Goal: Task Accomplishment & Management: Manage account settings

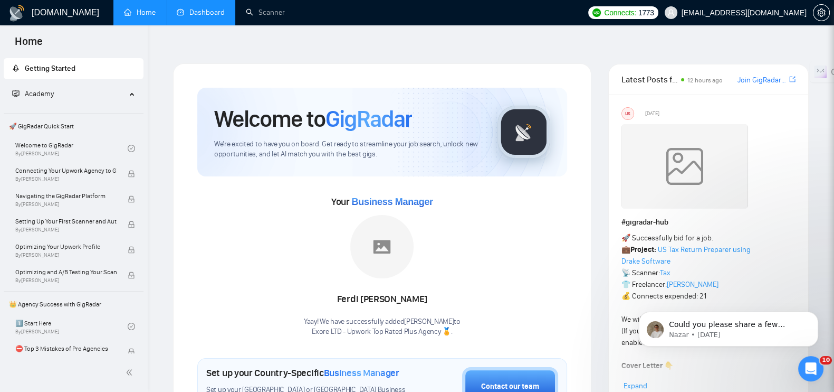
click at [219, 10] on link "Dashboard" at bounding box center [201, 12] width 48 height 9
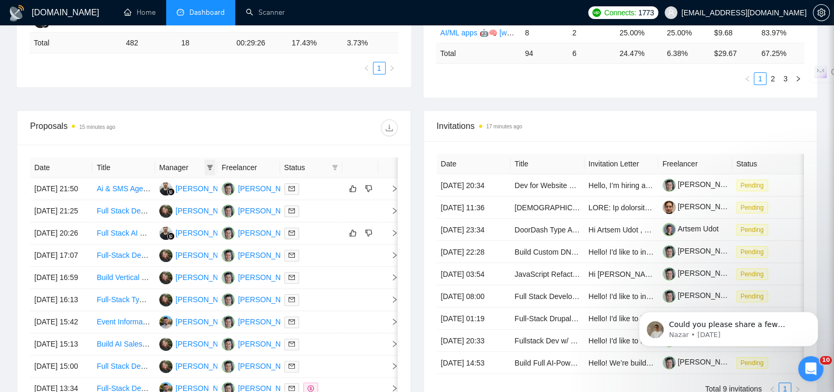
scroll to position [330, 0]
click at [208, 164] on icon "filter" at bounding box center [210, 167] width 6 height 6
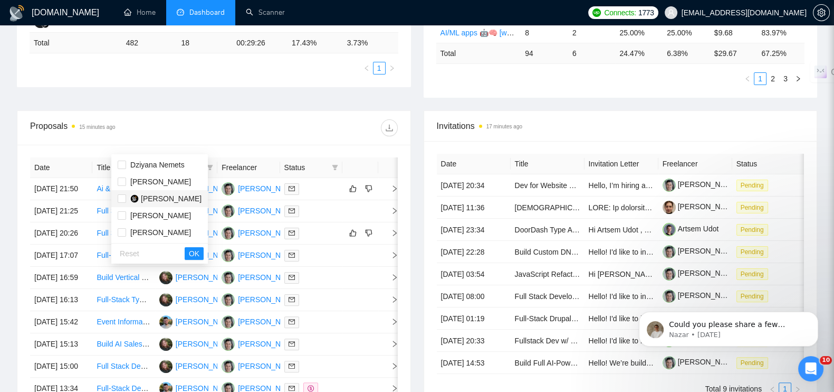
click at [170, 200] on span "[PERSON_NAME]" at bounding box center [171, 198] width 61 height 8
checkbox input "true"
click at [200, 255] on span "OK" at bounding box center [194, 254] width 11 height 12
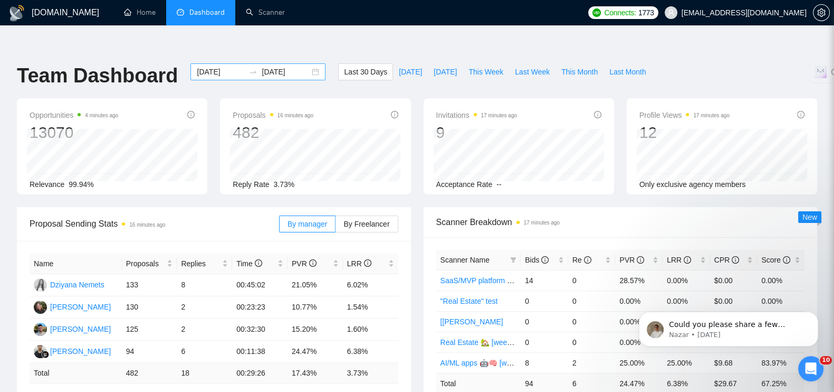
click at [301, 63] on div "[DATE] [DATE]" at bounding box center [258, 71] width 135 height 17
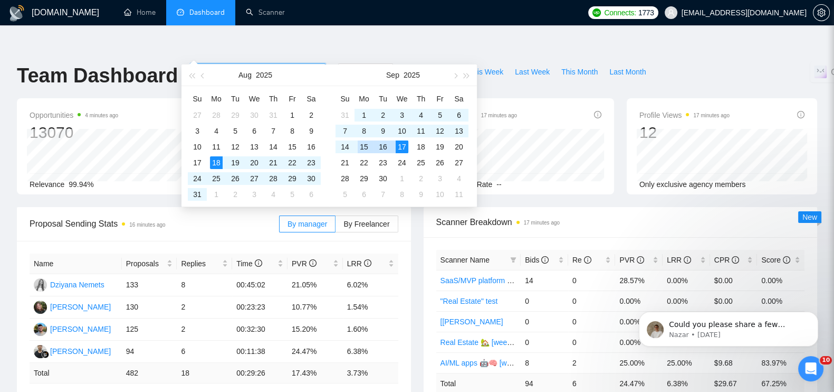
click at [362, 148] on div "15" at bounding box center [364, 146] width 13 height 13
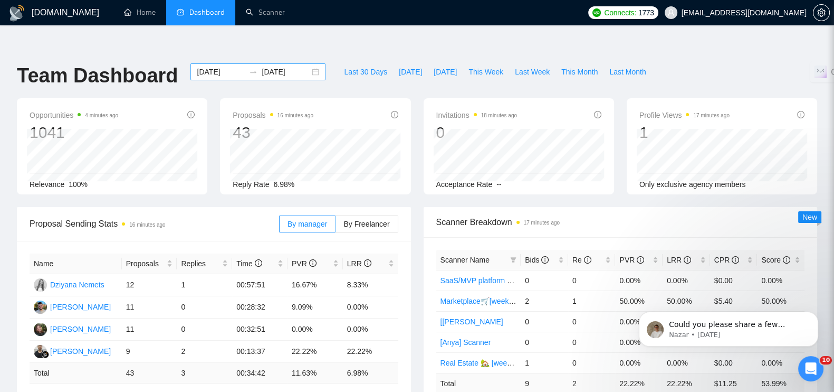
click at [222, 66] on input "[DATE]" at bounding box center [221, 72] width 48 height 12
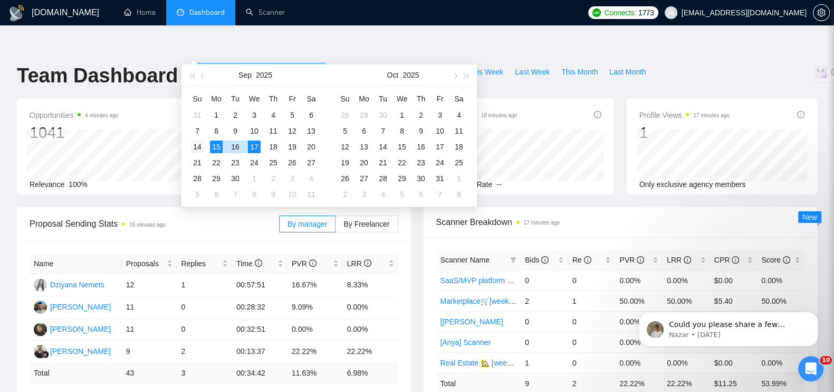
type input "2025-09-14"
click at [202, 144] on div "14" at bounding box center [197, 146] width 13 height 13
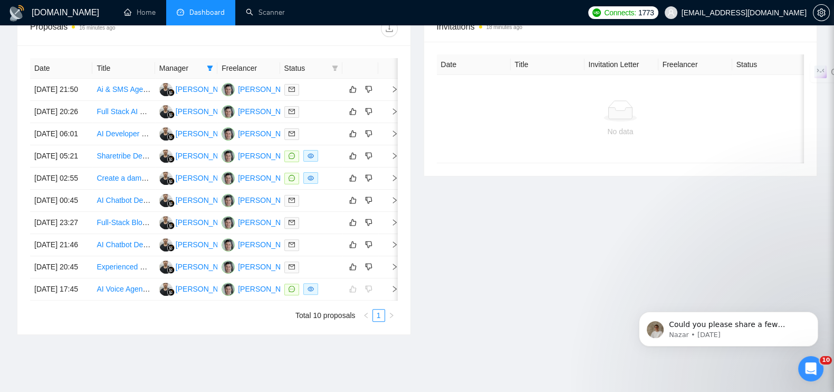
scroll to position [461, 0]
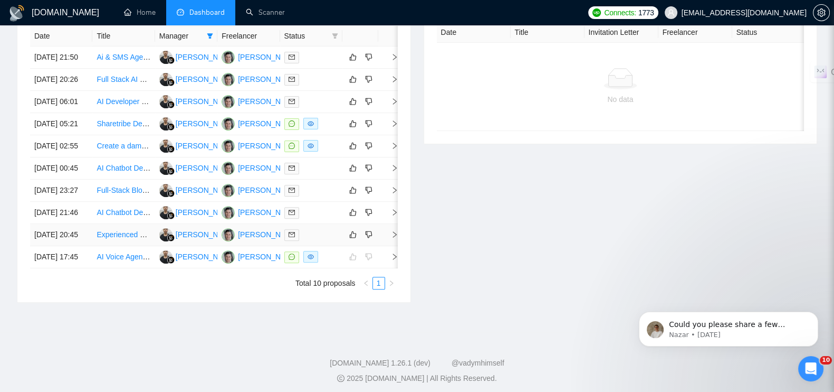
click at [391, 238] on icon "right" at bounding box center [394, 234] width 7 height 7
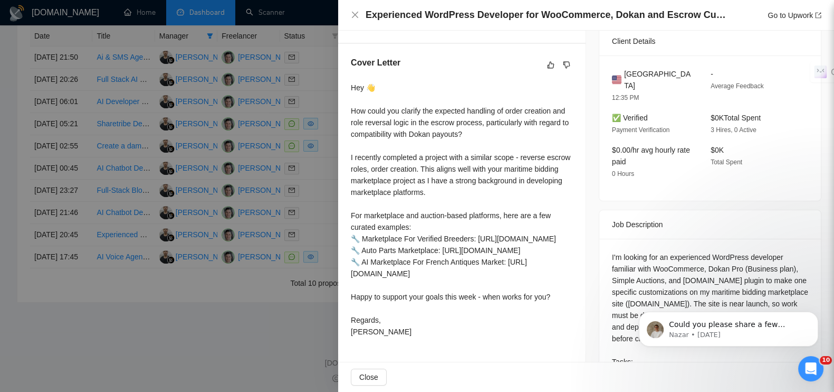
scroll to position [379, 0]
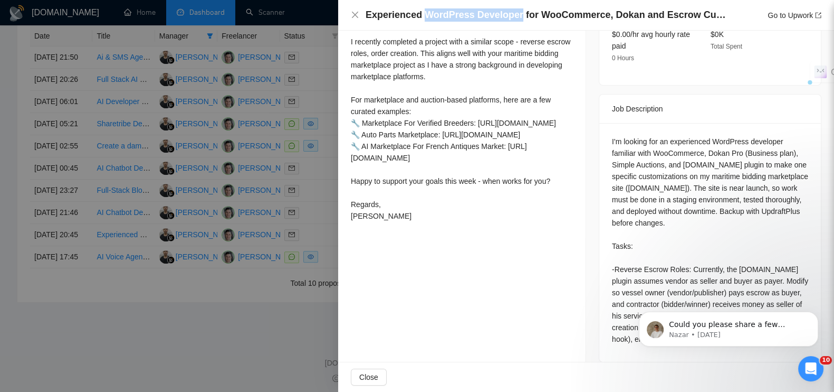
drag, startPoint x: 421, startPoint y: 15, endPoint x: 505, endPoint y: 11, distance: 84.0
click at [511, 11] on h4 "Experienced WordPress Developer for WooCommerce, Dokan and Escrow Customizations" at bounding box center [548, 14] width 364 height 13
copy h4 "WordPress Developer"
click at [244, 365] on div at bounding box center [417, 196] width 834 height 392
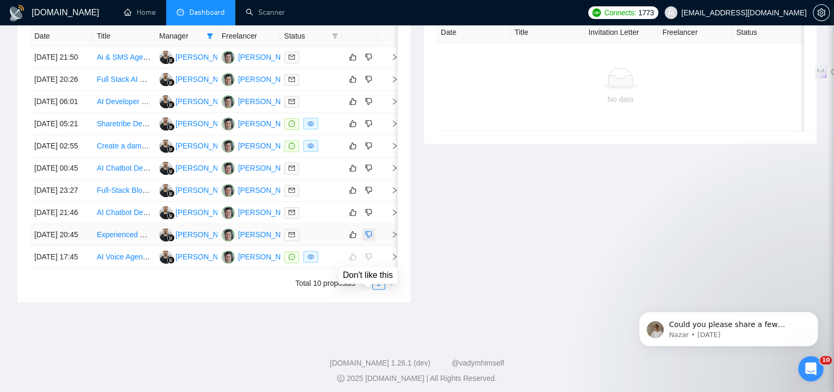
click at [370, 239] on icon "dislike" at bounding box center [368, 234] width 7 height 8
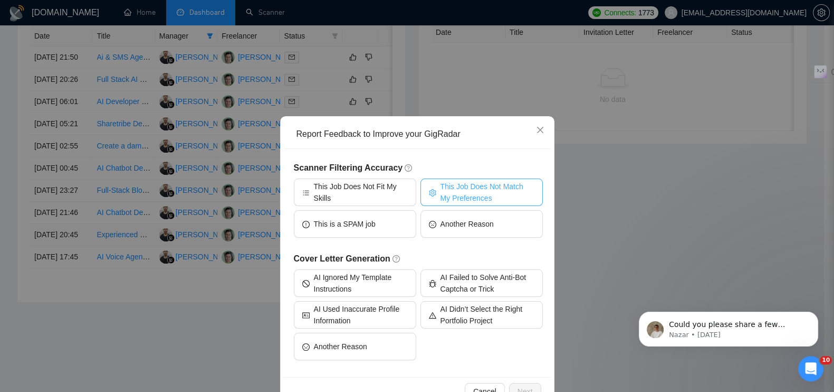
click at [456, 192] on span "This Job Does Not Match My Preferences" at bounding box center [488, 192] width 94 height 23
click at [529, 384] on button "Next" at bounding box center [525, 391] width 32 height 17
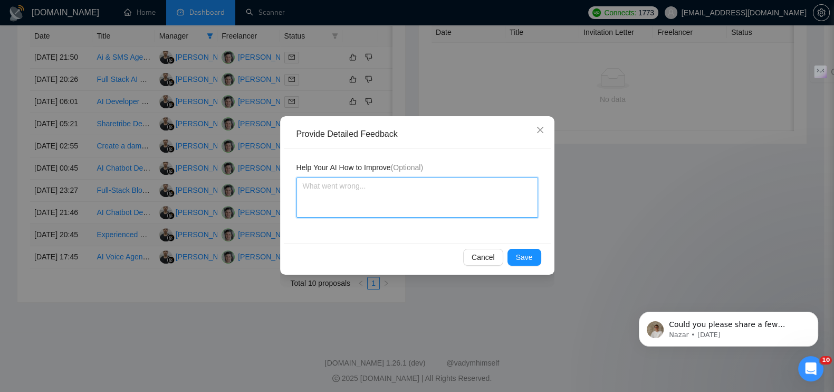
click at [387, 194] on textarea at bounding box center [418, 197] width 242 height 40
paste textarea "WordPress Developer"
type textarea "WordPress Developer"
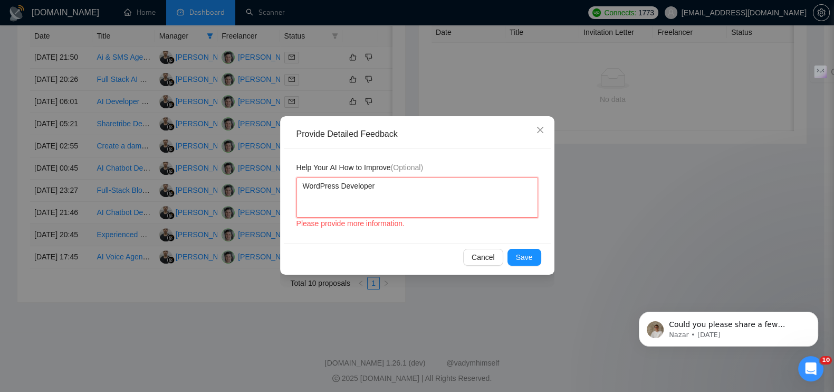
click at [304, 187] on textarea "WordPress Developer" at bounding box center [418, 197] width 242 height 40
type textarea "IWordPress Developer"
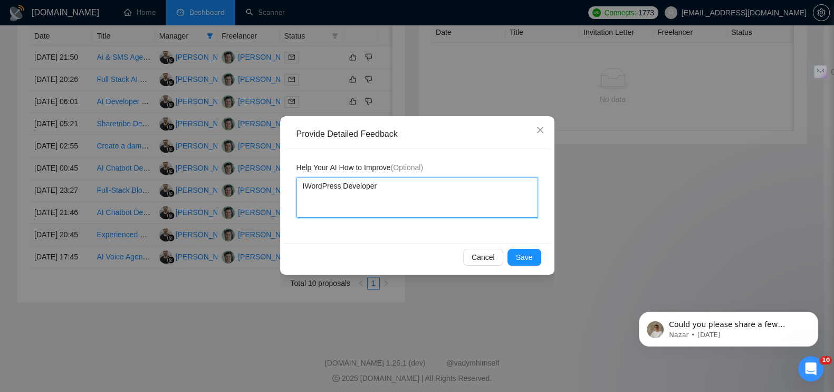
type textarea "ItWordPress Developer"
type textarea "It'WordPress Developer"
type textarea "It'sWordPress Developer"
type textarea "It's WordPress Developer"
type textarea "It's nWordPress Developer"
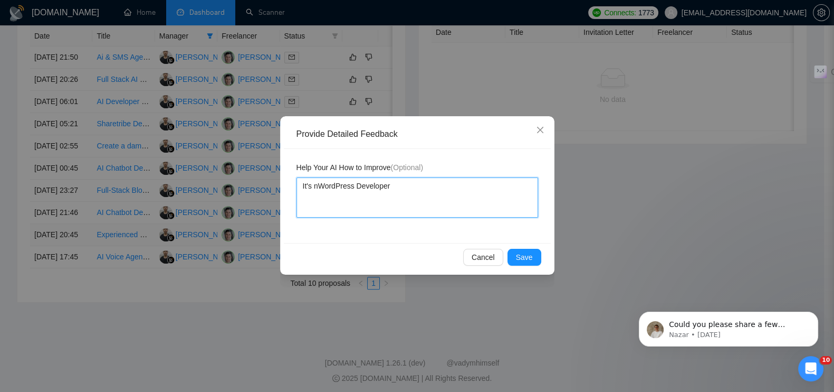
type textarea "It's noWordPress Developer"
type textarea "It's notWordPress Developer"
type textarea "It's not WordPress Developer"
type textarea "It's not rWordPress Developer"
type textarea "It's not reWordPress Developer"
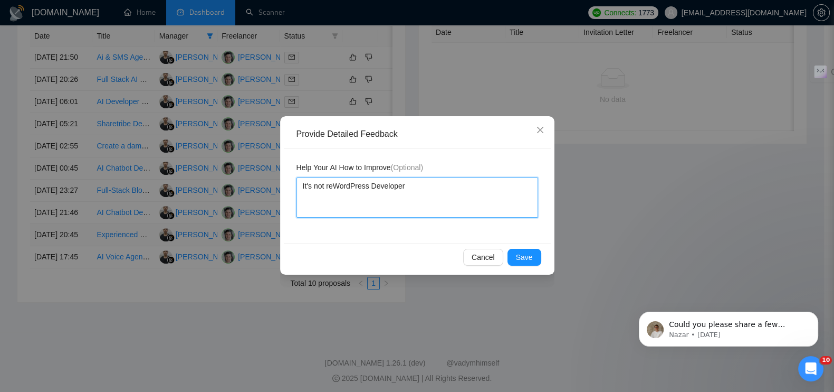
type textarea "It's not relWordPress Developer"
type textarea "It's not releWordPress Developer"
type textarea "It's not relevWordPress Developer"
type textarea "It's not relevaWordPress Developer"
type textarea "It's not relevanWordPress Developer"
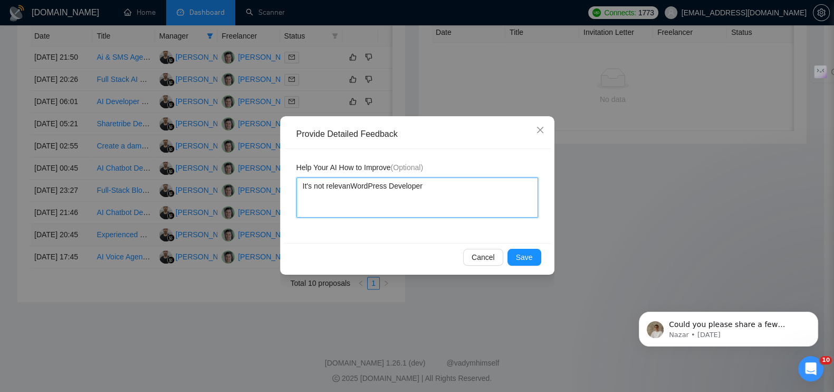
type textarea "It's not relevantWordPress Developer"
type textarea "It's not relevanttWordPress Developer"
type textarea "It's not relevantt WordPress Developer"
type textarea "It's not relevantt fWordPress Developer"
type textarea "It's not relevantt foWordPress Developer"
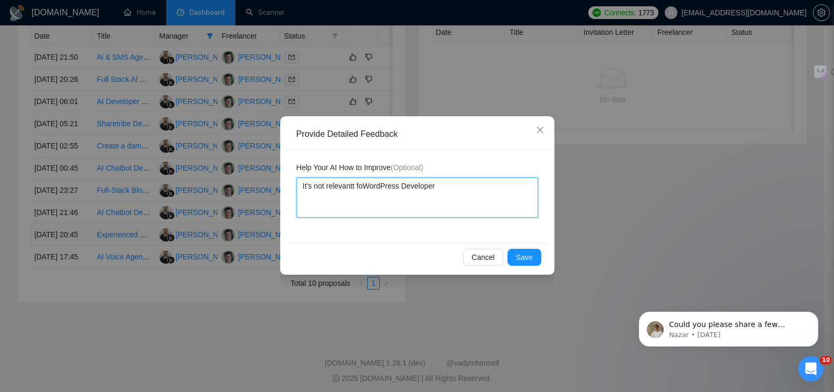
type textarea "It's not relevantt forWordPress Developer"
type textarea "It's not relevantt for WordPress Developer"
type textarea "It's not relevantt for mWordPress Developer"
type textarea "It's not relevantt for meWordPress Developer"
type textarea "It's not relevantt for me WordPress Developer"
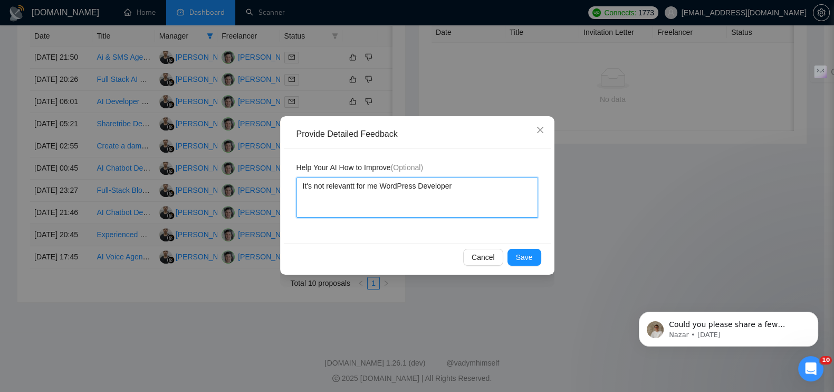
type textarea "It's not relevantt for me -WordPress Developer"
type textarea "It's not relevantt for me - WordPress Developer"
click at [354, 188] on textarea "It's not relevantt for me - WordPress Developer" at bounding box center [418, 197] width 242 height 40
type textarea "It's not relevant for me - WordPress Developer"
click at [519, 257] on span "Save" at bounding box center [524, 257] width 17 height 12
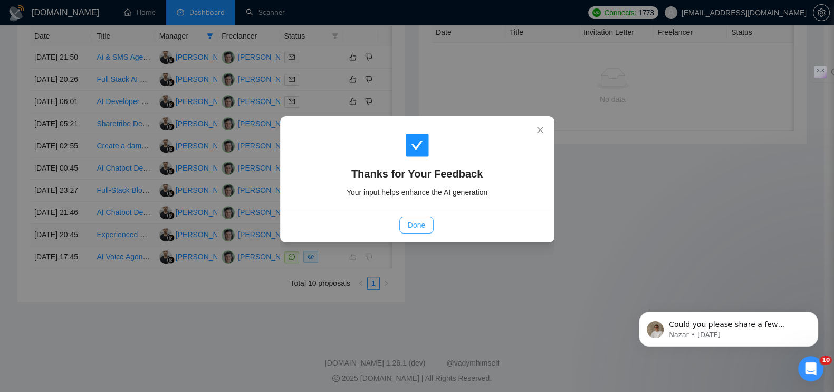
click at [419, 225] on span "Done" at bounding box center [416, 225] width 17 height 12
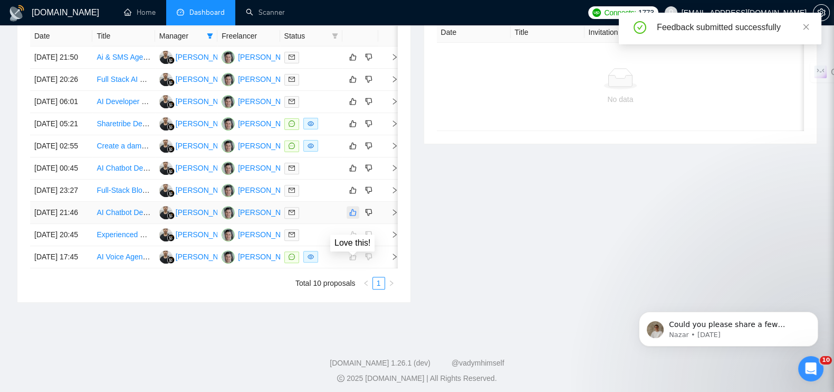
click at [353, 216] on icon "like" at bounding box center [353, 212] width 7 height 7
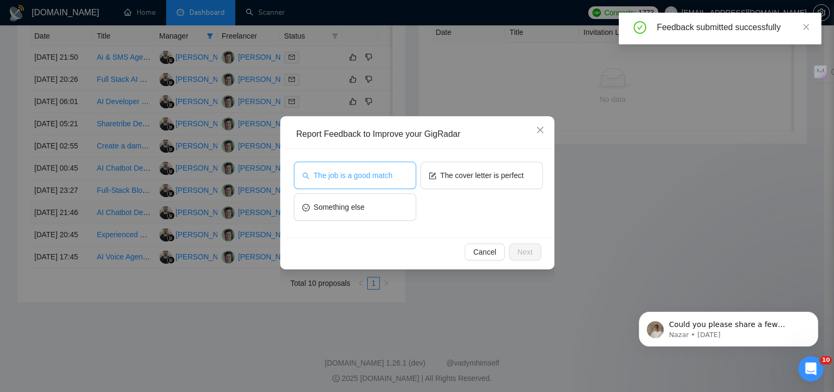
click at [345, 169] on span "The job is a good match" at bounding box center [353, 175] width 79 height 12
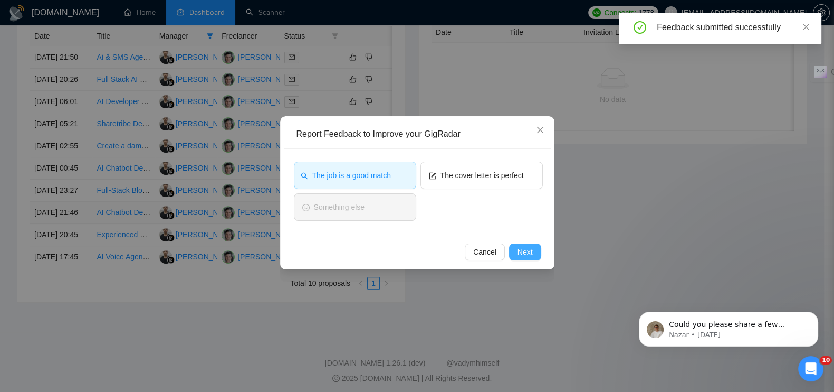
click at [515, 254] on button "Next" at bounding box center [525, 251] width 32 height 17
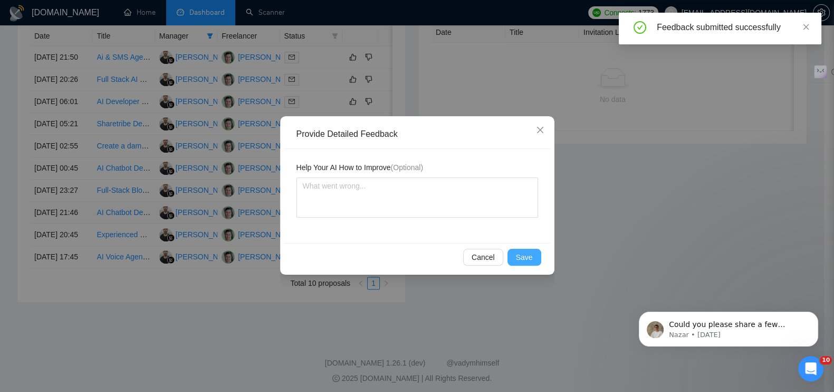
click at [516, 254] on button "Save" at bounding box center [525, 257] width 34 height 17
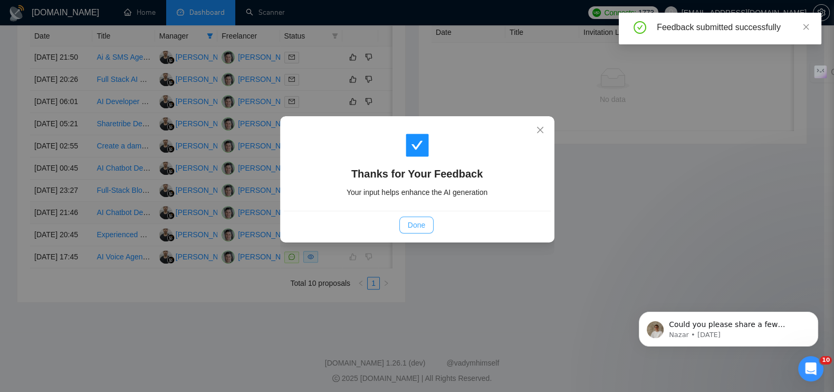
click at [418, 225] on span "Done" at bounding box center [416, 225] width 17 height 12
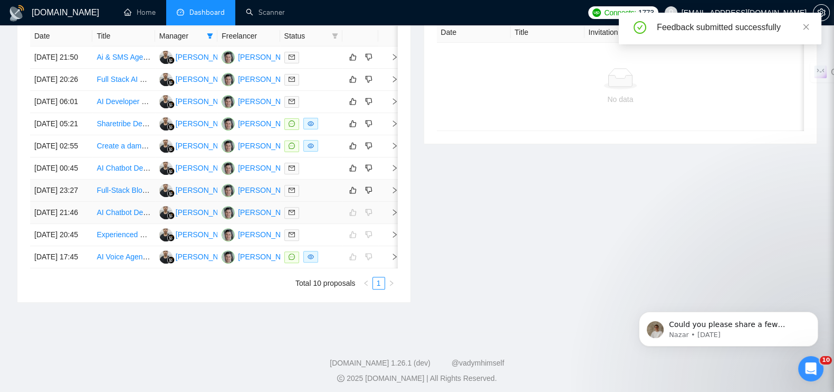
click at [118, 194] on link "Full-Stack Blockchain Developer for Real Estate Tokenization App" at bounding box center [204, 190] width 215 height 8
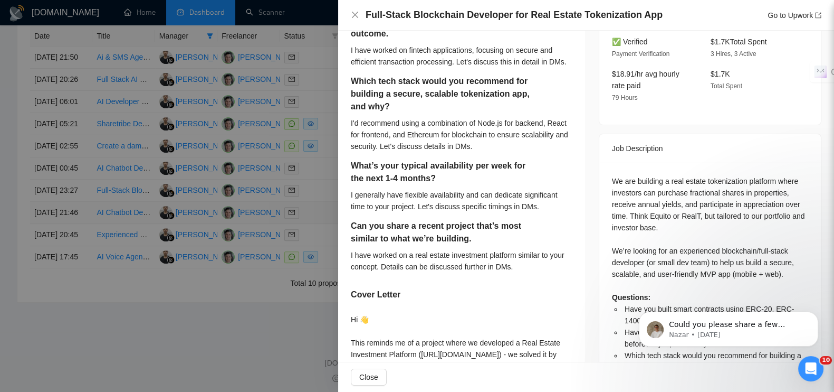
click at [309, 380] on div at bounding box center [417, 196] width 834 height 392
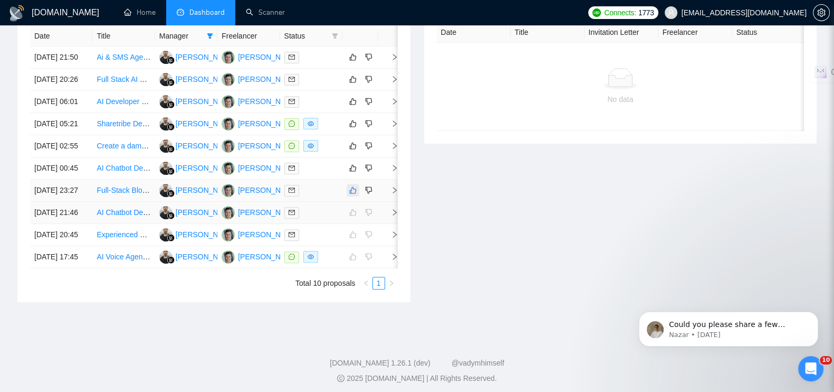
click at [354, 194] on icon "like" at bounding box center [352, 190] width 7 height 8
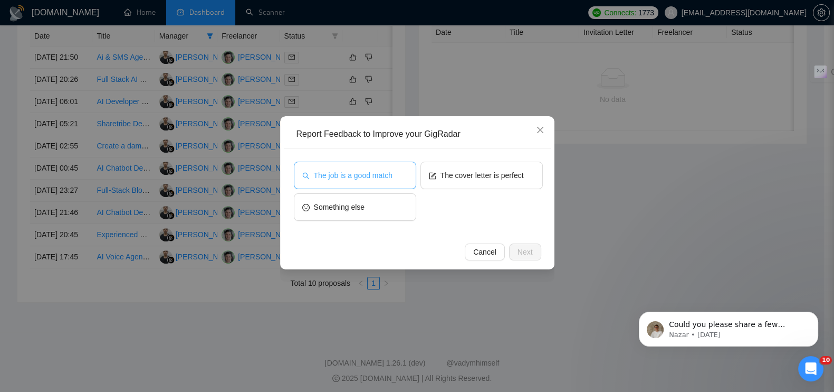
click at [355, 175] on span "The job is a good match" at bounding box center [353, 175] width 79 height 12
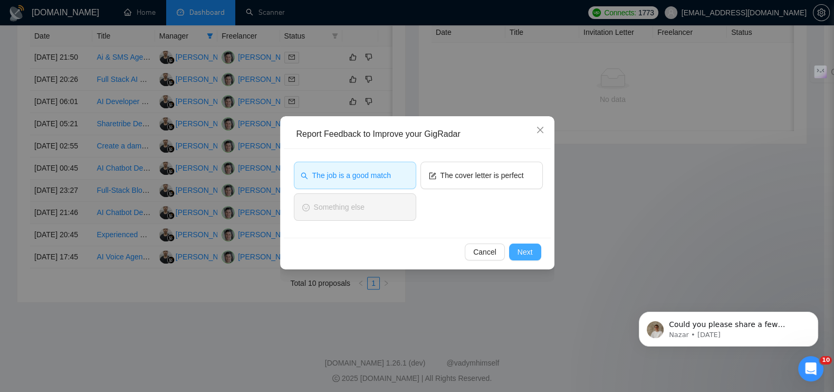
click at [511, 253] on button "Next" at bounding box center [525, 251] width 32 height 17
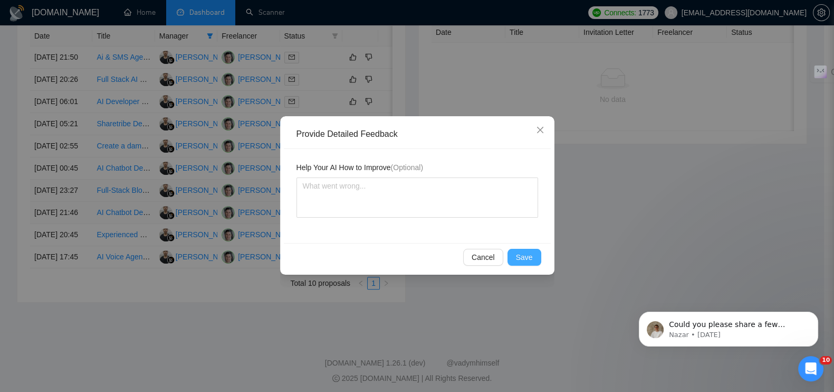
click at [532, 258] on span "Save" at bounding box center [524, 257] width 17 height 12
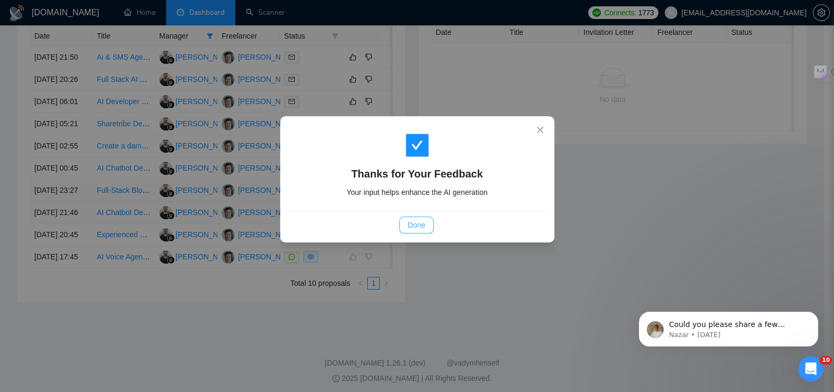
click at [412, 220] on span "Done" at bounding box center [416, 225] width 17 height 12
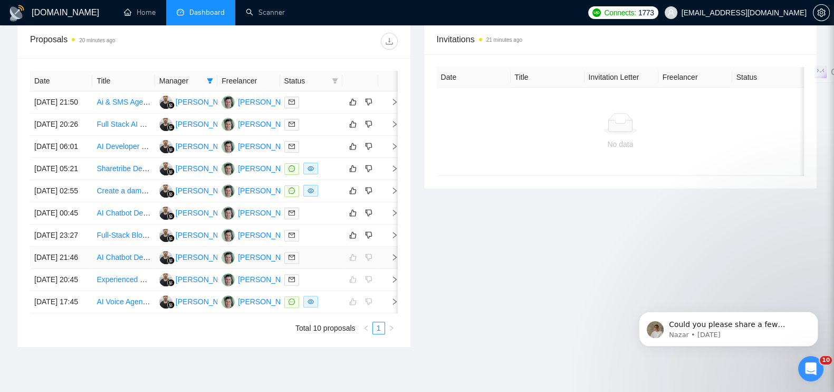
scroll to position [396, 0]
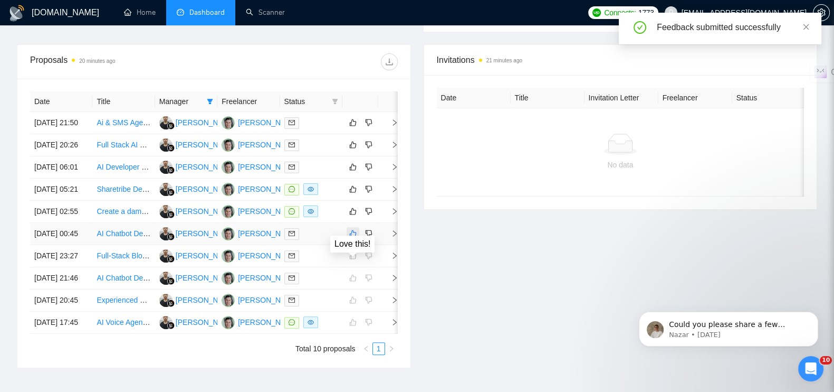
click at [355, 238] on icon "like" at bounding box center [352, 233] width 7 height 8
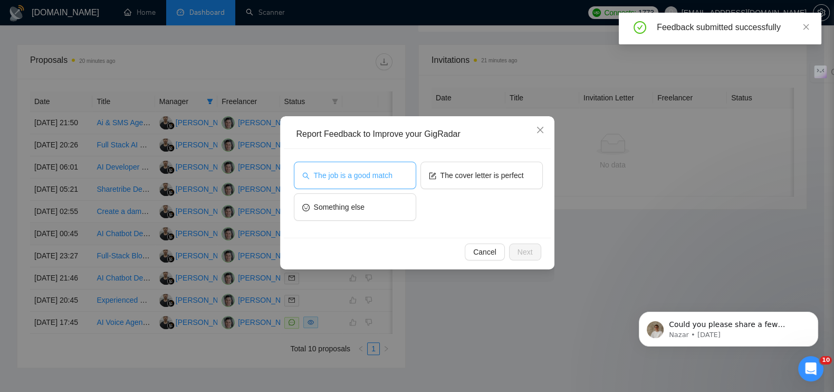
click at [352, 174] on span "The job is a good match" at bounding box center [353, 175] width 79 height 12
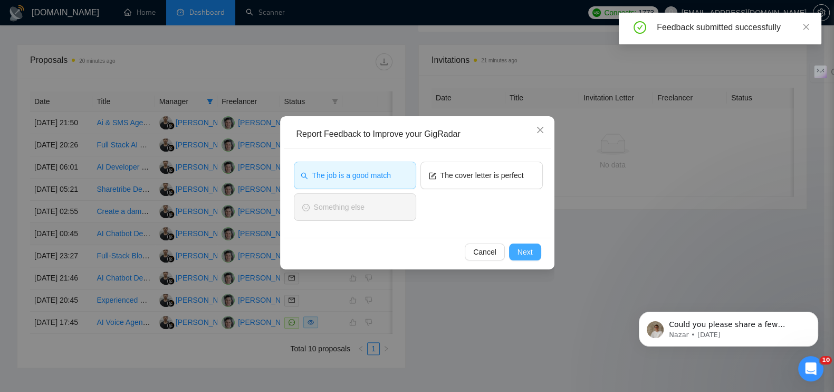
click at [527, 252] on span "Next" at bounding box center [525, 252] width 15 height 12
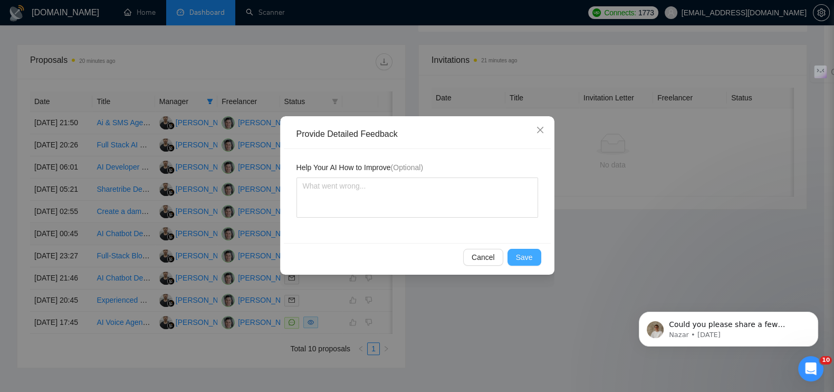
click at [521, 258] on span "Save" at bounding box center [524, 257] width 17 height 12
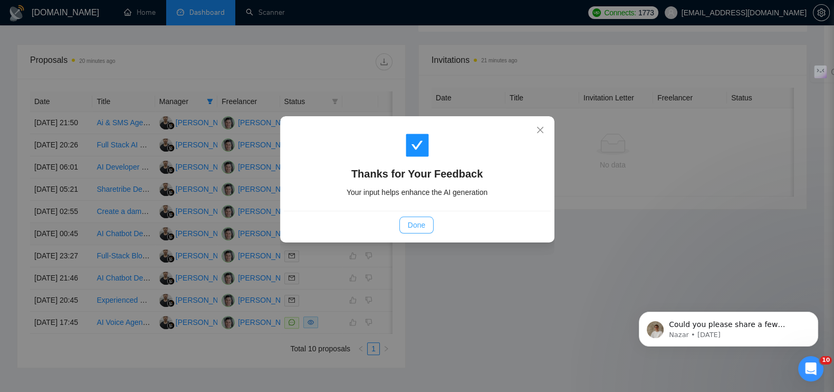
click at [425, 223] on button "Done" at bounding box center [417, 224] width 34 height 17
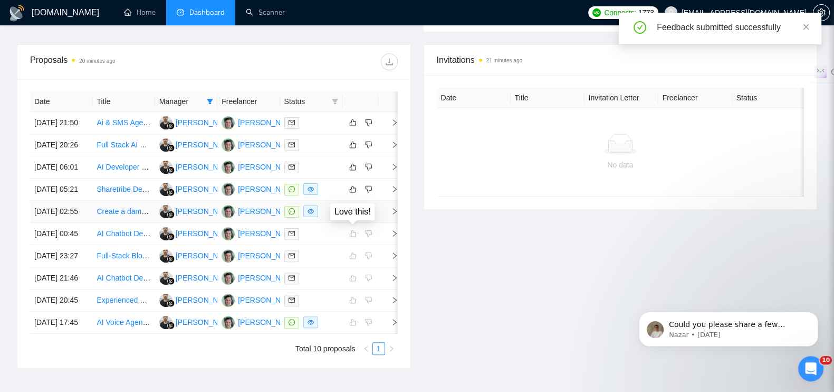
click at [347, 217] on button "button" at bounding box center [353, 211] width 13 height 13
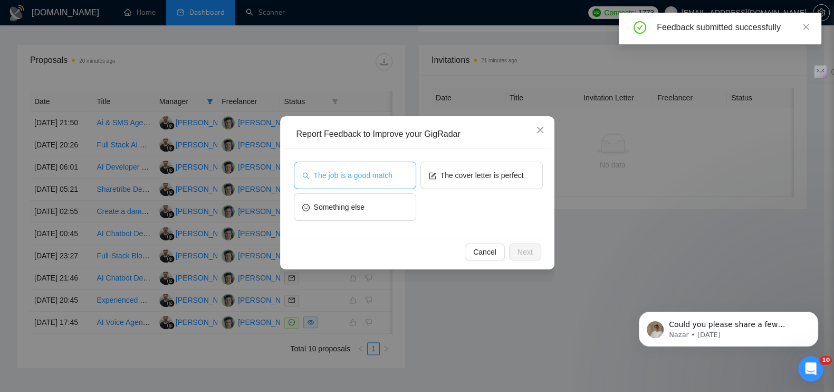
click at [392, 173] on span "The job is a good match" at bounding box center [353, 175] width 79 height 12
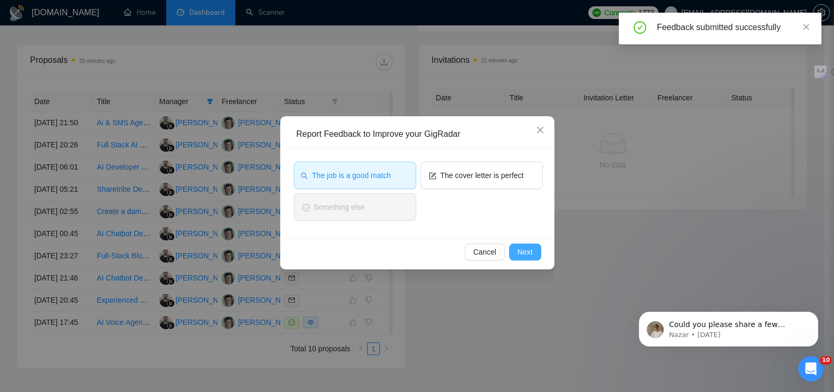
click at [523, 249] on span "Next" at bounding box center [525, 252] width 15 height 12
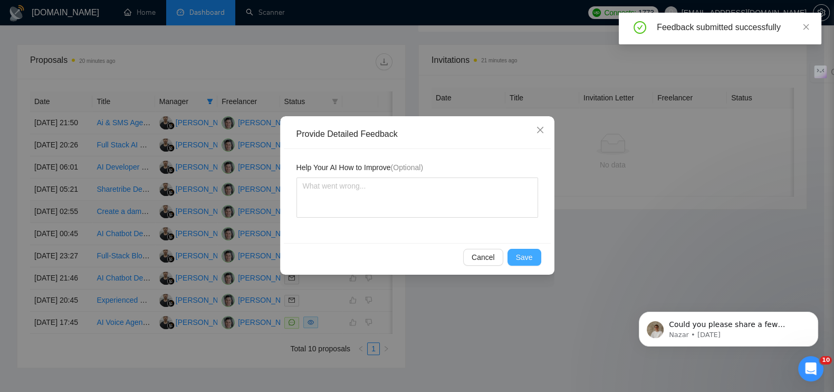
click at [523, 249] on button "Save" at bounding box center [525, 257] width 34 height 17
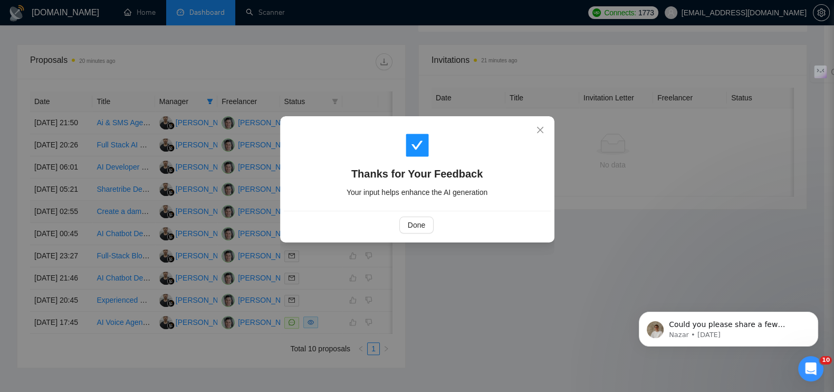
click at [420, 215] on div "Done" at bounding box center [417, 225] width 267 height 28
click at [422, 222] on span "Done" at bounding box center [416, 225] width 17 height 12
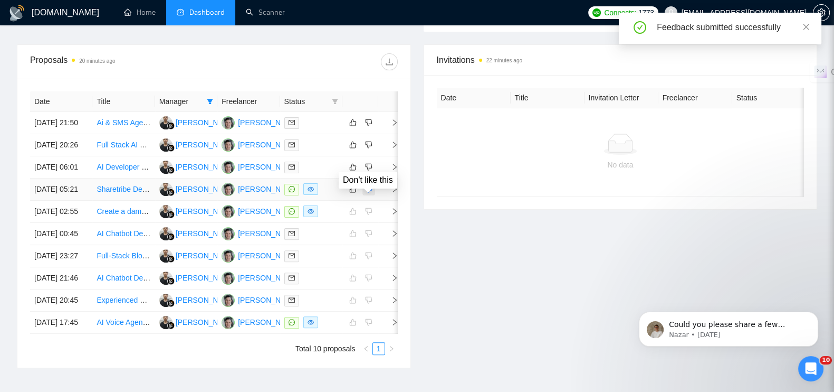
click at [366, 193] on icon "dislike" at bounding box center [368, 189] width 7 height 8
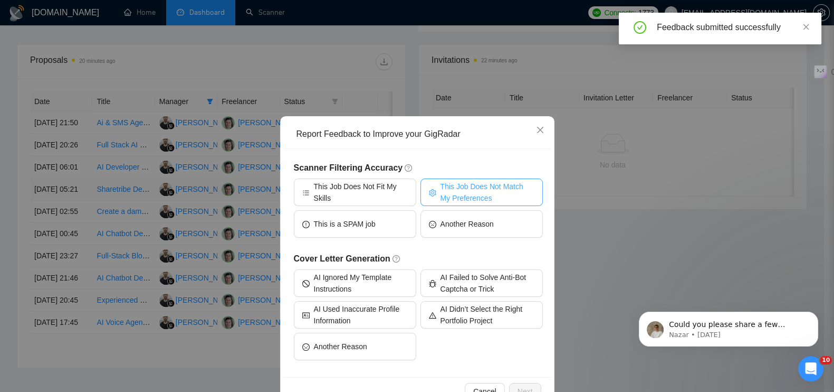
click at [466, 192] on span "This Job Does Not Match My Preferences" at bounding box center [488, 192] width 94 height 23
click at [515, 383] on button "Next" at bounding box center [525, 391] width 32 height 17
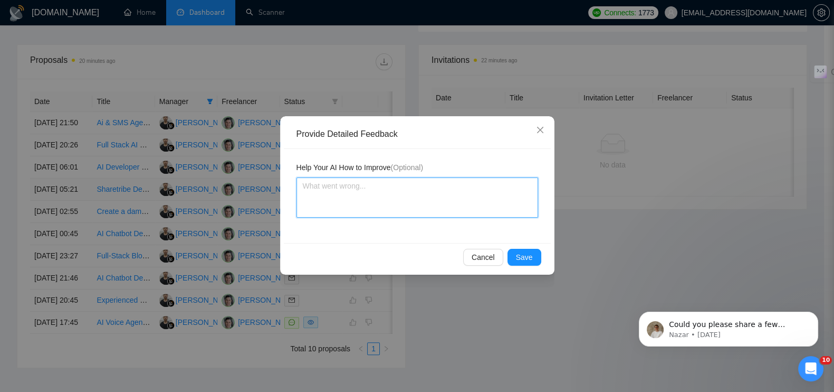
click at [374, 183] on textarea at bounding box center [418, 197] width 242 height 40
paste textarea "Работы с Sharetribe тоже нужно исключать, так как это типо open-source маркетпл…"
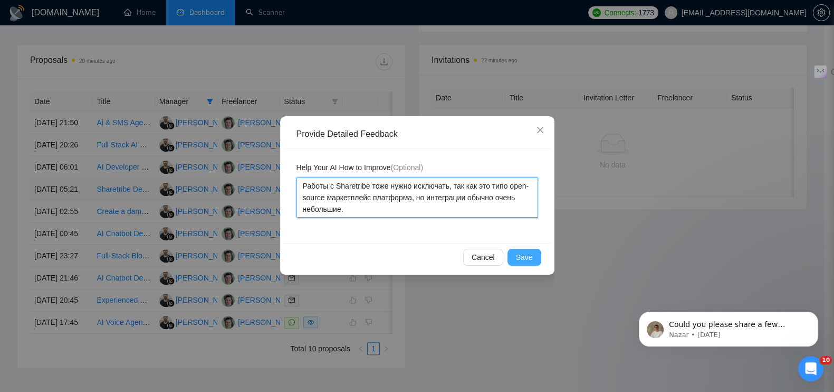
type textarea "Работы с Sharetribe тоже нужно исключать, так как это типо open-source маркетпл…"
click at [517, 252] on button "Save" at bounding box center [525, 257] width 34 height 17
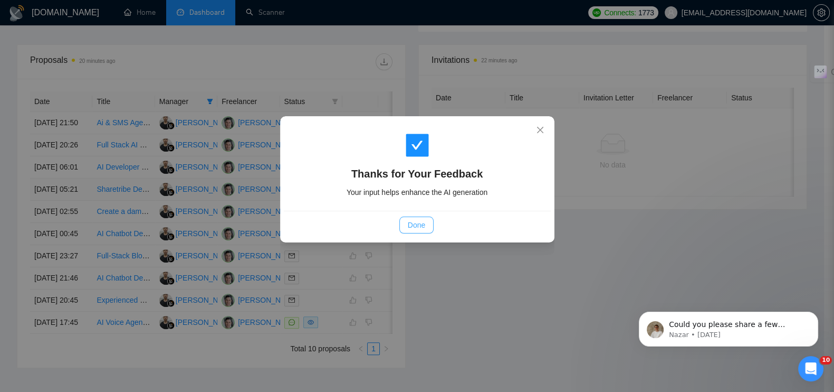
click at [410, 220] on span "Done" at bounding box center [416, 225] width 17 height 12
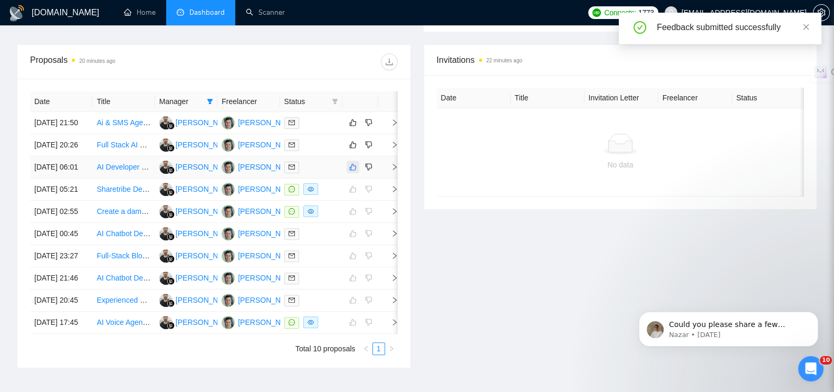
click at [351, 168] on icon "like" at bounding box center [353, 167] width 7 height 7
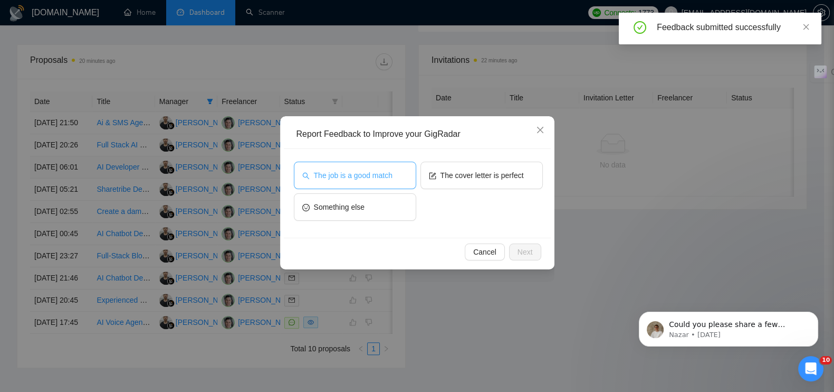
click at [393, 174] on button "The job is a good match" at bounding box center [355, 175] width 122 height 27
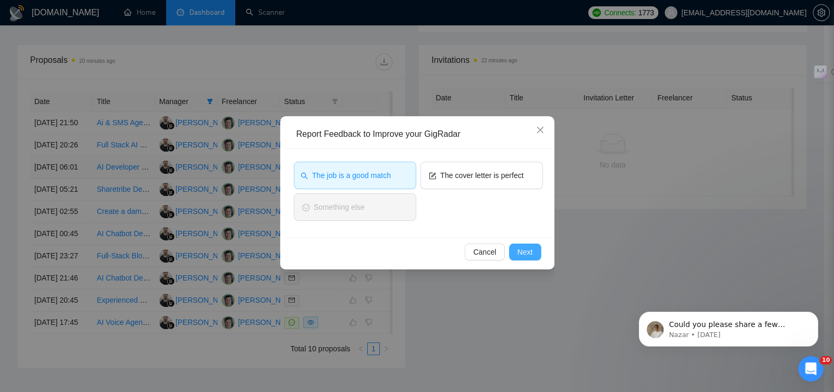
click at [520, 249] on span "Next" at bounding box center [525, 252] width 15 height 12
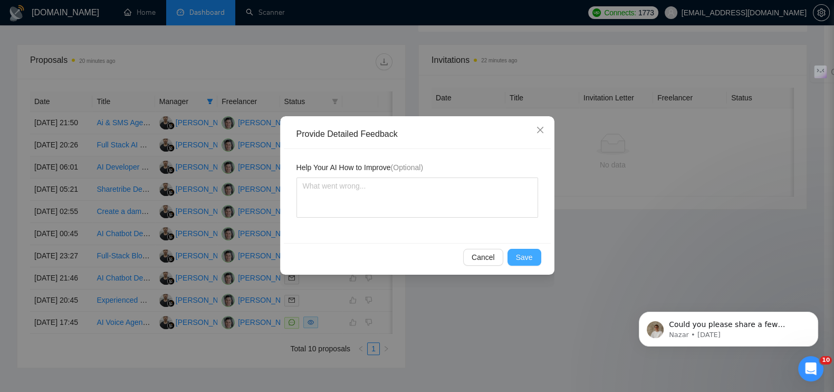
click at [520, 249] on button "Save" at bounding box center [525, 257] width 34 height 17
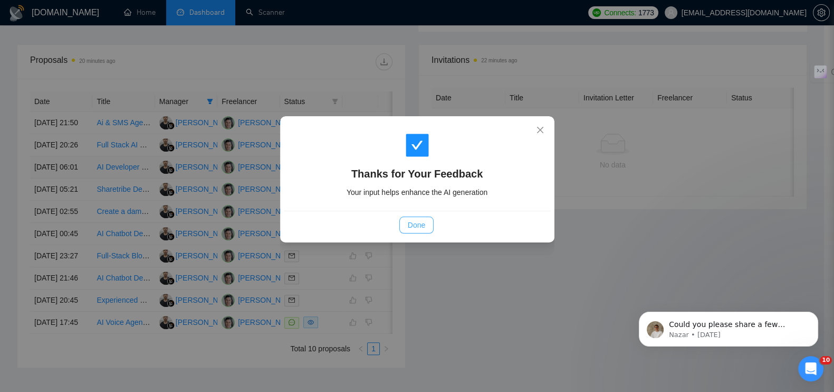
click at [425, 222] on button "Done" at bounding box center [417, 224] width 34 height 17
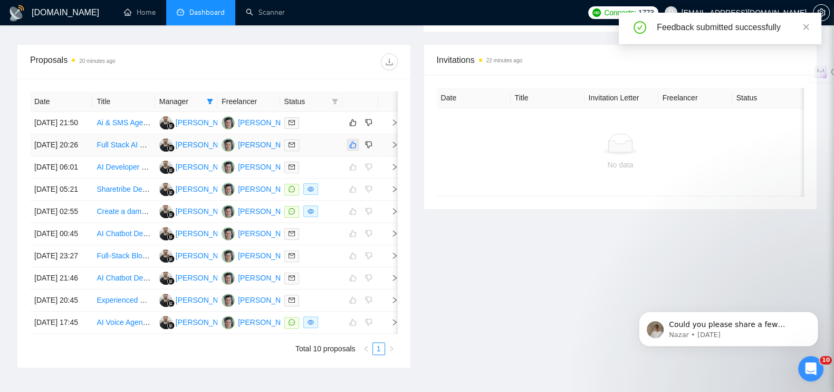
click at [353, 140] on icon "like" at bounding box center [352, 144] width 7 height 8
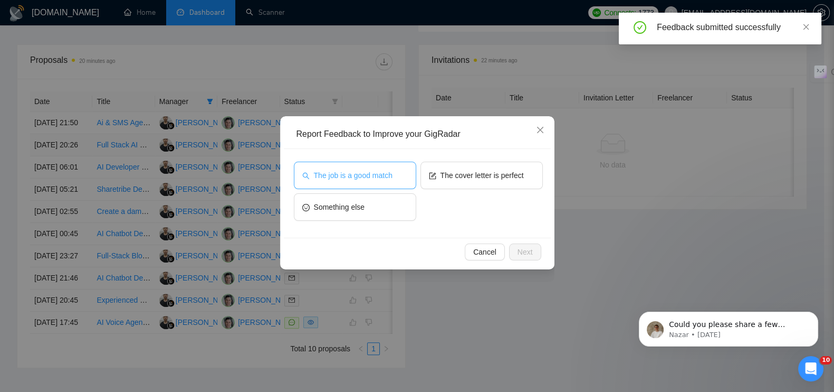
click at [358, 169] on span "The job is a good match" at bounding box center [353, 175] width 79 height 12
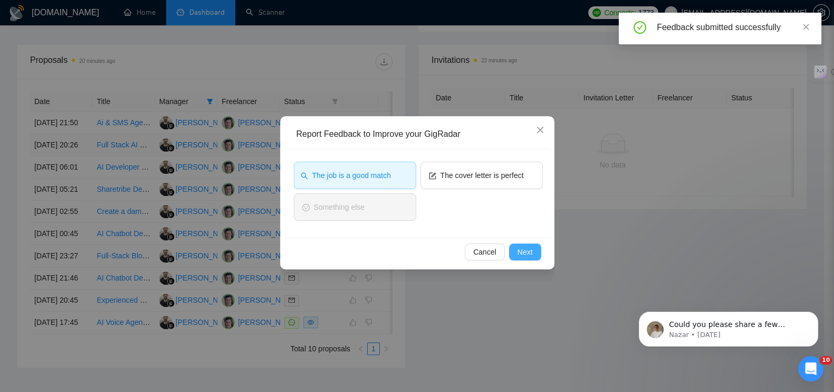
click at [532, 254] on span "Next" at bounding box center [525, 252] width 15 height 12
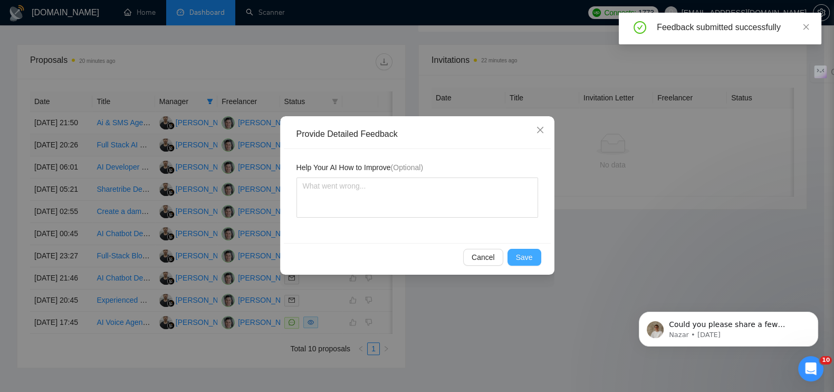
click at [529, 249] on button "Save" at bounding box center [525, 257] width 34 height 17
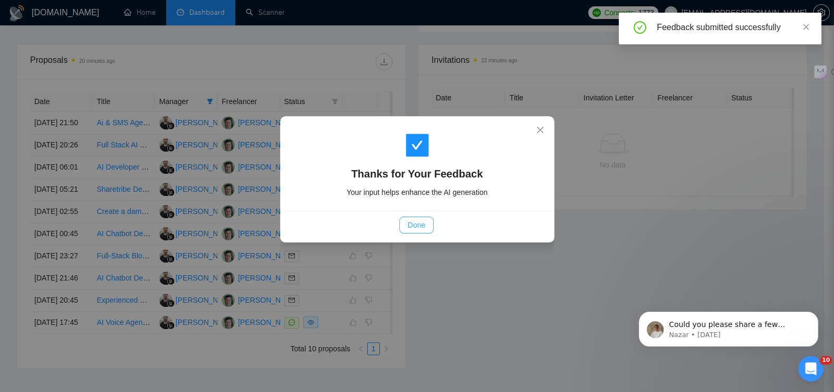
click at [430, 223] on button "Done" at bounding box center [417, 224] width 34 height 17
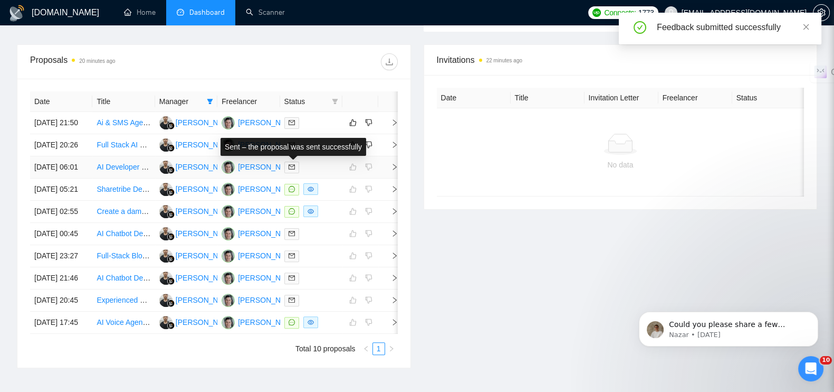
scroll to position [330, 0]
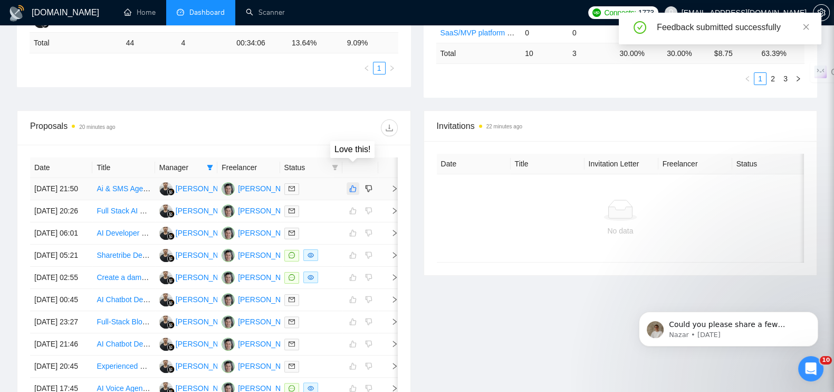
click at [353, 184] on icon "like" at bounding box center [352, 188] width 7 height 8
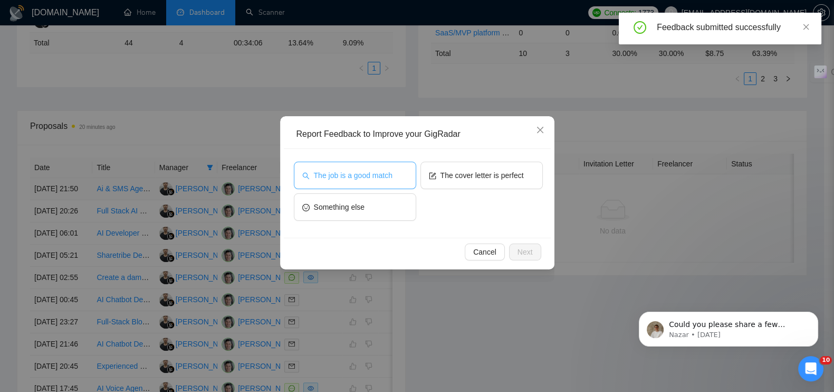
click at [353, 172] on span "The job is a good match" at bounding box center [353, 175] width 79 height 12
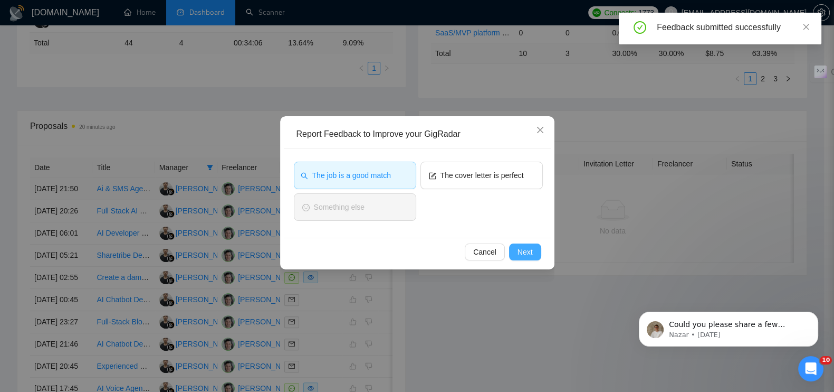
click at [537, 252] on button "Next" at bounding box center [525, 251] width 32 height 17
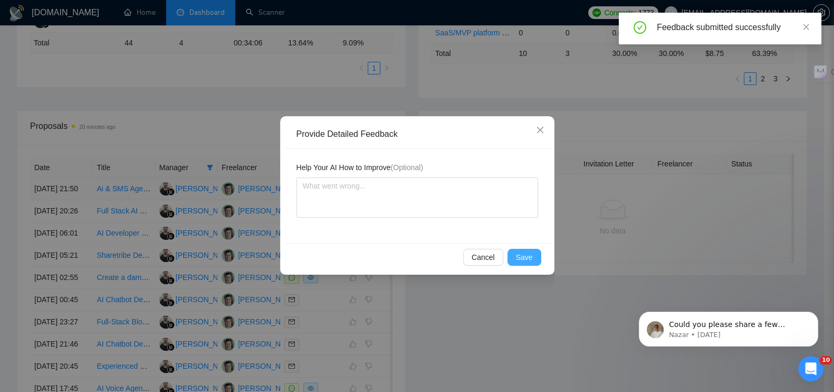
click at [533, 251] on button "Save" at bounding box center [525, 257] width 34 height 17
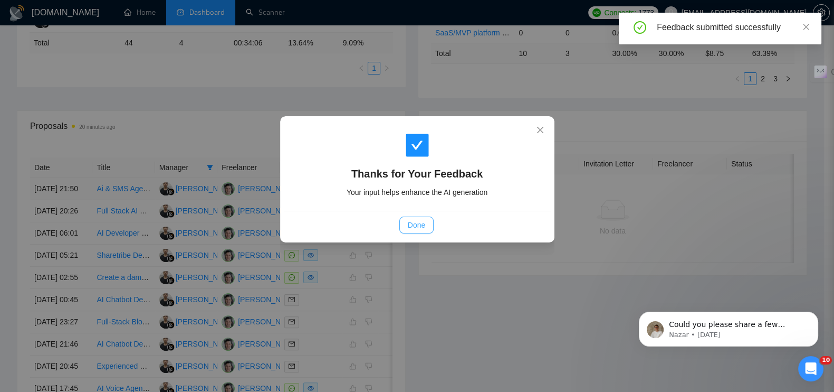
click at [419, 225] on span "Done" at bounding box center [416, 225] width 17 height 12
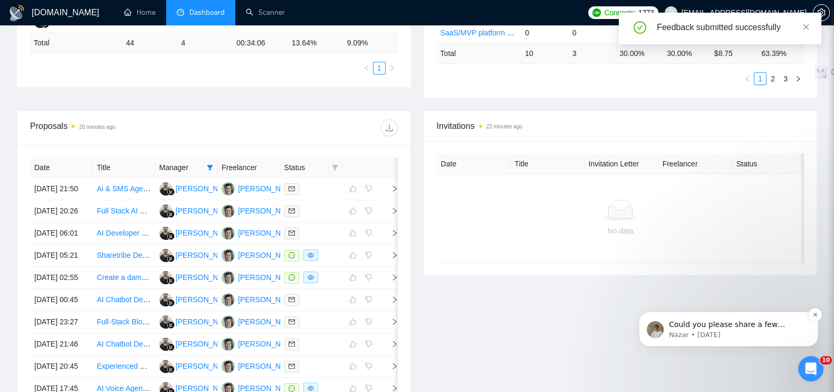
click at [704, 338] on p "Nazar • [DATE]" at bounding box center [737, 335] width 136 height 10
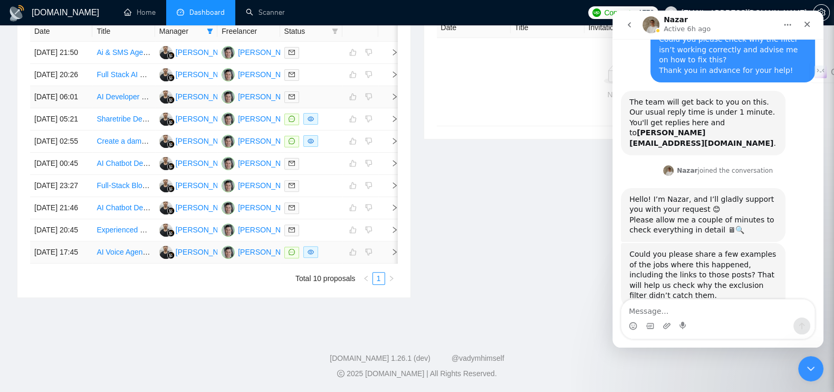
scroll to position [487, 0]
click at [392, 233] on icon "right" at bounding box center [394, 229] width 7 height 7
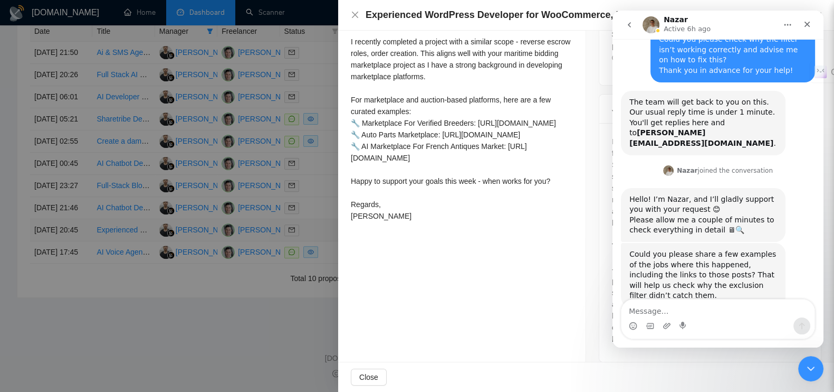
click at [392, 273] on div "Proposal Details Date: 15 Sep, 2025 20:45 Scanner: Marketplace🛒[weekdays, full …" at bounding box center [462, 13] width 248 height 723
click at [509, 222] on div "Hey 👋 How could you clarify the expected handling of order creation and role re…" at bounding box center [462, 93] width 222 height 255
click at [808, 362] on icon "Close Intercom Messenger" at bounding box center [809, 367] width 13 height 13
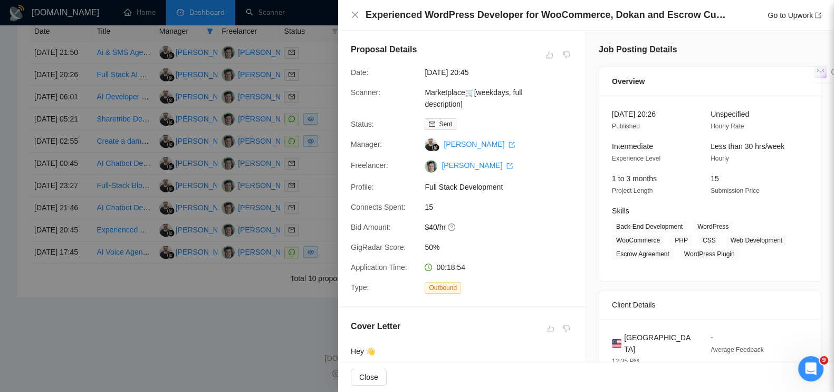
scroll to position [263, 0]
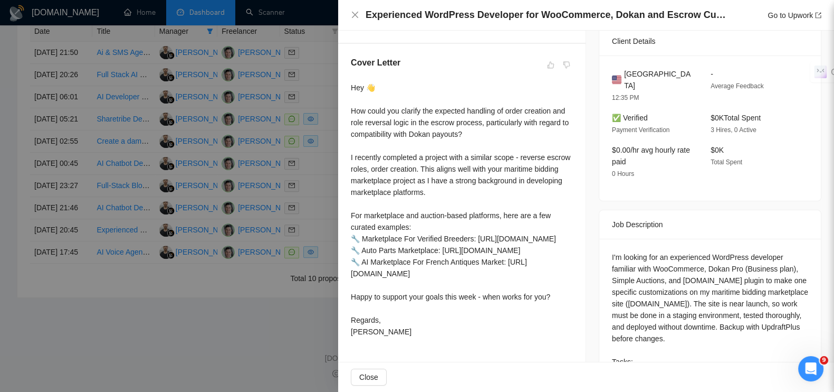
click at [222, 359] on div at bounding box center [417, 196] width 834 height 392
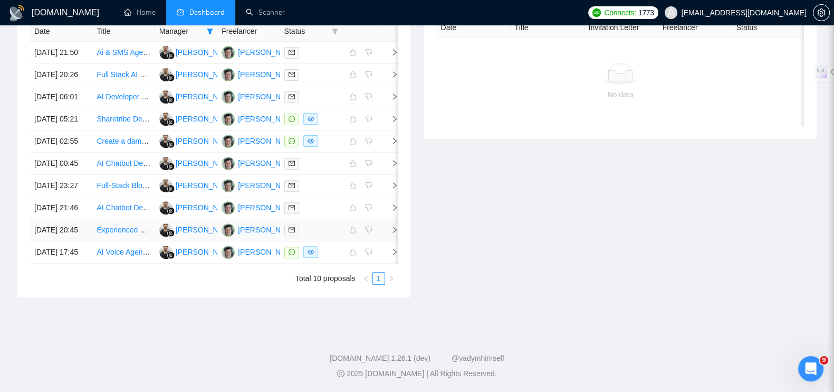
click at [130, 234] on link "Experienced WordPress Developer for WooCommerce, Dokan and Escrow Customizations" at bounding box center [246, 229] width 298 height 8
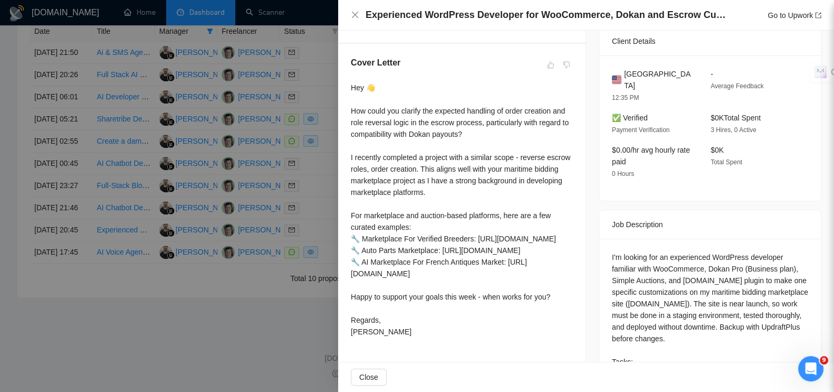
click at [207, 356] on div at bounding box center [417, 196] width 834 height 392
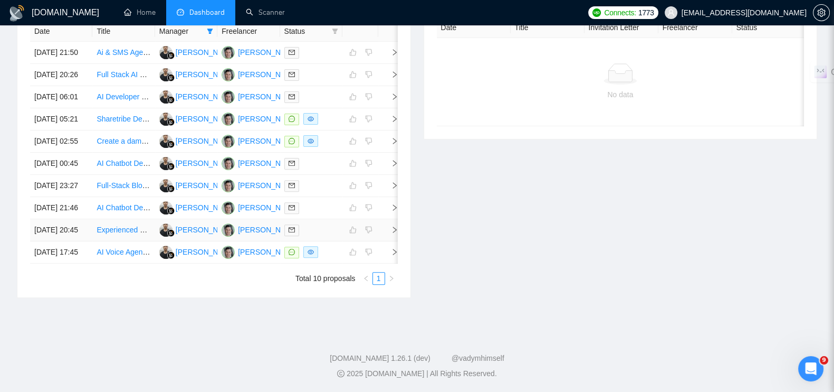
click at [112, 234] on link "Experienced WordPress Developer for WooCommerce, Dokan and Escrow Customizations" at bounding box center [246, 229] width 298 height 8
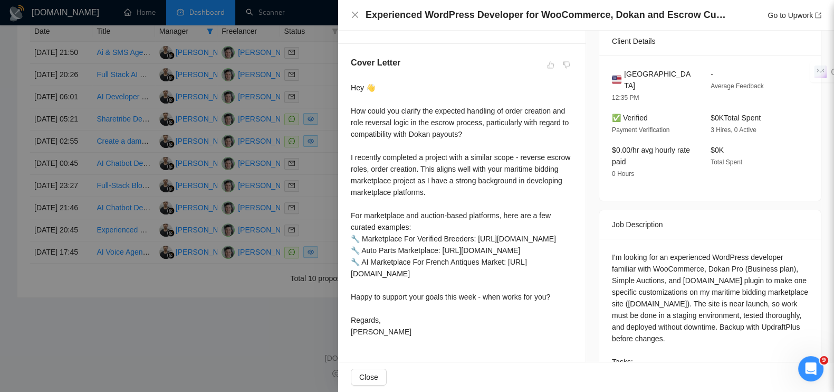
click at [248, 360] on div at bounding box center [417, 196] width 834 height 392
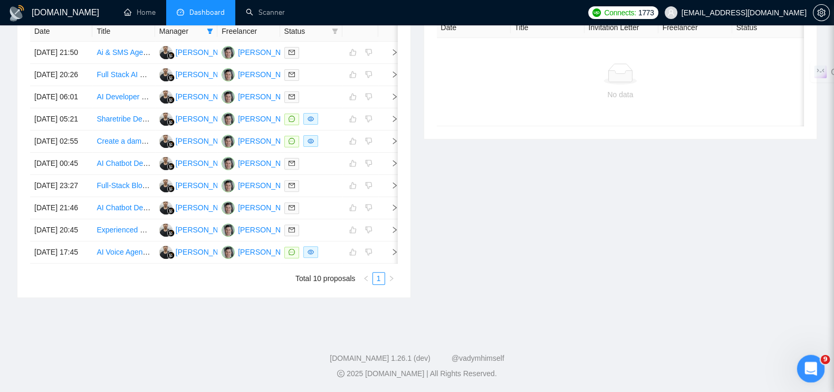
click at [802, 361] on div "Open Intercom Messenger" at bounding box center [809, 366] width 35 height 35
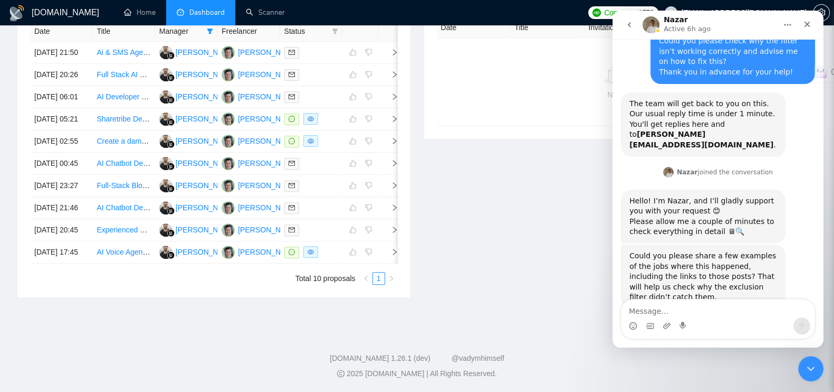
scroll to position [197, 0]
click at [690, 314] on textarea "Message…" at bounding box center [718, 308] width 193 height 18
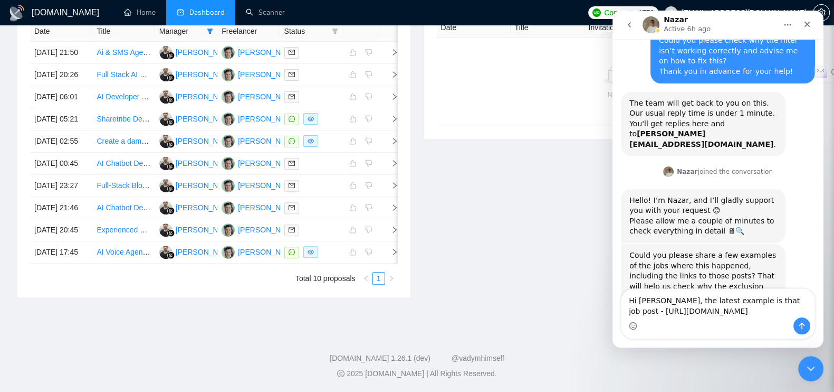
scroll to position [219, 0]
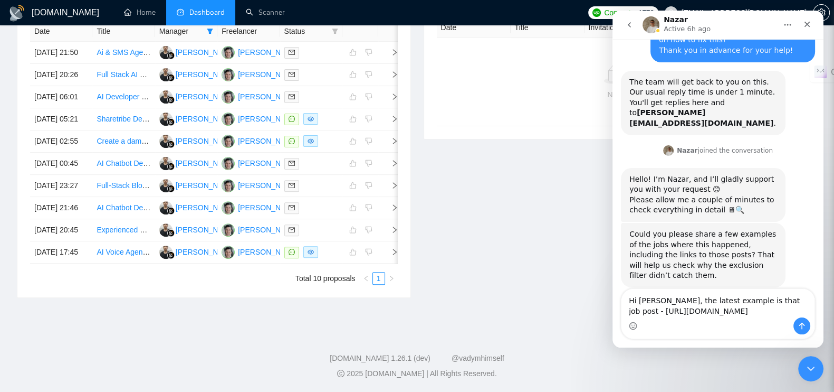
type textarea "Hi Nazar, the latest example is that job post - https://www.upwork.com/jobs/~02…"
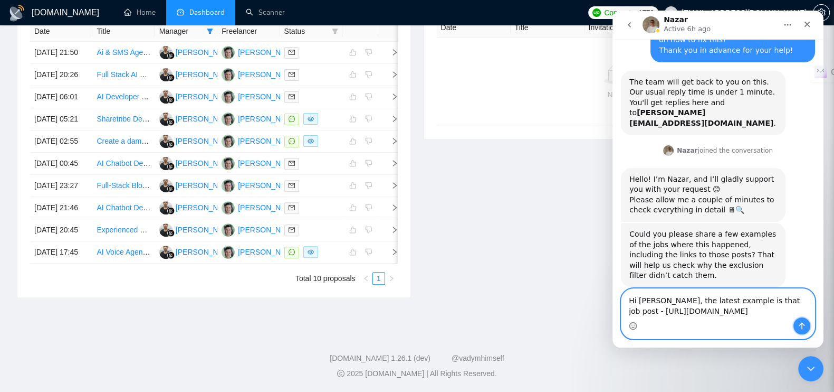
click at [802, 323] on icon "Send a message…" at bounding box center [803, 326] width 6 height 7
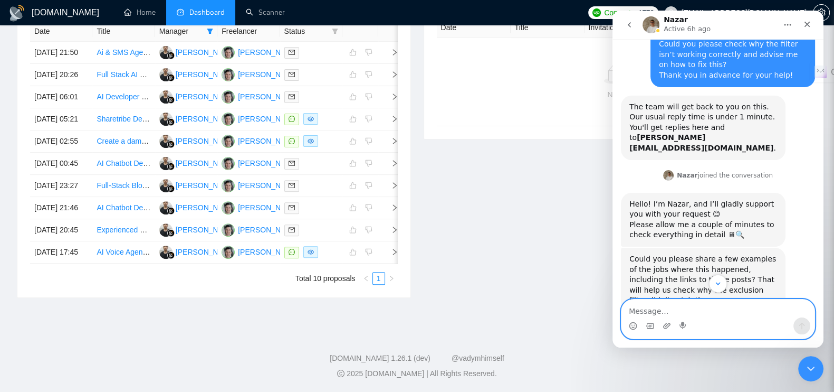
scroll to position [278, 0]
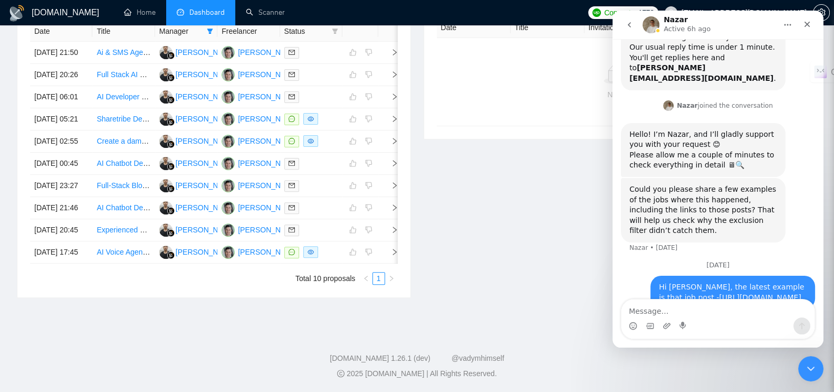
click at [546, 194] on div "Invitations 26 minutes ago Date Title Invitation Letter Freelancer Status No da…" at bounding box center [621, 136] width 407 height 324
click at [816, 359] on div "Close Intercom Messenger" at bounding box center [809, 366] width 25 height 25
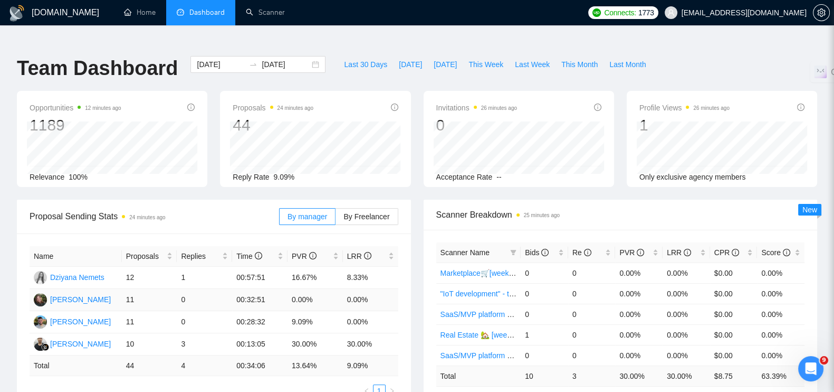
scroll to position [0, 0]
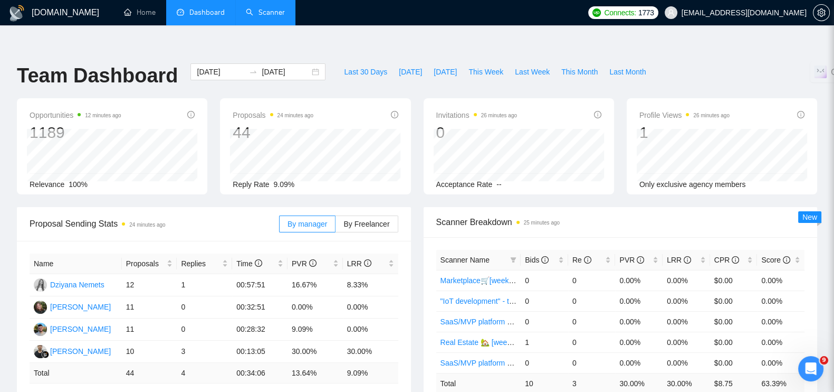
click at [262, 14] on link "Scanner" at bounding box center [265, 12] width 39 height 9
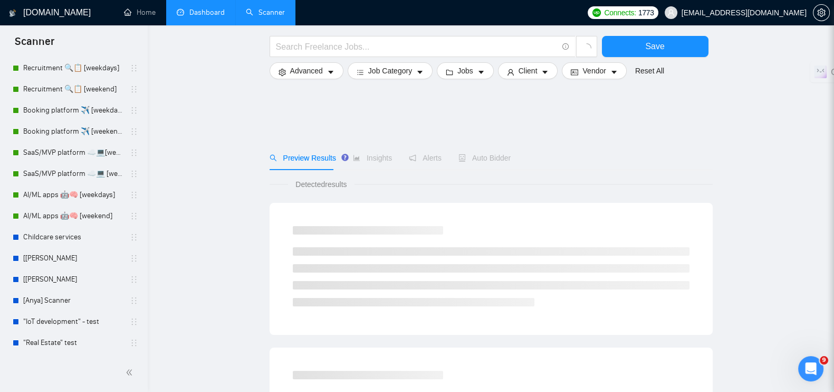
scroll to position [198, 0]
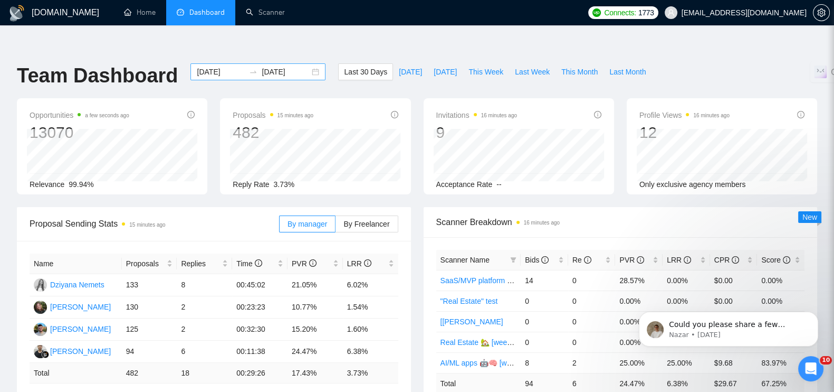
click at [219, 66] on input "[DATE]" at bounding box center [221, 72] width 48 height 12
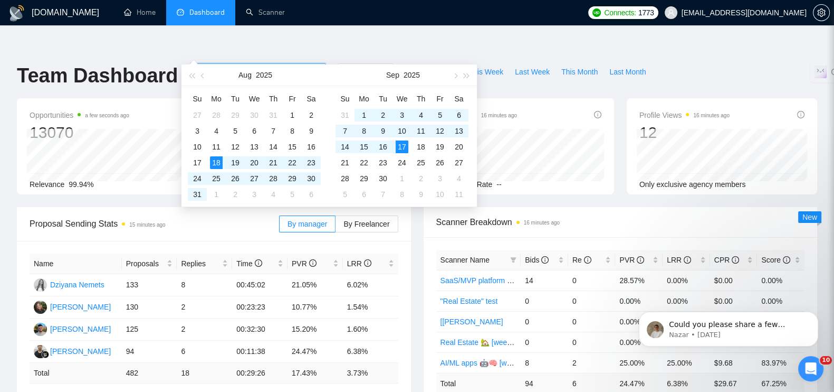
click at [308, 63] on div "[DATE] [DATE]" at bounding box center [258, 71] width 135 height 17
click at [307, 63] on div "[DATE] [DATE]" at bounding box center [258, 71] width 135 height 17
type input "[DATE]"
click at [367, 144] on div "15" at bounding box center [364, 146] width 13 height 13
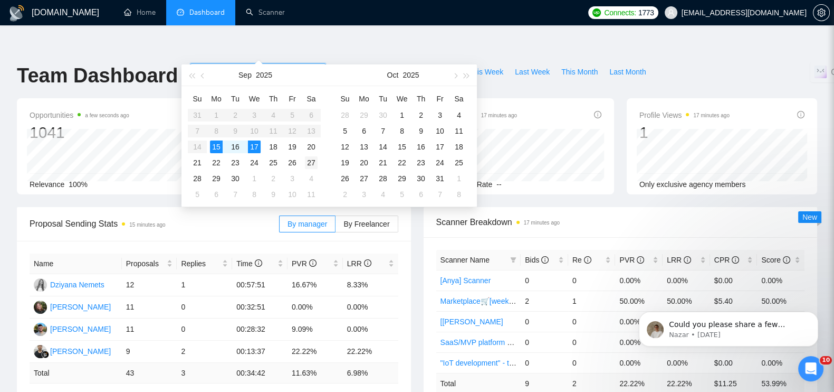
type input "[DATE]"
click at [12, 110] on div "Opportunities a few seconds ago 1041 [DATE] Relevant 407 Relevance 100%" at bounding box center [112, 146] width 203 height 96
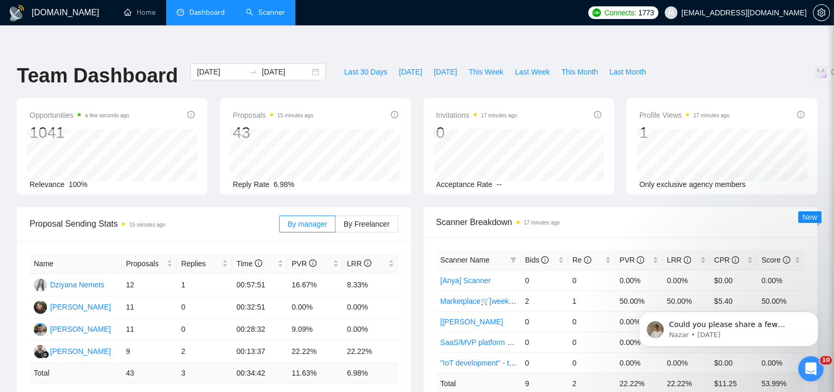
click at [283, 16] on link "Scanner" at bounding box center [265, 12] width 39 height 9
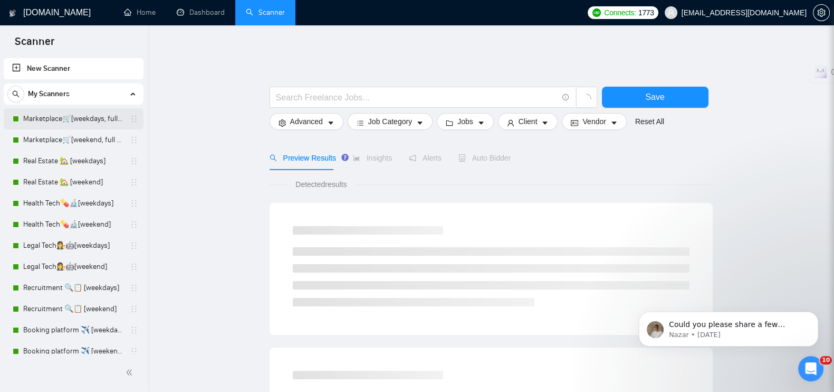
click at [89, 111] on link "Marketplace🛒[weekdays, full description]" at bounding box center [73, 118] width 100 height 21
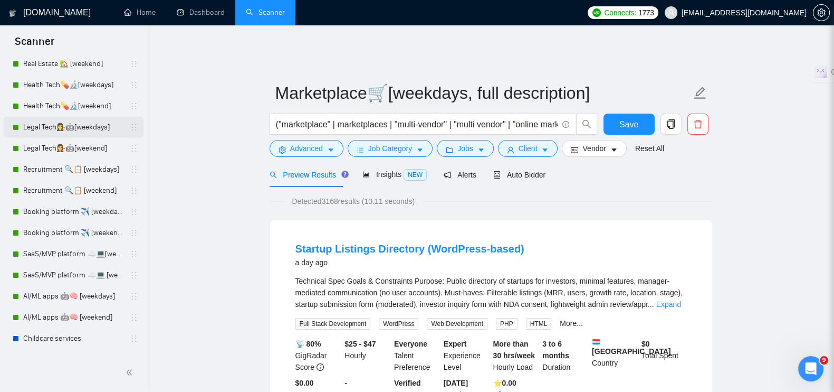
scroll to position [198, 0]
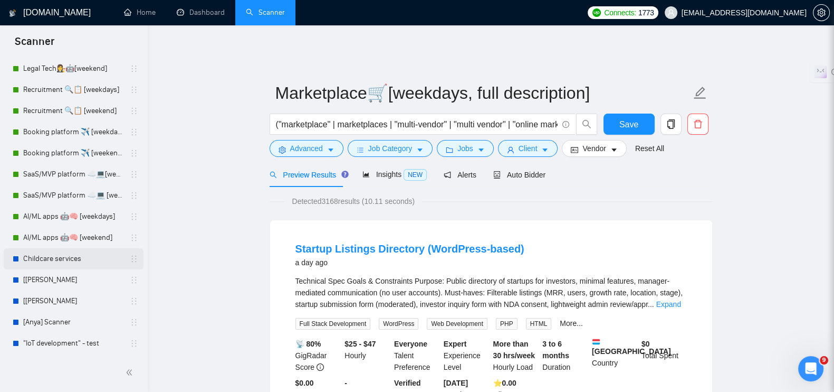
click at [50, 254] on link "Childcare services" at bounding box center [73, 258] width 100 height 21
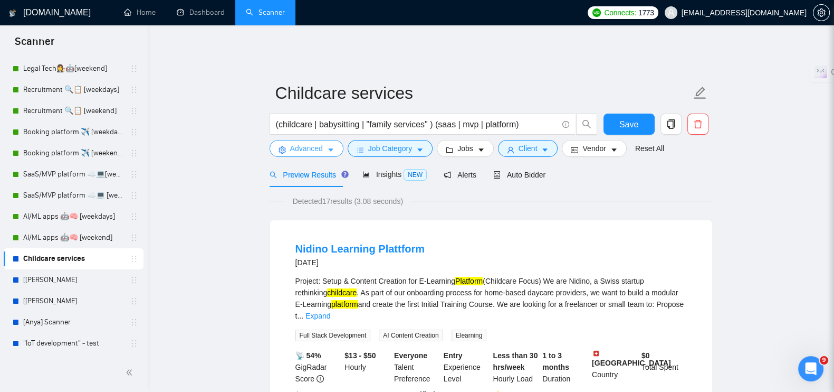
click at [311, 143] on span "Advanced" at bounding box center [306, 149] width 33 height 12
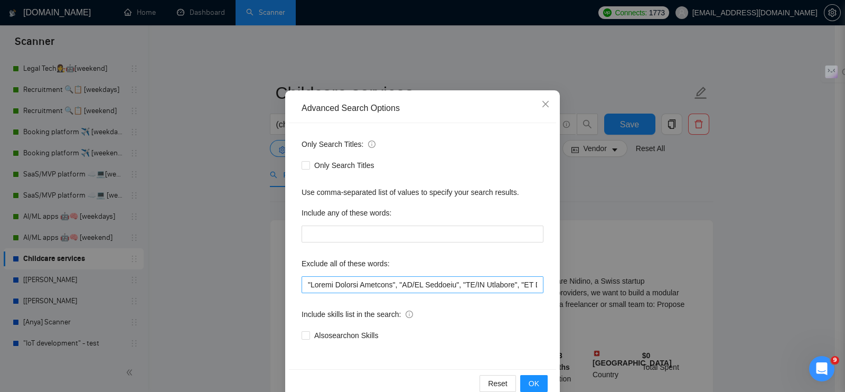
scroll to position [48, 0]
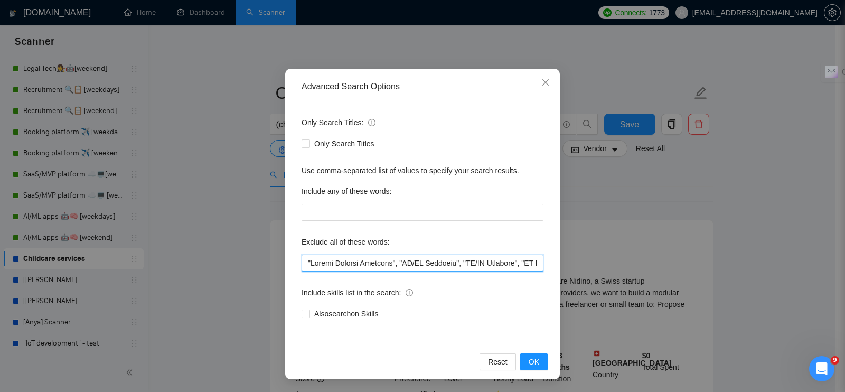
click at [301, 262] on input "text" at bounding box center [422, 262] width 242 height 17
type input "Loremipsu, "Dolors Ametcon Adipisci", "EL/SE Doeiusmo", "TE/IN Utlabore", "ET D…"
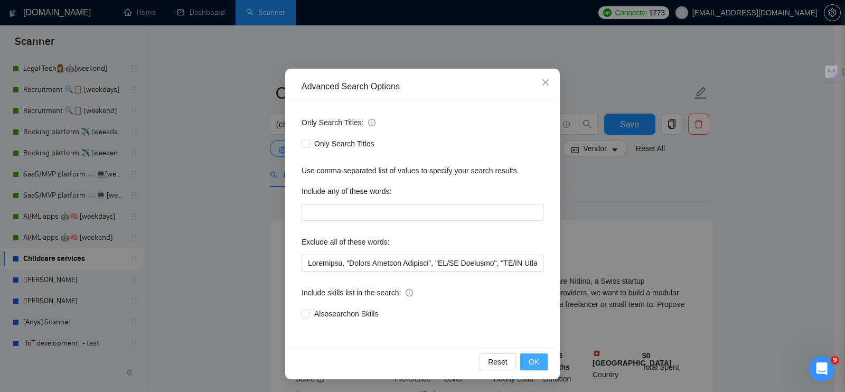
click at [538, 357] on button "OK" at bounding box center [533, 361] width 27 height 17
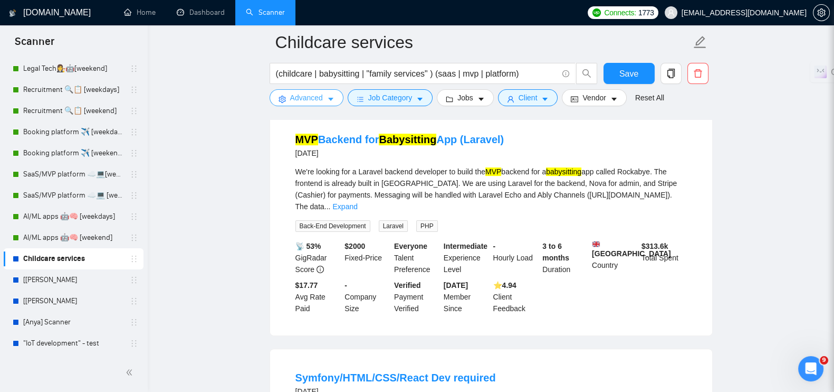
scroll to position [263, 0]
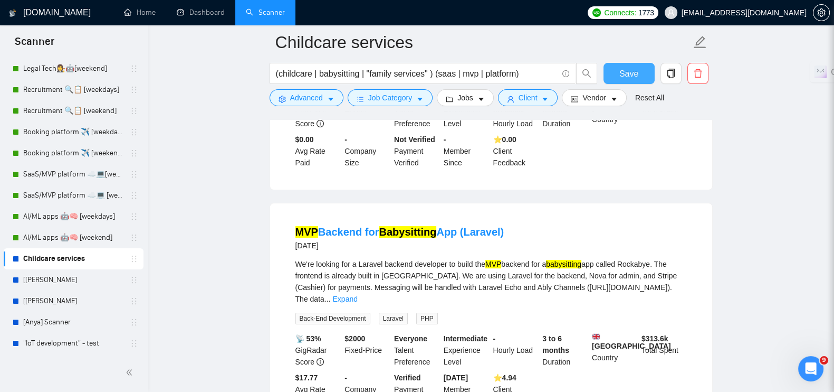
click at [629, 76] on span "Save" at bounding box center [629, 73] width 19 height 13
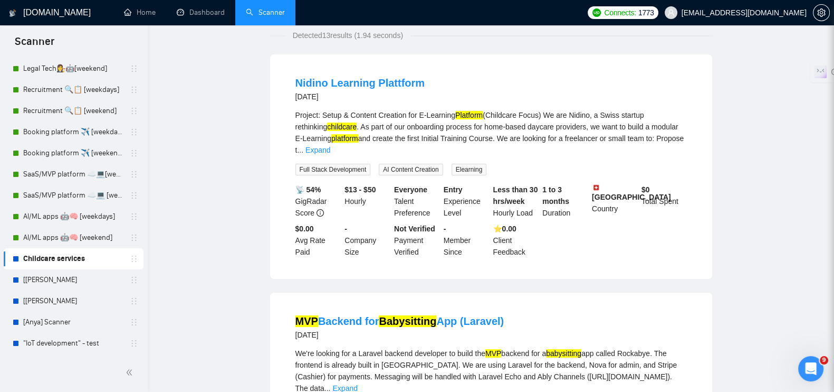
scroll to position [0, 0]
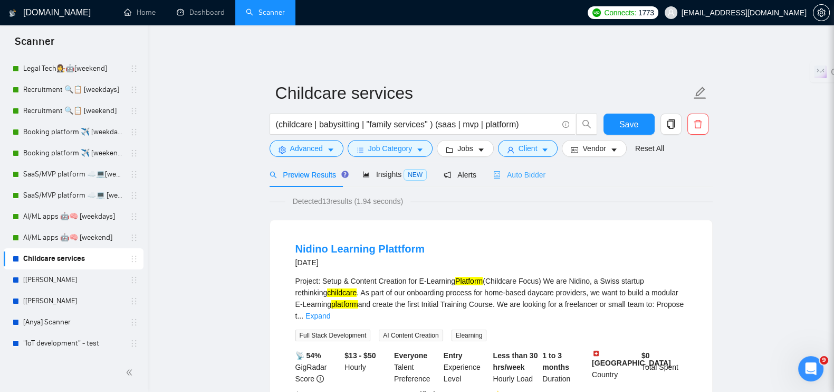
click at [504, 162] on div "Auto Bidder" at bounding box center [520, 174] width 52 height 25
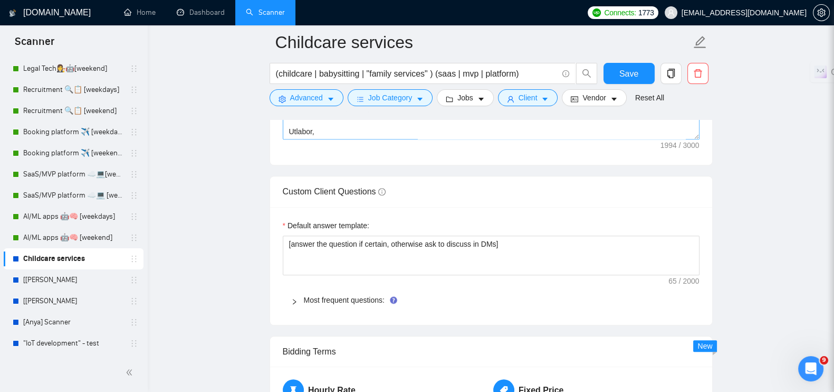
scroll to position [1452, 0]
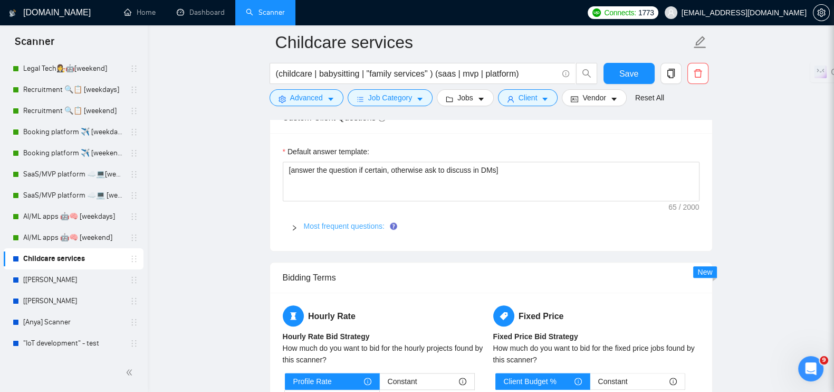
click at [333, 222] on link "Most frequent questions:" at bounding box center [344, 226] width 81 height 8
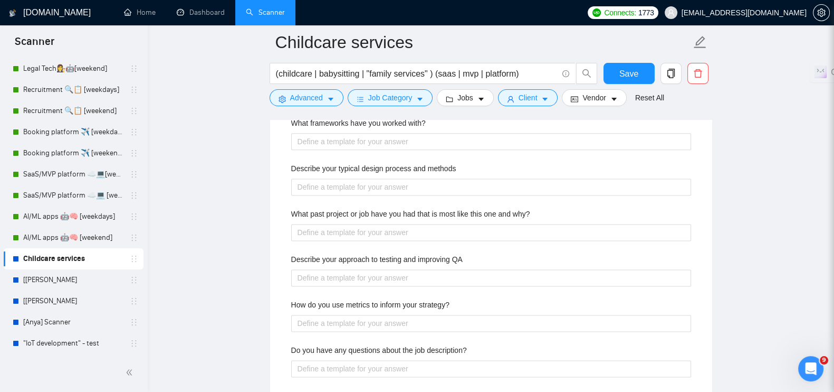
scroll to position [1518, 0]
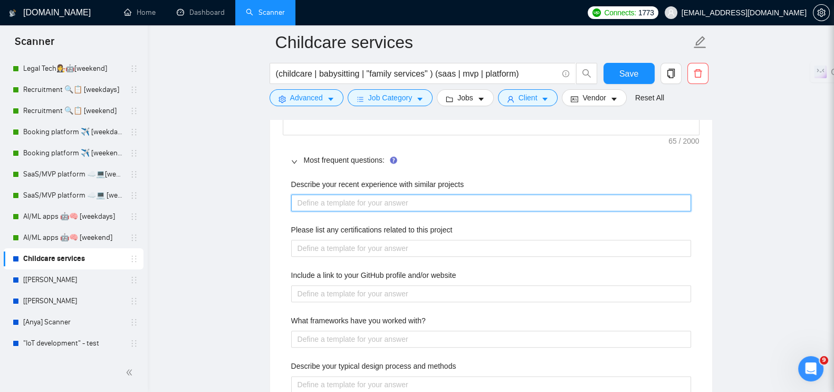
click at [327, 194] on projects "Describe your recent experience with similar projects" at bounding box center [491, 202] width 400 height 17
paste projects "We’ve worked on several childcare solutions, including parent portals, staff da…"
type projects "We’ve worked on several childcare solutions, including parent portals, staff da…"
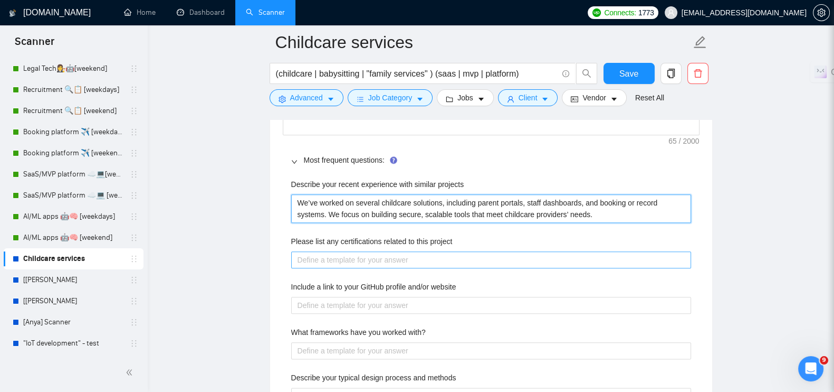
type projects "We’ve worked on several childcare solutions, including parent portals, staff da…"
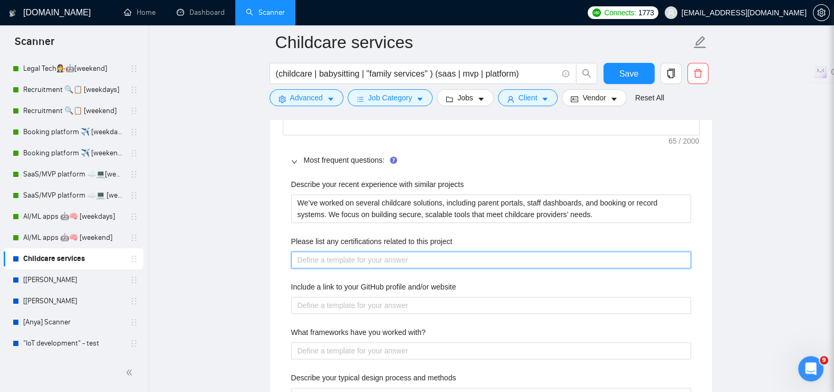
click at [314, 251] on project "Please list any certifications related to this project" at bounding box center [491, 259] width 400 height 17
paste project "Bachelor's degrees in computer science. Our agency profile is the best certific…"
type project "Bachelor's degrees in computer science. Our agency profile is the best certific…"
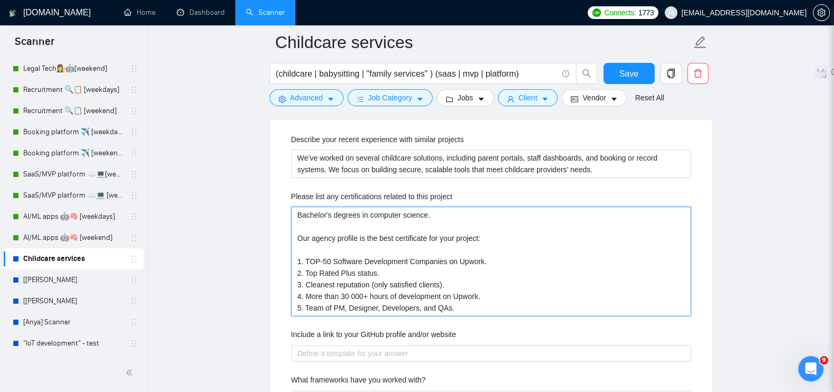
scroll to position [1583, 0]
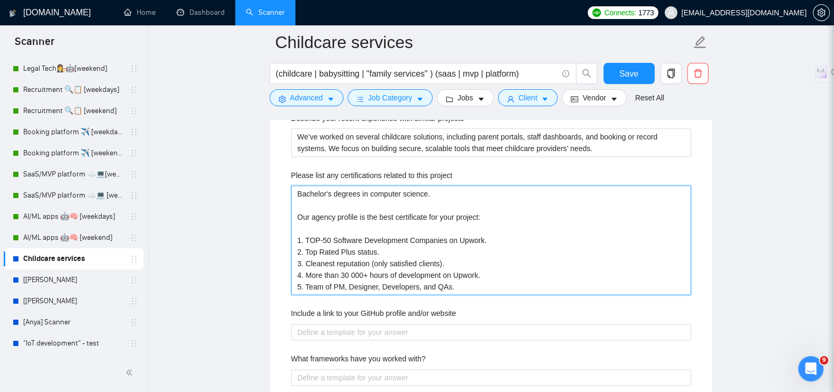
type project "Bachelor's degrees in computer science. Our agency profile is the best certific…"
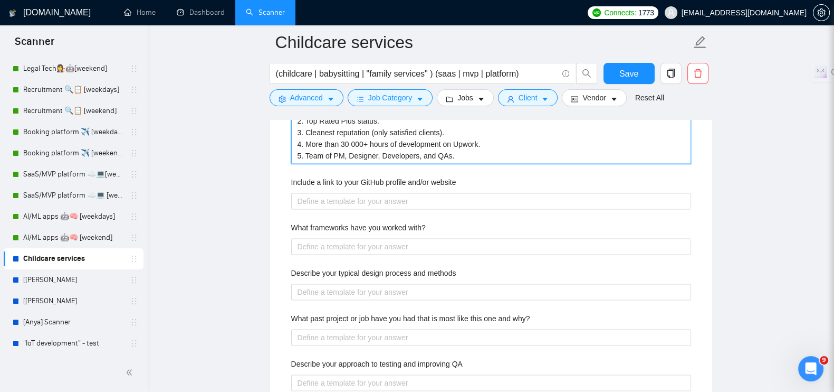
scroll to position [1715, 0]
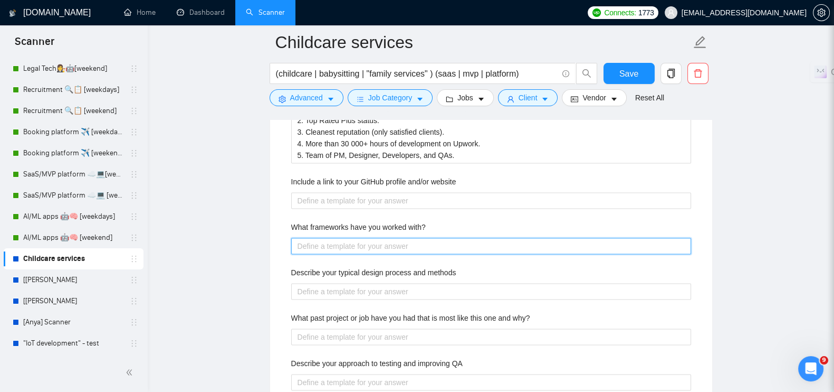
click at [393, 242] on with\? "What frameworks have you worked with?" at bounding box center [491, 246] width 400 height 17
paste with\? "PHP, Laravel, HTML5, CSS3, Javascript,"
type with\? "PHP, Laravel, HTML5, CSS3, Javascript,"
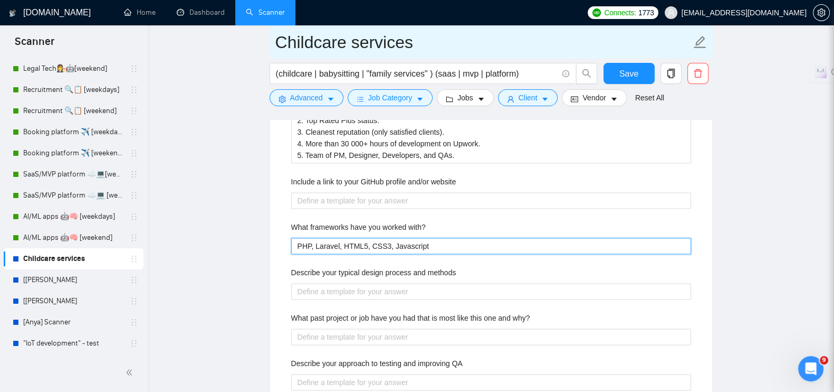
type with\? "PHP, Laravel, HTML5, CSS3, Javascript"
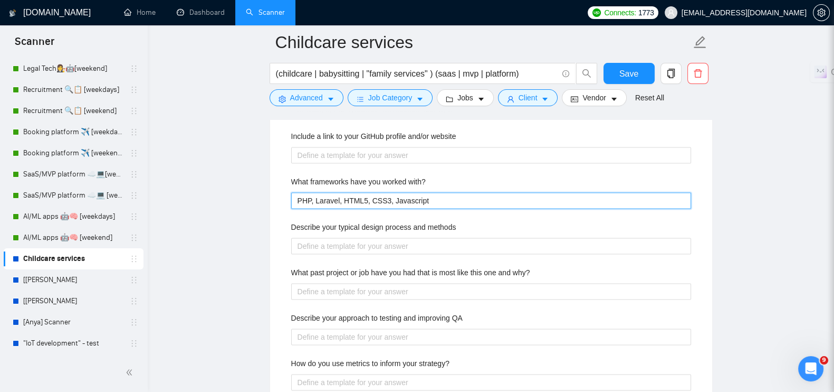
scroll to position [1781, 0]
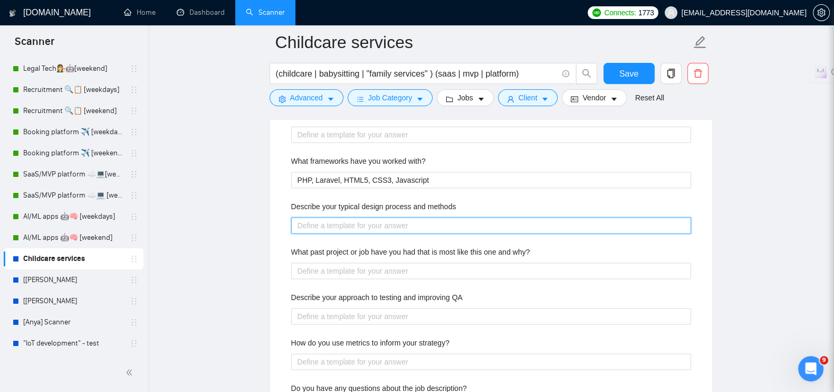
click at [348, 217] on methods "Describe your typical design process and methods" at bounding box center [491, 225] width 400 height 17
paste methods "Our design process is clear: we start with research to understand needs, move t…"
type methods "Our design process is clear: we start with research to understand needs, move t…"
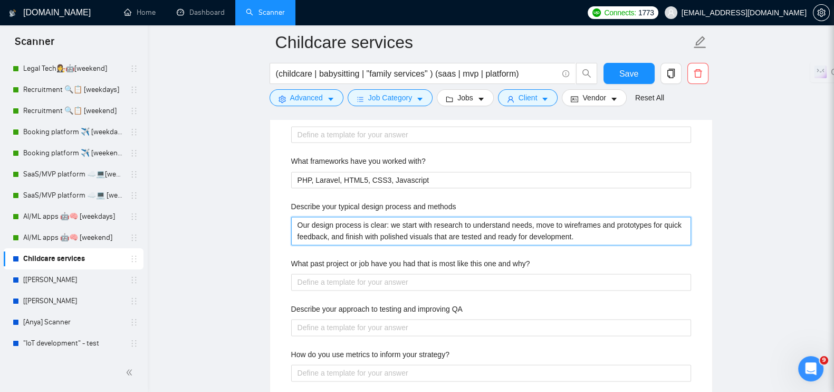
type methods "Our design process is clear: we start with research to understand needs, move t…"
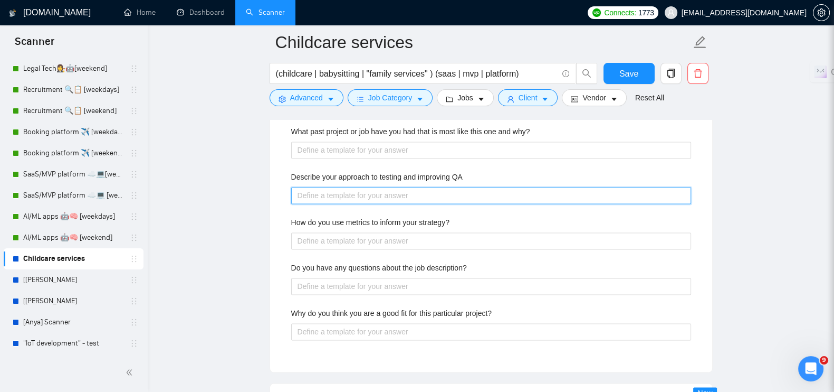
click at [329, 191] on QA "Describe your approach to testing and improving QA" at bounding box center [491, 195] width 400 height 17
paste QA "Our QA process looks the following way: 1. We ask a client to fill out the deta…"
type QA "Our QA process looks the following way: 1. We ask a client to fill out the deta…"
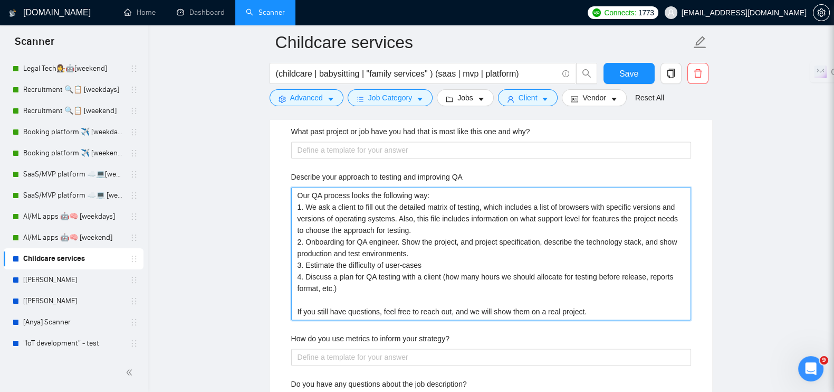
scroll to position [2045, 0]
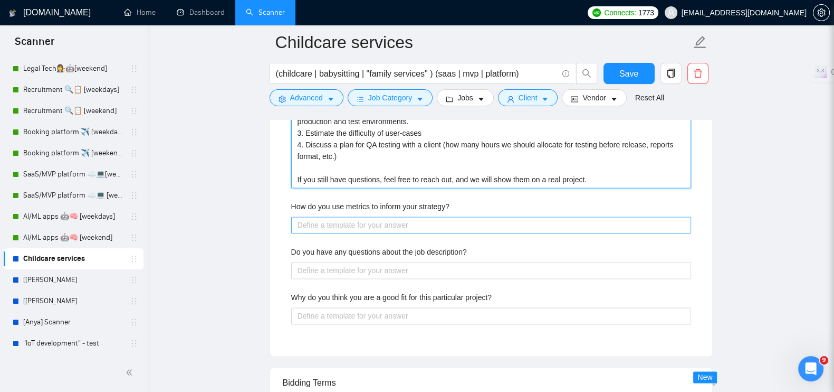
type QA "Our QA process looks the following way: 1. We ask a client to fill out the deta…"
click at [325, 216] on strategy\? "How do you use metrics to inform your strategy?" at bounding box center [491, 224] width 400 height 17
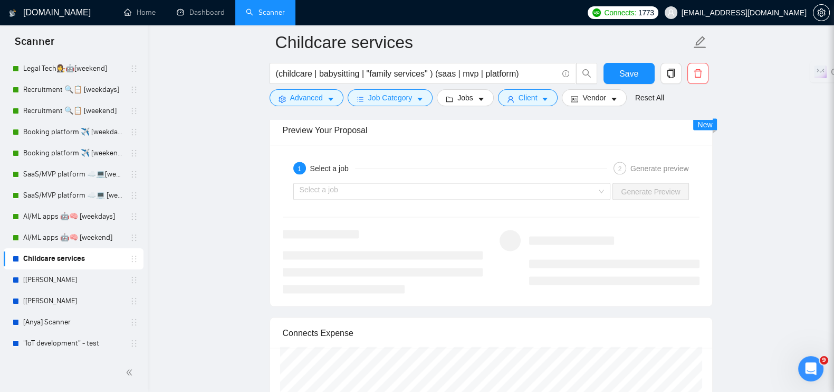
scroll to position [2639, 0]
click at [394, 181] on div "Select a job Generate Preview" at bounding box center [491, 193] width 419 height 25
click at [391, 186] on input "search" at bounding box center [449, 194] width 298 height 16
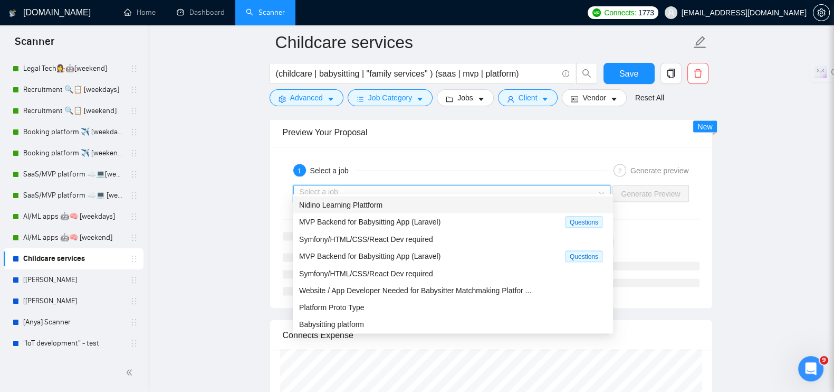
click at [374, 202] on span "Nidino Learning Plattform" at bounding box center [340, 205] width 83 height 8
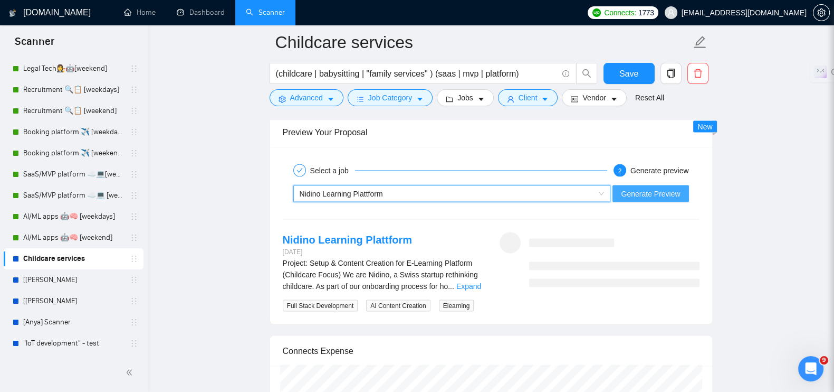
click at [652, 188] on span "Generate Preview" at bounding box center [650, 194] width 59 height 12
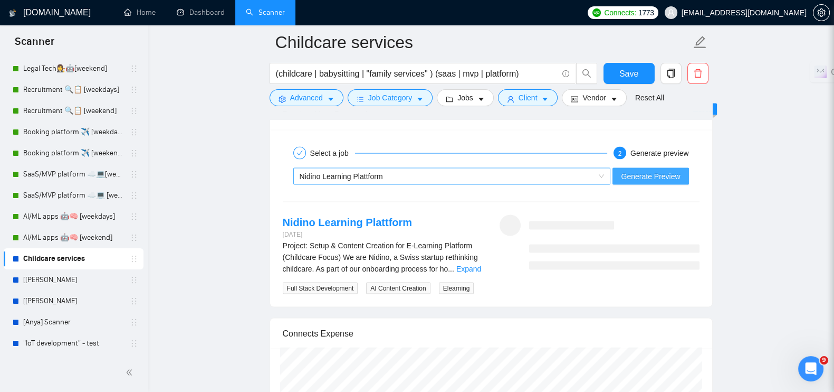
scroll to position [2573, 0]
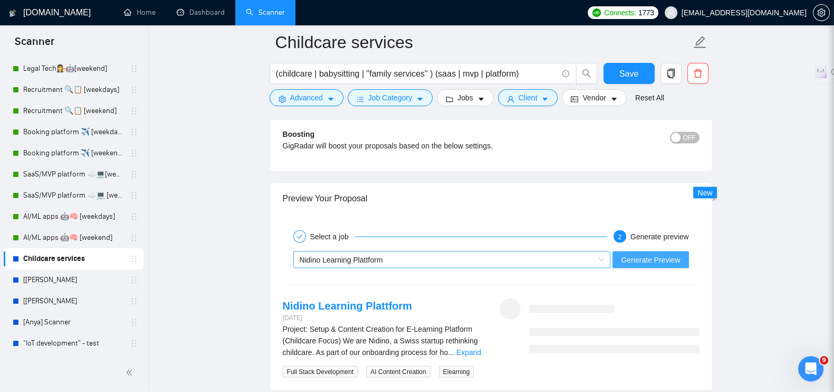
click at [361, 255] on span "Nidino Learning Plattform" at bounding box center [341, 259] width 83 height 8
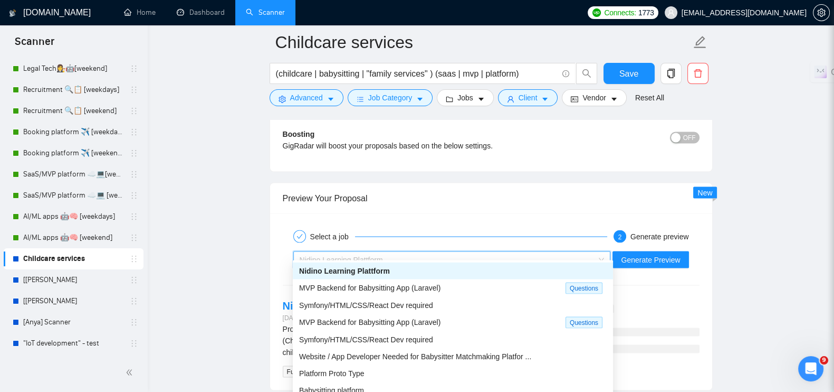
click at [362, 255] on span "Nidino Learning Plattform" at bounding box center [341, 259] width 83 height 8
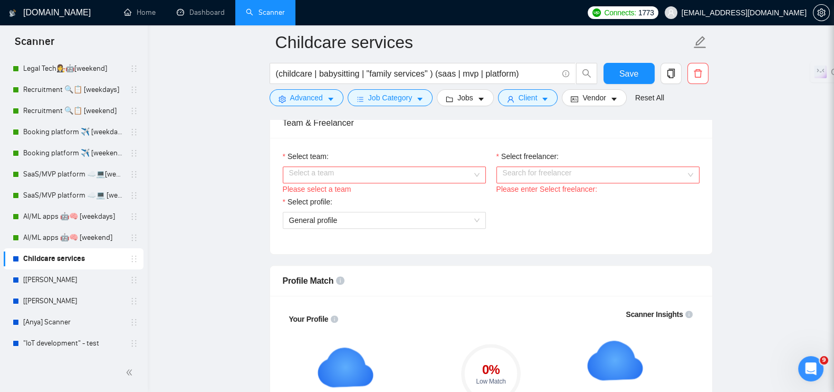
scroll to position [461, 0]
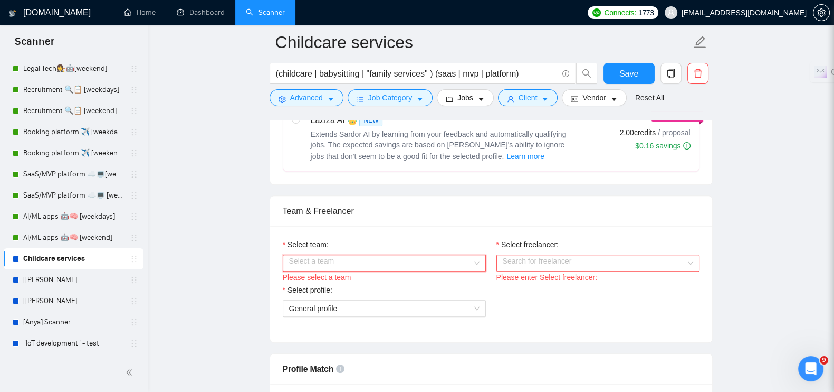
click at [363, 255] on input "Select team:" at bounding box center [380, 263] width 183 height 16
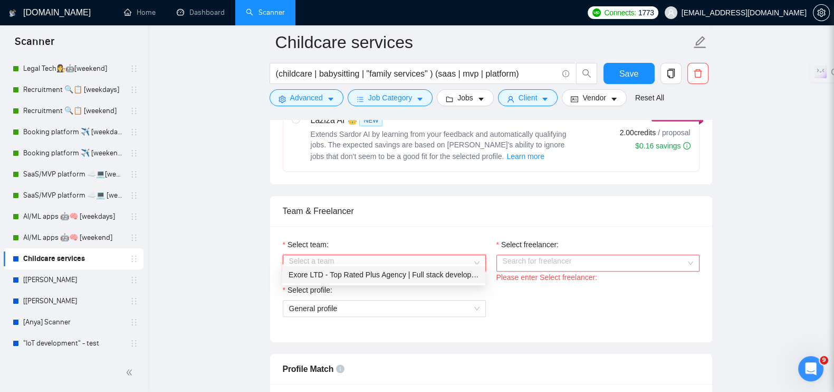
click at [363, 274] on div "Exore LTD - Top Rated Plus Agency | Full stack development 🏅" at bounding box center [384, 275] width 191 height 12
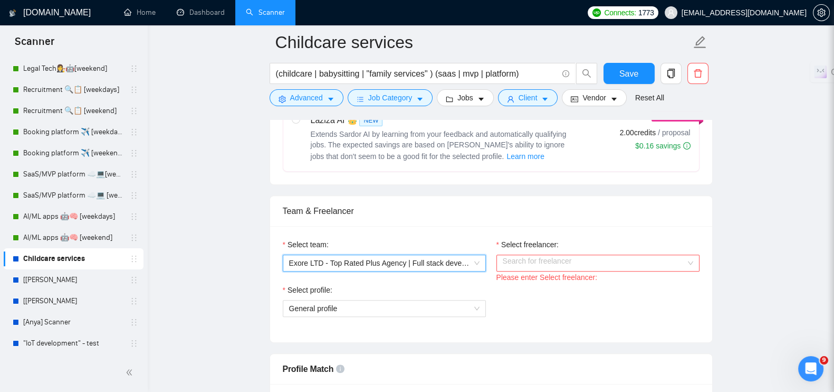
click at [546, 255] on input "Select freelancer:" at bounding box center [594, 263] width 183 height 16
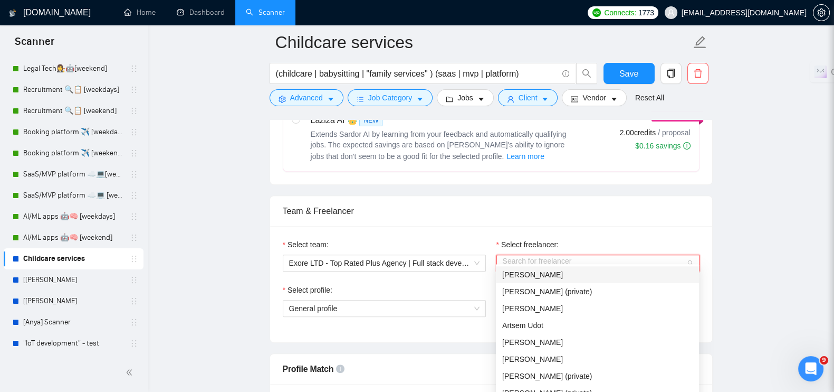
click at [520, 273] on span "[PERSON_NAME]" at bounding box center [532, 274] width 61 height 8
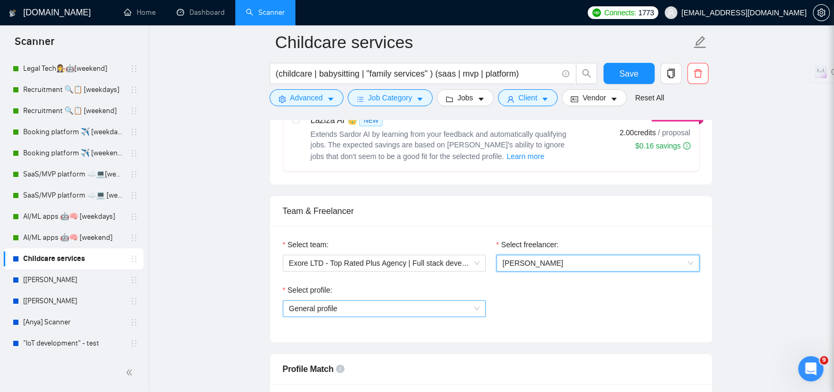
scroll to position [594, 0]
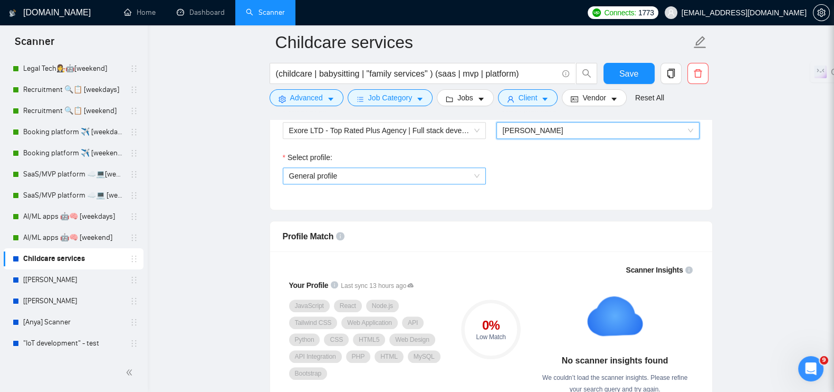
click at [327, 168] on span "General profile" at bounding box center [384, 176] width 191 height 16
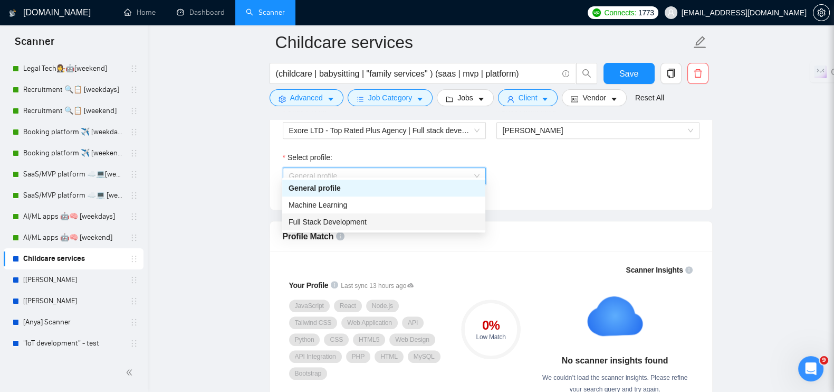
click at [326, 221] on span "Full Stack Development" at bounding box center [328, 221] width 78 height 8
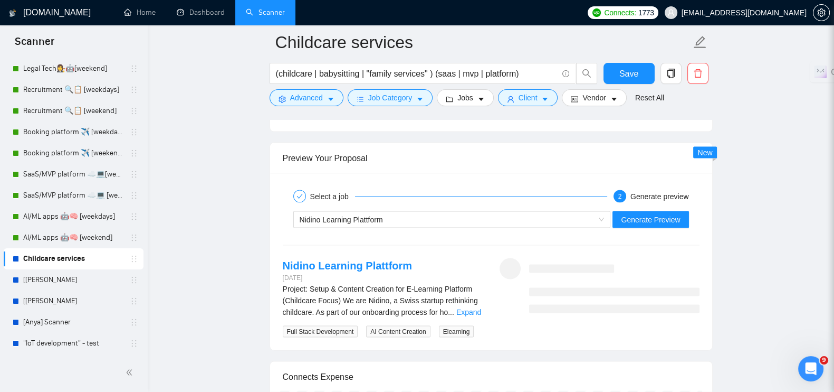
scroll to position [2771, 0]
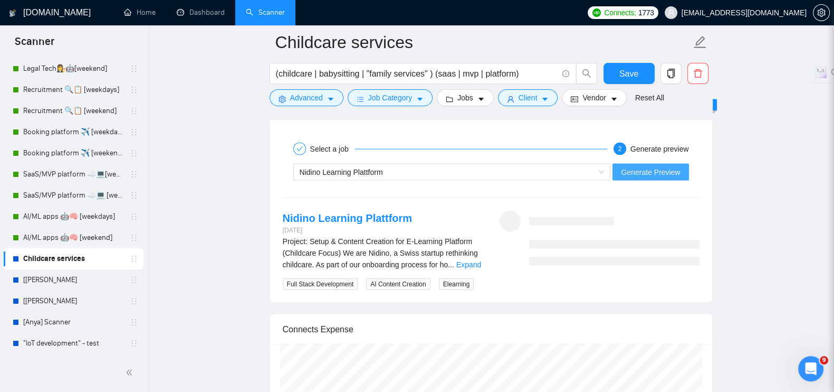
click at [657, 166] on span "Generate Preview" at bounding box center [650, 172] width 59 height 12
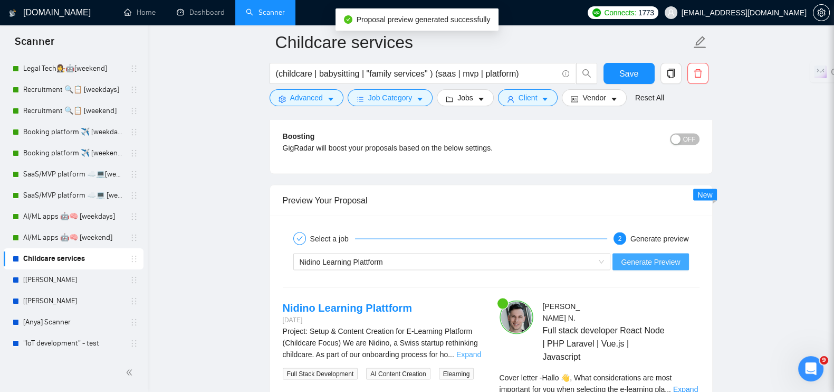
scroll to position [2813, 0]
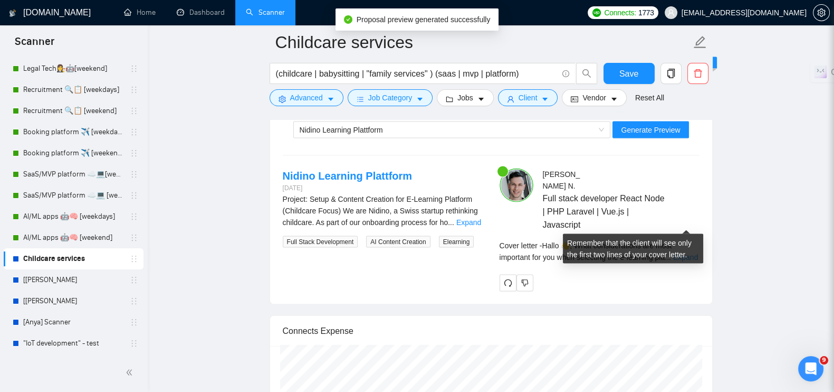
click at [680, 253] on link "Expand" at bounding box center [686, 257] width 25 height 8
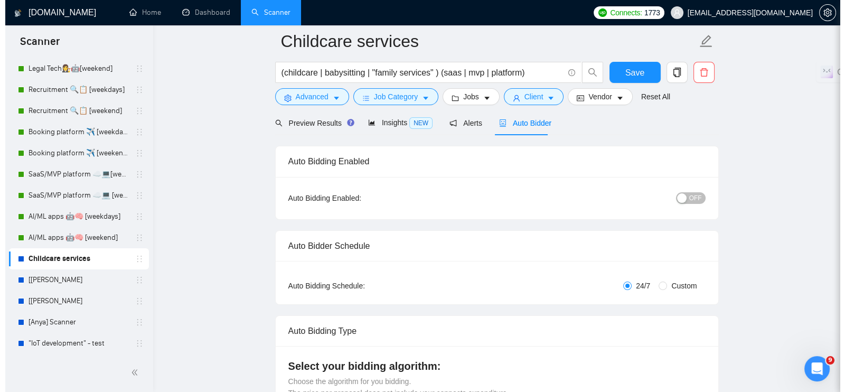
scroll to position [0, 0]
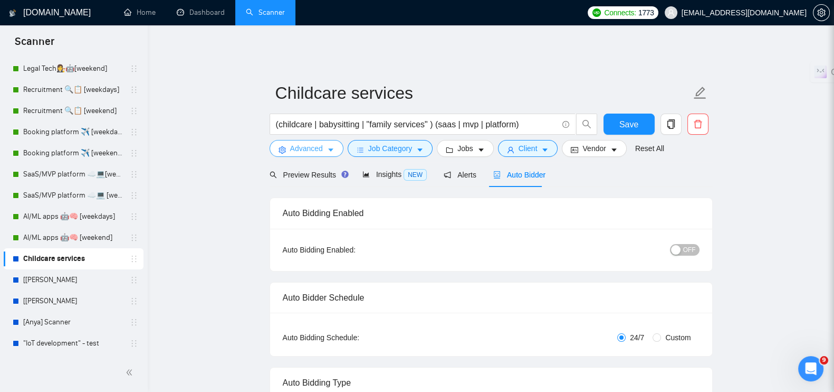
click at [303, 143] on span "Advanced" at bounding box center [306, 149] width 33 height 12
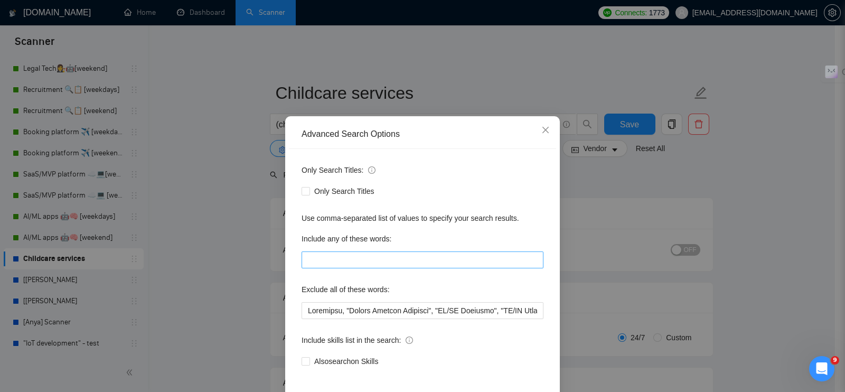
scroll to position [48, 0]
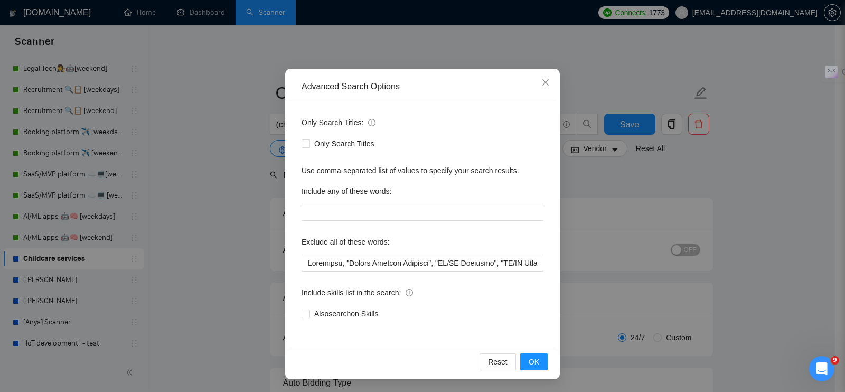
click at [596, 230] on div "Advanced Search Options Only Search Titles: Only Search Titles Use comma-separa…" at bounding box center [422, 196] width 845 height 392
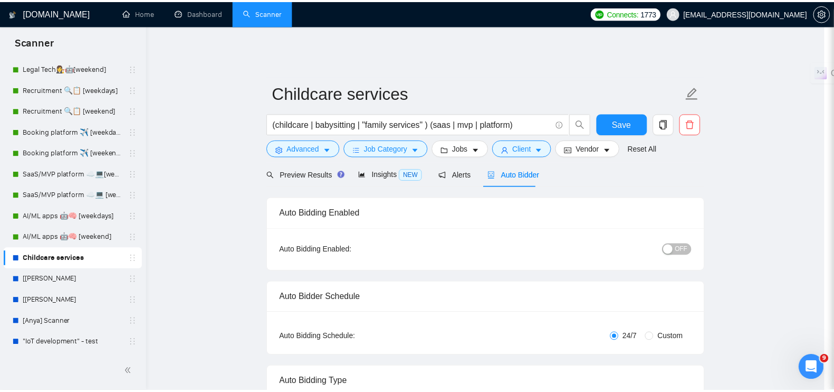
scroll to position [0, 0]
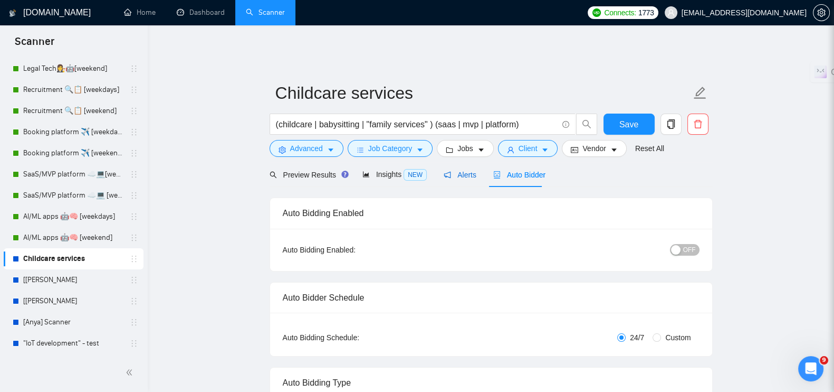
click at [449, 170] on span "Alerts" at bounding box center [460, 174] width 33 height 8
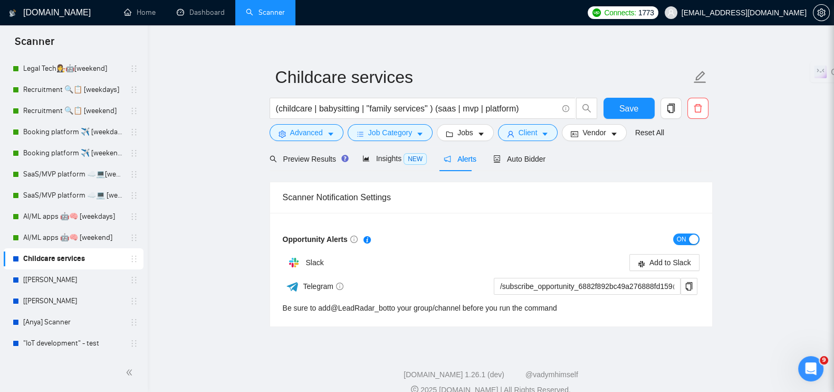
scroll to position [24, 0]
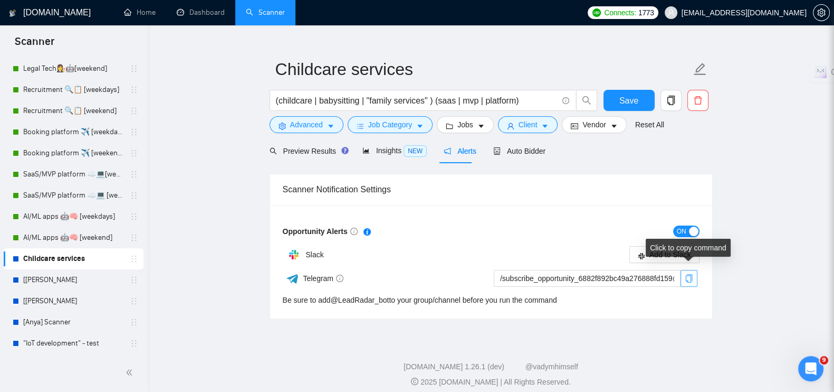
click at [689, 274] on icon "copy" at bounding box center [689, 278] width 8 height 8
click at [300, 147] on span "Preview Results" at bounding box center [308, 151] width 76 height 8
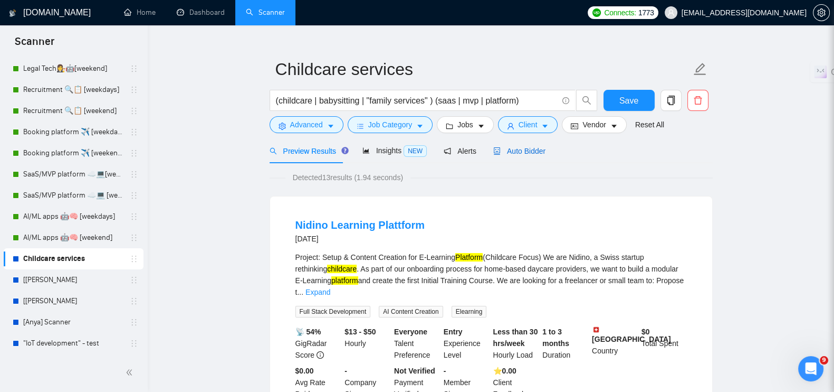
click at [518, 147] on span "Auto Bidder" at bounding box center [520, 151] width 52 height 8
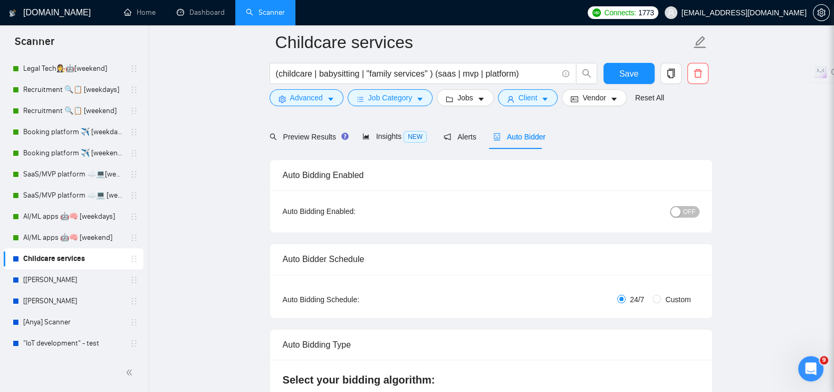
scroll to position [65, 0]
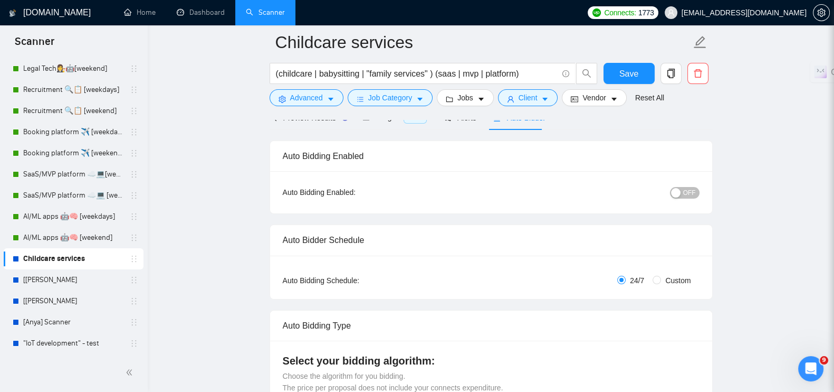
click at [663, 274] on span "Custom" at bounding box center [678, 280] width 34 height 12
click at [661, 276] on input "Custom" at bounding box center [657, 280] width 8 height 8
radio input "true"
radio input "false"
checkbox input "true"
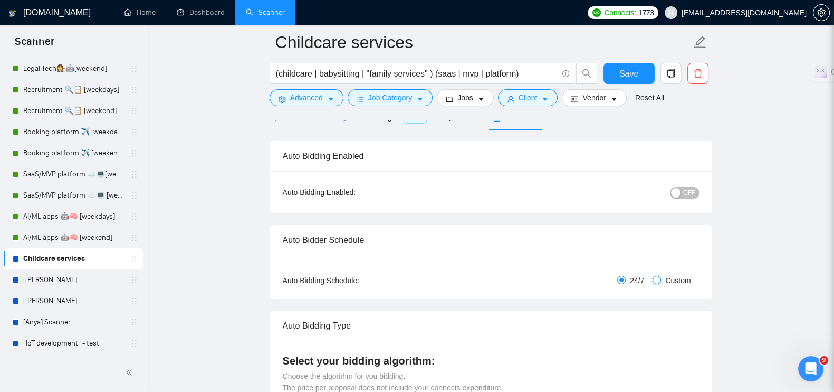
checkbox input "true"
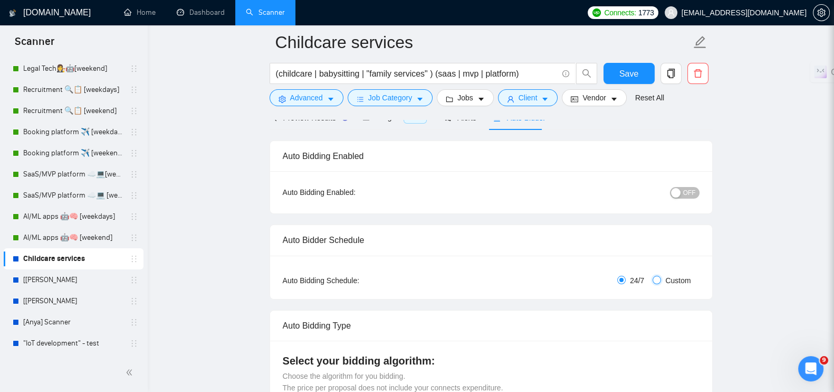
checkbox input "true"
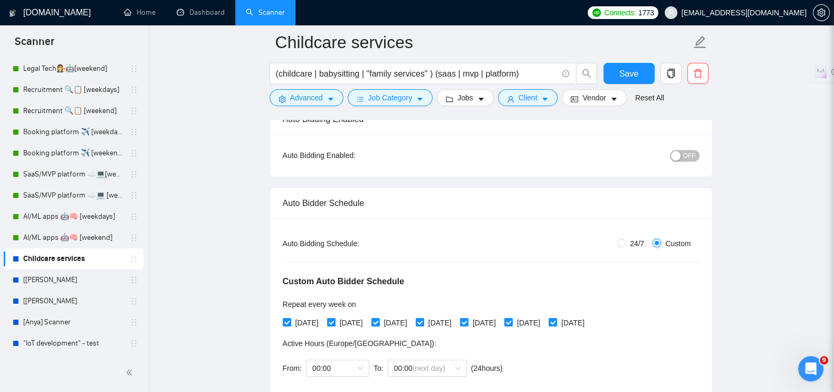
scroll to position [131, 0]
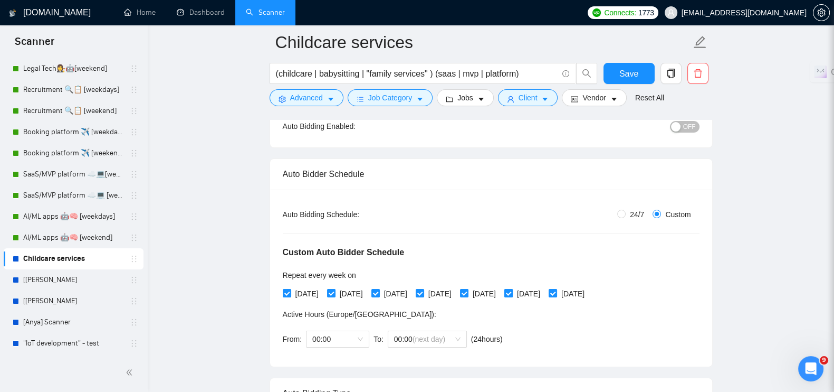
click at [512, 289] on input "[DATE]" at bounding box center [508, 292] width 7 height 7
checkbox input "false"
click at [556, 289] on input "[DATE]" at bounding box center [552, 292] width 7 height 7
checkbox input "false"
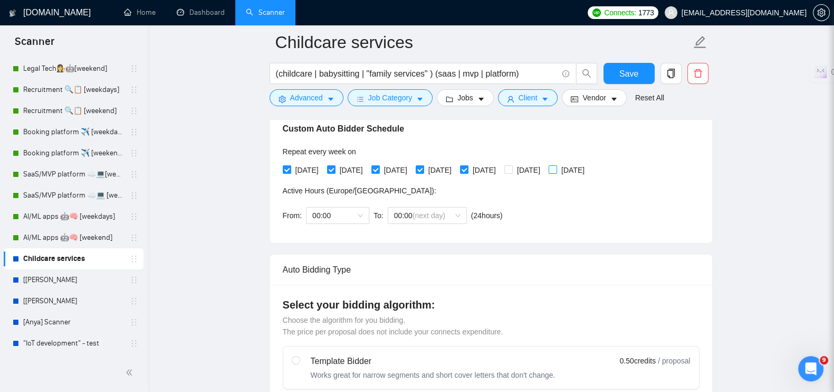
scroll to position [263, 0]
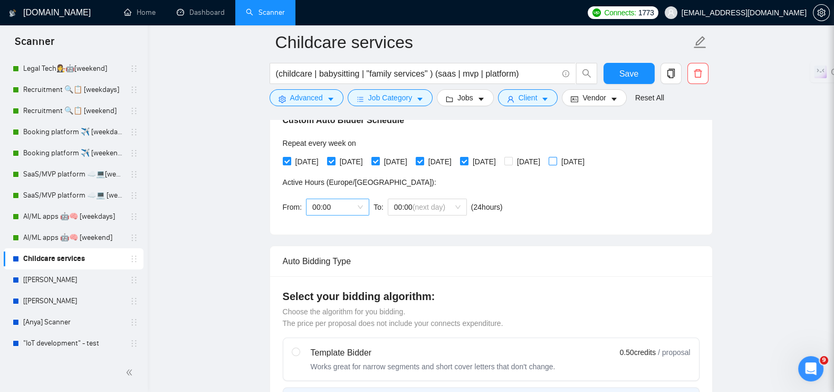
click at [361, 199] on span "00:00" at bounding box center [337, 207] width 51 height 16
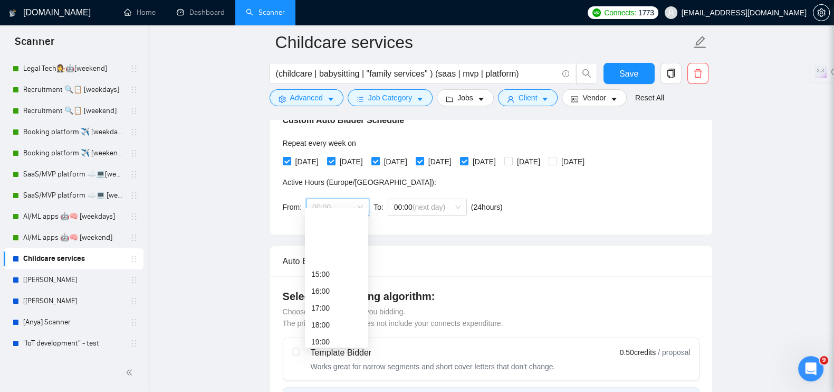
scroll to position [261, 0]
click at [319, 278] on div "19:00" at bounding box center [336, 278] width 51 height 12
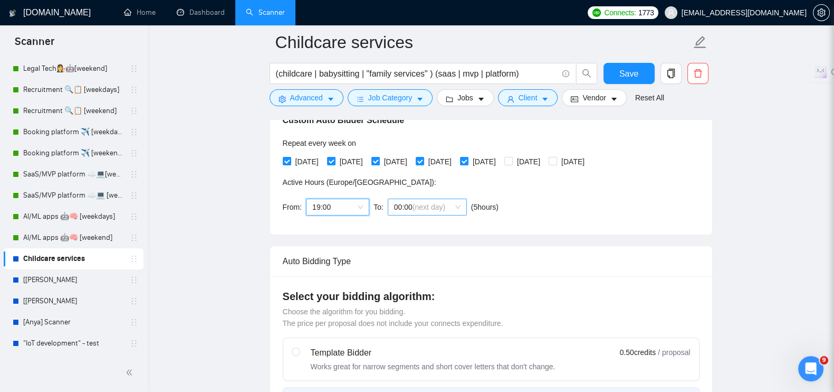
click at [422, 203] on span "(next day)" at bounding box center [429, 207] width 33 height 8
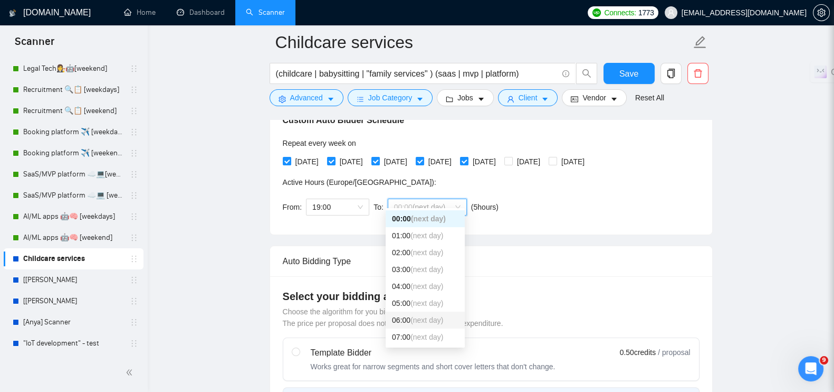
click at [411, 316] on span "(next day)" at bounding box center [427, 320] width 33 height 8
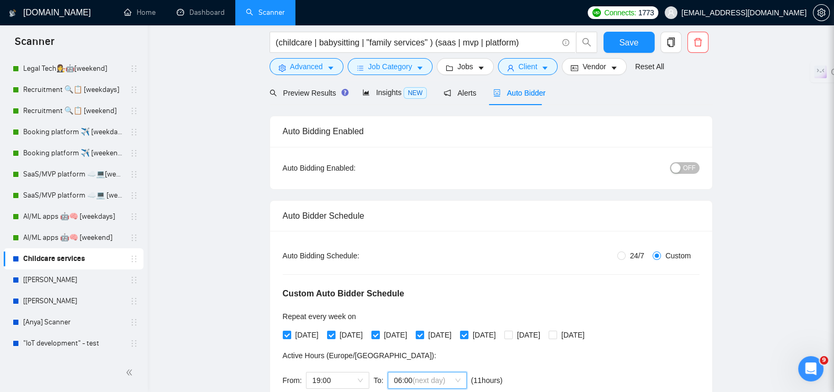
scroll to position [0, 0]
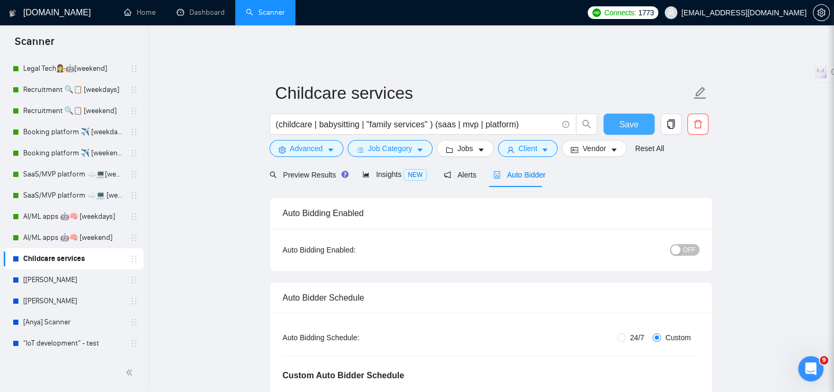
click at [624, 118] on span "Save" at bounding box center [629, 124] width 19 height 13
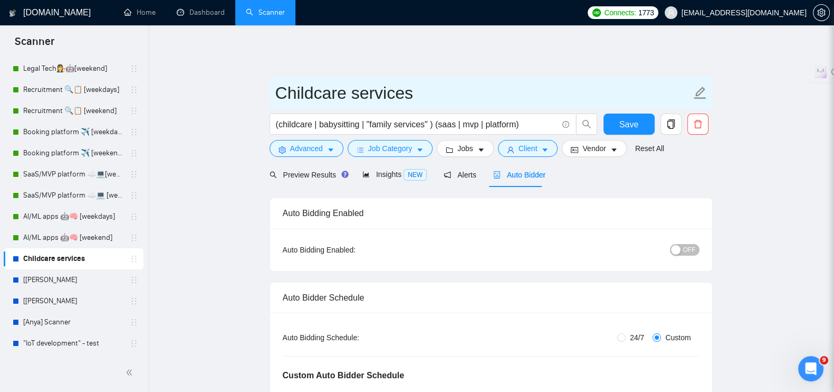
click at [418, 86] on input "Childcare services" at bounding box center [484, 93] width 416 height 26
drag, startPoint x: 418, startPoint y: 86, endPoint x: 266, endPoint y: 83, distance: 152.0
click at [426, 84] on input "Childcare services" at bounding box center [484, 93] width 416 height 26
paste input "👩‍👧‍👦"
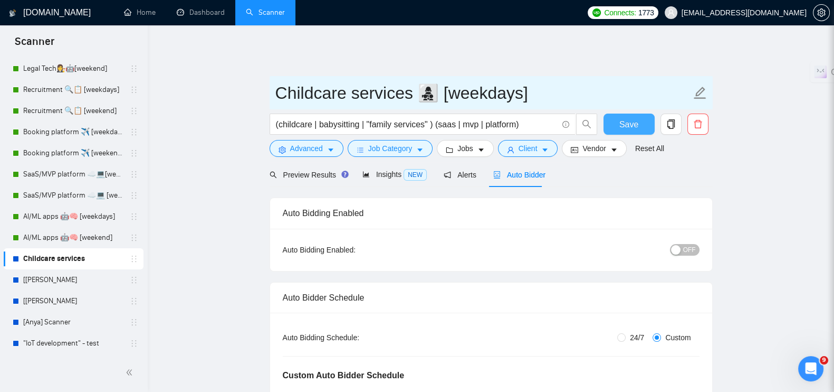
type input "Childcare services 👩‍👧‍👦 [weekdays]"
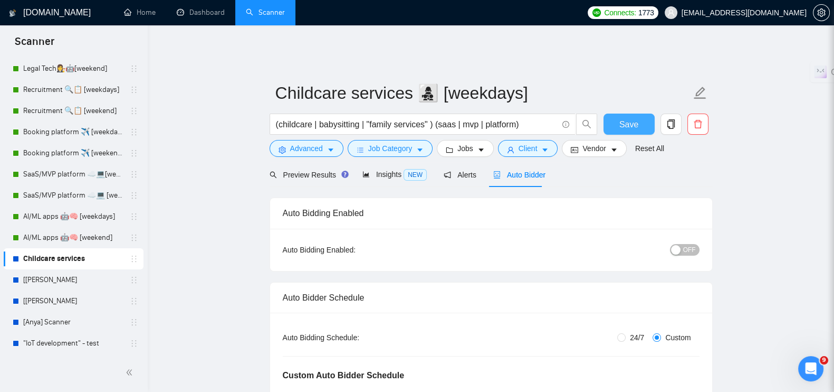
click at [633, 118] on span "Save" at bounding box center [629, 124] width 19 height 13
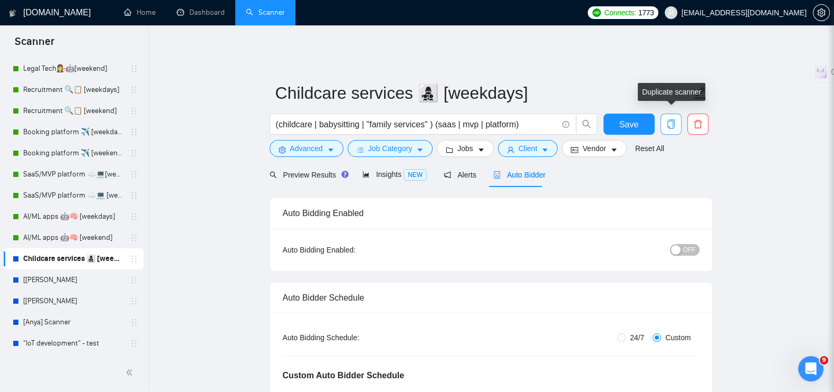
click at [667, 119] on icon "copy" at bounding box center [672, 124] width 10 height 10
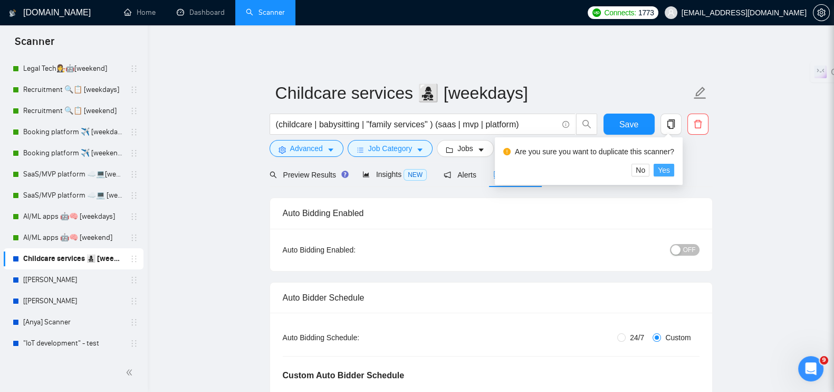
click at [660, 168] on span "Yes" at bounding box center [664, 170] width 12 height 12
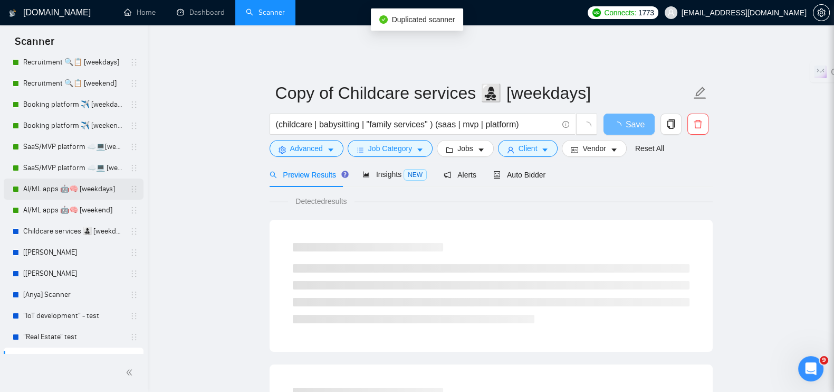
scroll to position [241, 0]
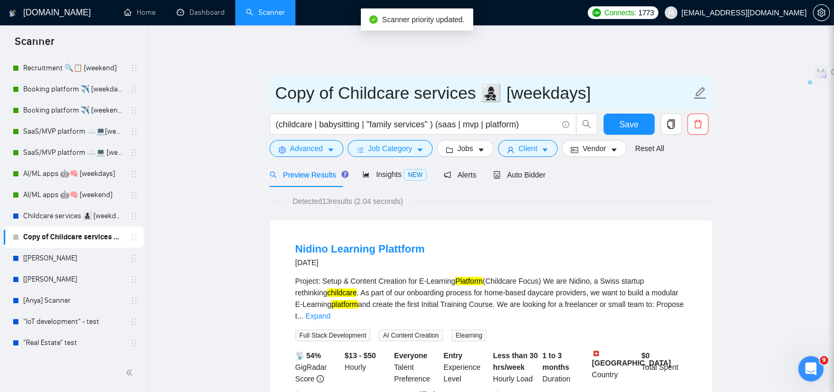
drag, startPoint x: 338, startPoint y: 85, endPoint x: 270, endPoint y: 84, distance: 68.6
click at [270, 84] on span "Copy of Childcare services 👩‍👧‍👦 [weekdays]" at bounding box center [491, 92] width 443 height 33
drag, startPoint x: 523, startPoint y: 87, endPoint x: 545, endPoint y: 102, distance: 26.5
click at [524, 87] on input "Childcare services 👩‍👧‍👦 [weekdays]" at bounding box center [484, 93] width 416 height 26
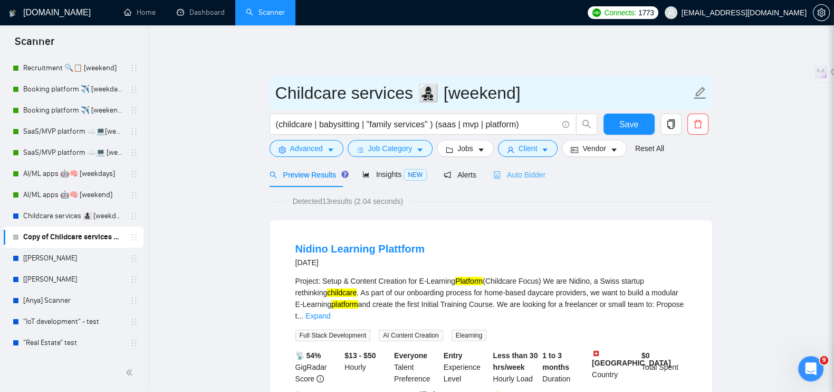
type input "Childcare services 👩‍👧‍👦 [weekend]"
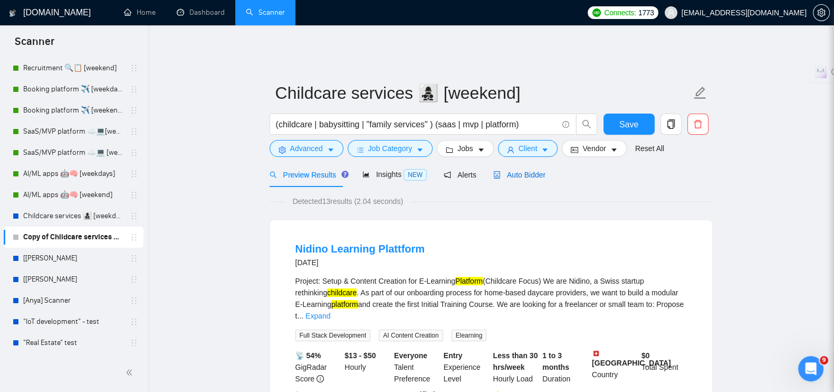
click at [525, 170] on span "Auto Bidder" at bounding box center [520, 174] width 52 height 8
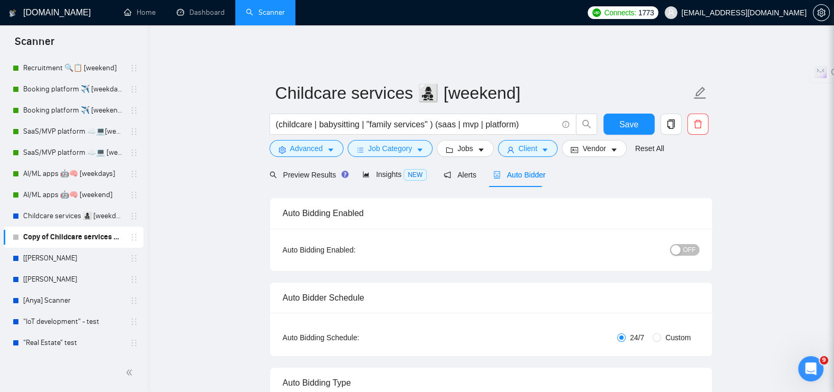
radio input "false"
radio input "true"
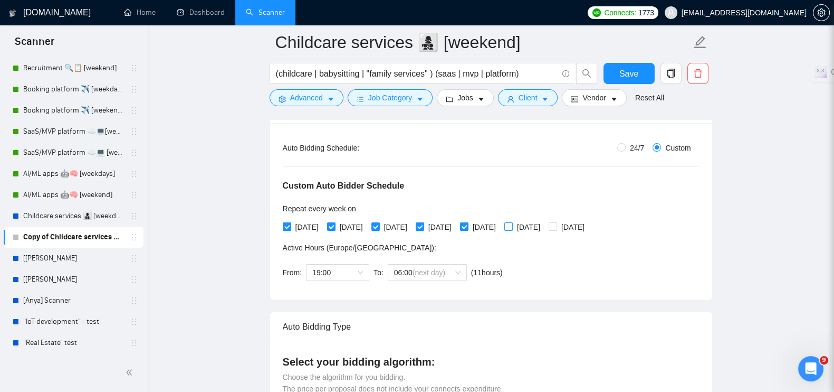
click at [512, 222] on input "[DATE]" at bounding box center [508, 225] width 7 height 7
checkbox input "true"
click at [587, 221] on span "[DATE]" at bounding box center [573, 227] width 32 height 12
click at [556, 222] on input "[DATE]" at bounding box center [552, 225] width 7 height 7
checkbox input "true"
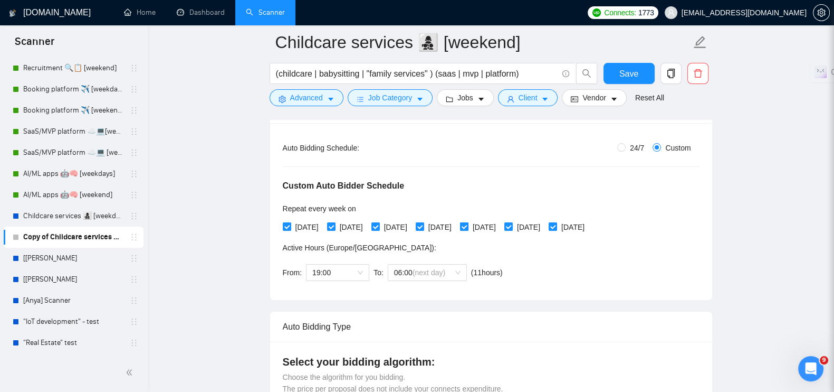
click at [468, 222] on input "[DATE]" at bounding box center [463, 225] width 7 height 7
checkbox input "false"
click at [423, 222] on input "[DATE]" at bounding box center [419, 225] width 7 height 7
checkbox input "false"
click at [388, 221] on span "[DATE]" at bounding box center [396, 227] width 32 height 12
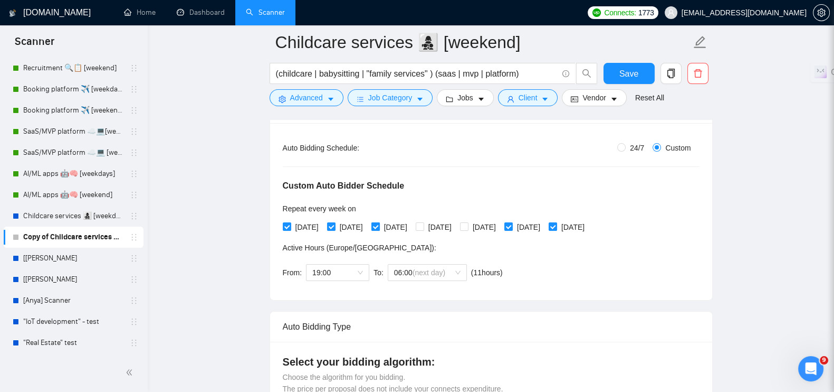
click at [379, 222] on input "[DATE]" at bounding box center [375, 225] width 7 height 7
checkbox input "false"
click at [335, 222] on input "[DATE]" at bounding box center [330, 225] width 7 height 7
checkbox input "false"
click at [287, 222] on input "[DATE]" at bounding box center [286, 225] width 7 height 7
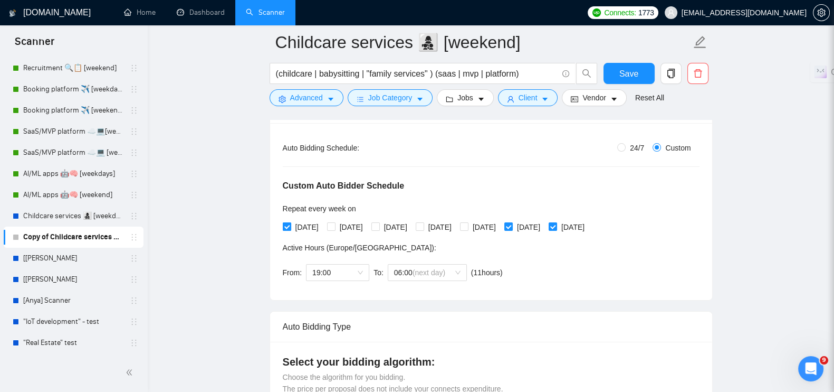
checkbox input "false"
click at [360, 264] on span "19:00" at bounding box center [337, 272] width 51 height 16
click at [335, 277] on div "00:00" at bounding box center [336, 279] width 51 height 12
click at [454, 264] on span "06:00" at bounding box center [427, 272] width 67 height 16
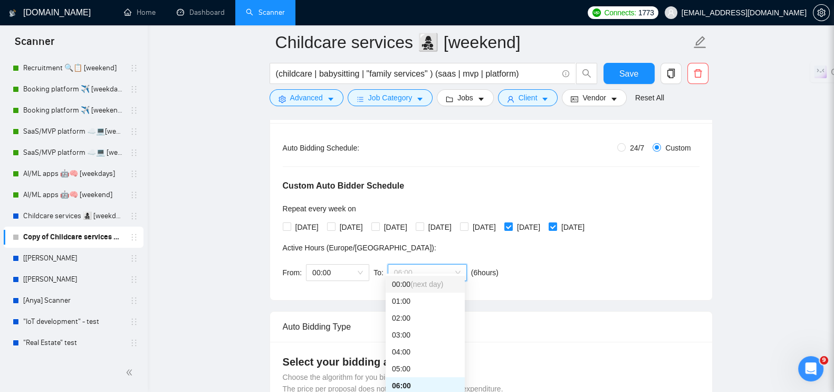
click at [436, 286] on span "(next day)" at bounding box center [427, 284] width 33 height 8
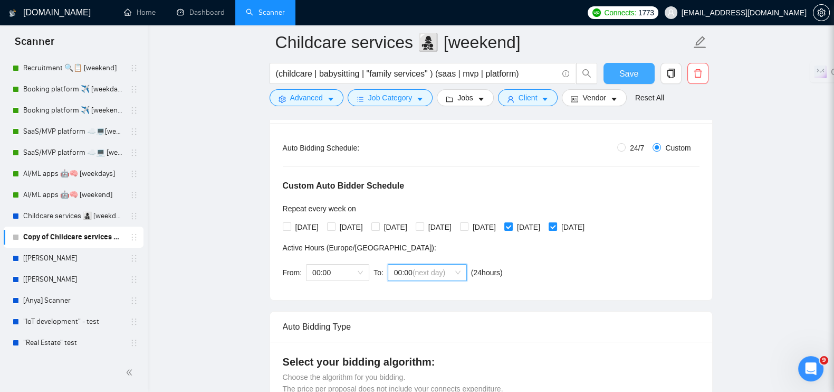
click at [627, 77] on span "Save" at bounding box center [629, 73] width 19 height 13
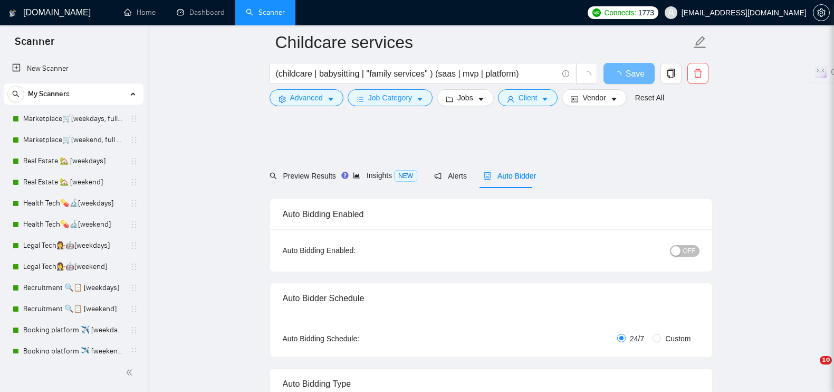
click at [46, 204] on link "Health Tech💊🔬[weekdays]" at bounding box center [73, 203] width 100 height 21
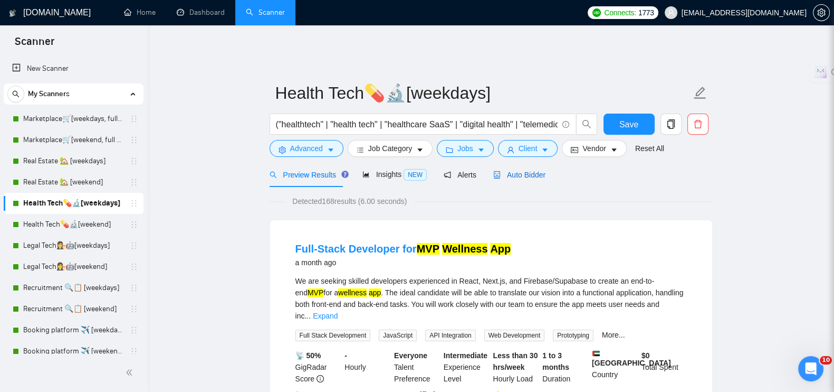
click at [503, 170] on span "Auto Bidder" at bounding box center [520, 174] width 52 height 8
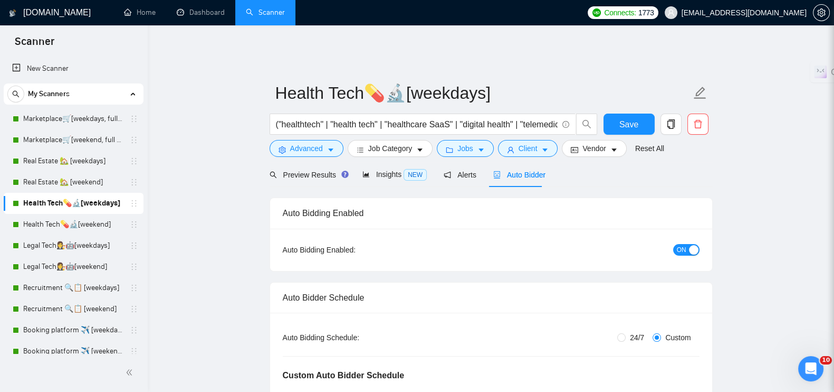
radio input "false"
radio input "true"
checkbox input "true"
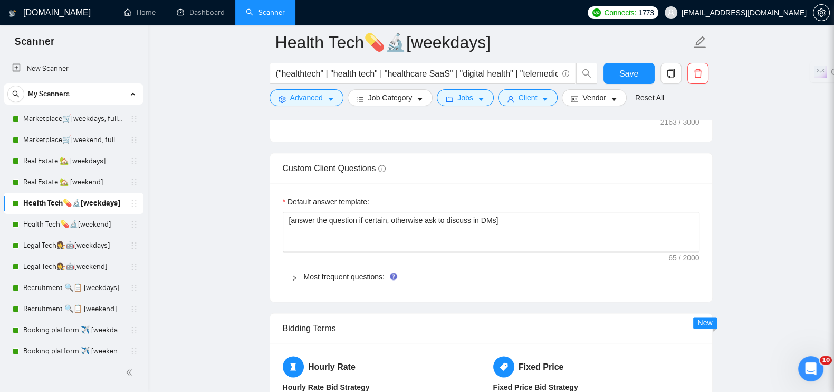
scroll to position [1715, 0]
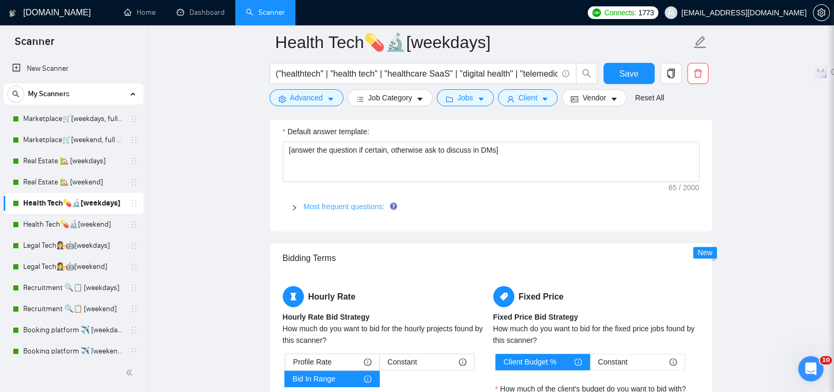
click at [316, 202] on link "Most frequent questions:" at bounding box center [344, 206] width 81 height 8
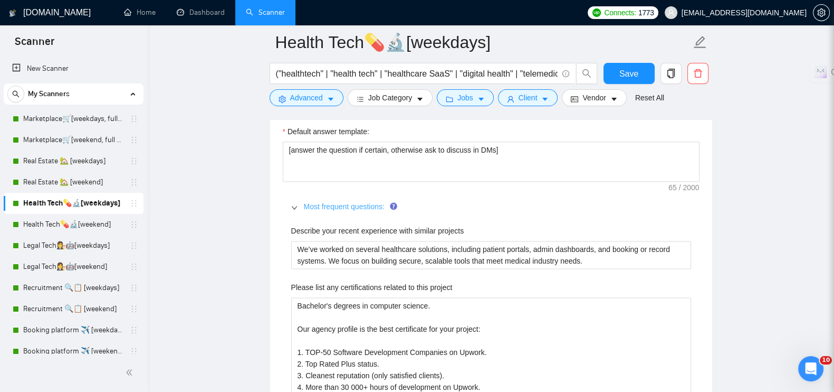
scroll to position [1781, 0]
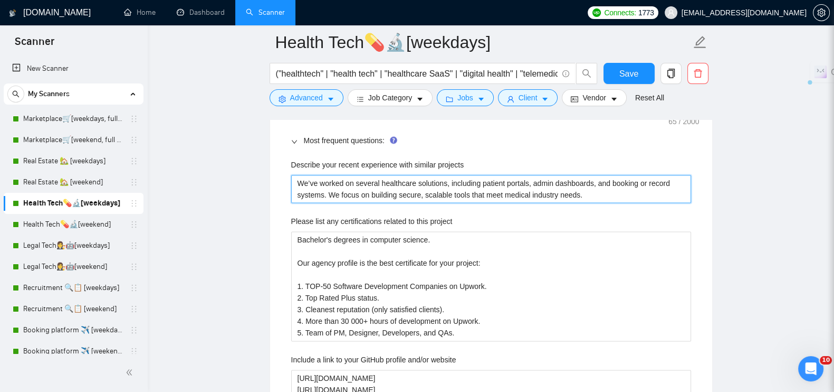
drag, startPoint x: 297, startPoint y: 173, endPoint x: 521, endPoint y: 170, distance: 223.8
click at [521, 175] on projects "We’ve worked on several healthcare solutions, including patient portals, admin …" at bounding box center [491, 189] width 400 height 29
click at [383, 176] on projects "We’ve worked on several healthcare solutions, including patient portals, admin …" at bounding box center [491, 189] width 400 height 29
drag, startPoint x: 582, startPoint y: 187, endPoint x: 277, endPoint y: 169, distance: 305.6
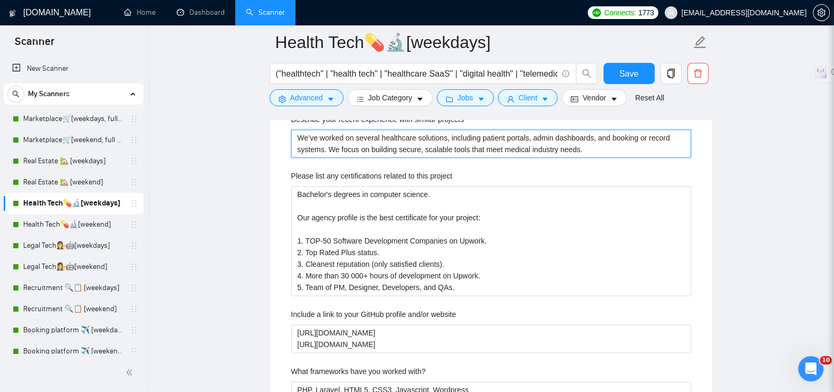
scroll to position [1847, 0]
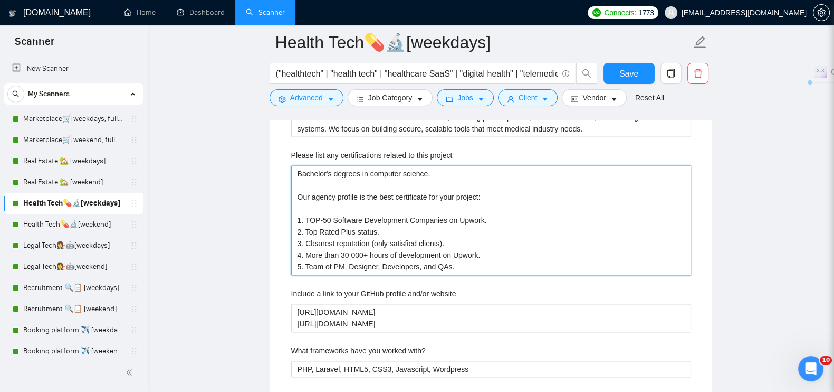
drag, startPoint x: 296, startPoint y: 165, endPoint x: 433, endPoint y: 246, distance: 159.5
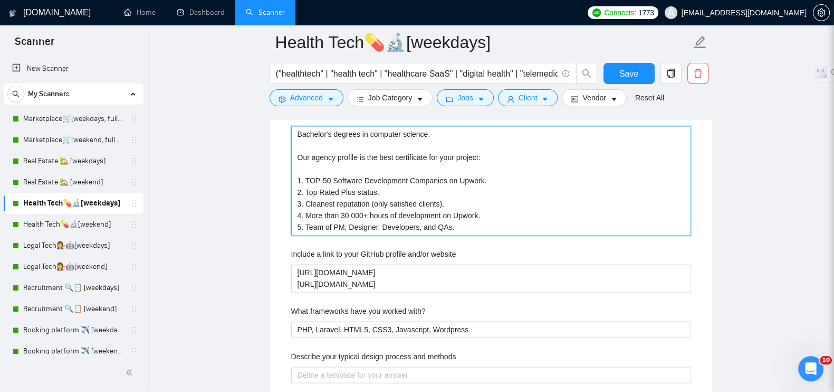
scroll to position [1913, 0]
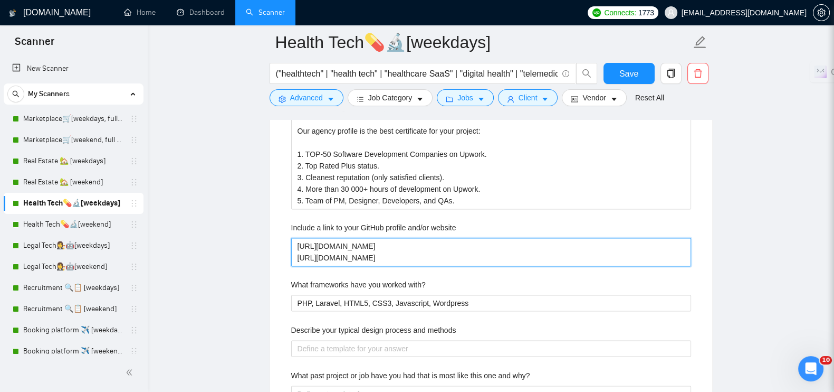
drag, startPoint x: 493, startPoint y: 248, endPoint x: 478, endPoint y: 249, distance: 14.8
click at [478, 249] on website "https://exore.pro/cases/medical-communication-platform https://exore.pro/cases/…" at bounding box center [491, 252] width 400 height 29
click at [515, 246] on website "https://exore.pro/cases/medical-communication-platform https://exore.pro/cases/…" at bounding box center [491, 252] width 400 height 29
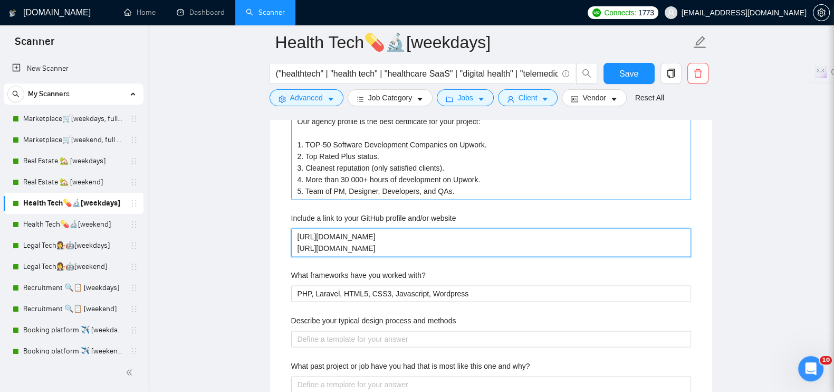
scroll to position [1979, 0]
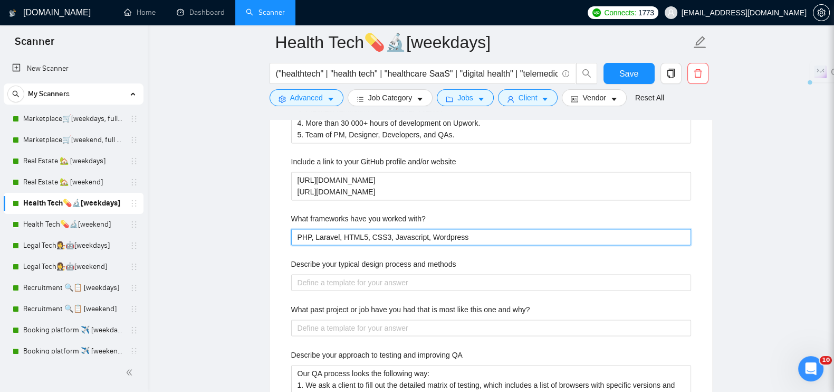
drag, startPoint x: 464, startPoint y: 225, endPoint x: 246, endPoint y: 226, distance: 218.5
click at [246, 226] on main "Health Tech💊🔬[weekdays] ("healthtech" | "health tech" | "healthcare SaaS" | "di…" at bounding box center [491, 134] width 653 height 4127
drag, startPoint x: 352, startPoint y: 226, endPoint x: 329, endPoint y: 226, distance: 22.7
click at [329, 229] on with\? "PHP, Laravel, HTML5, CSS3, Javascript, Wordpress" at bounding box center [491, 237] width 400 height 17
drag, startPoint x: 297, startPoint y: 227, endPoint x: 419, endPoint y: 227, distance: 121.9
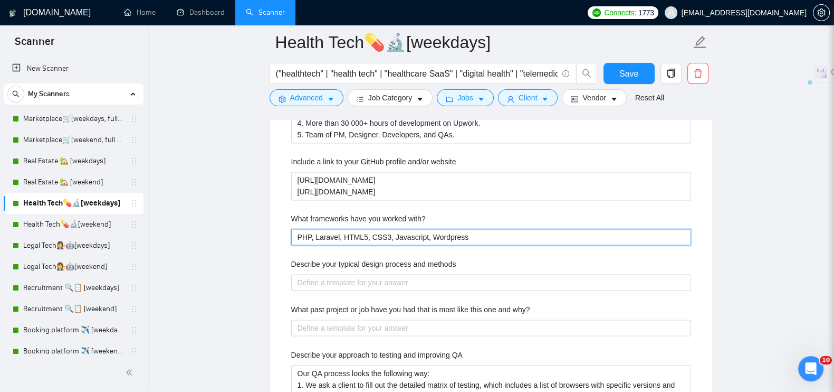
click at [422, 229] on with\? "PHP, Laravel, HTML5, CSS3, Javascript, Wordpress" at bounding box center [491, 237] width 400 height 17
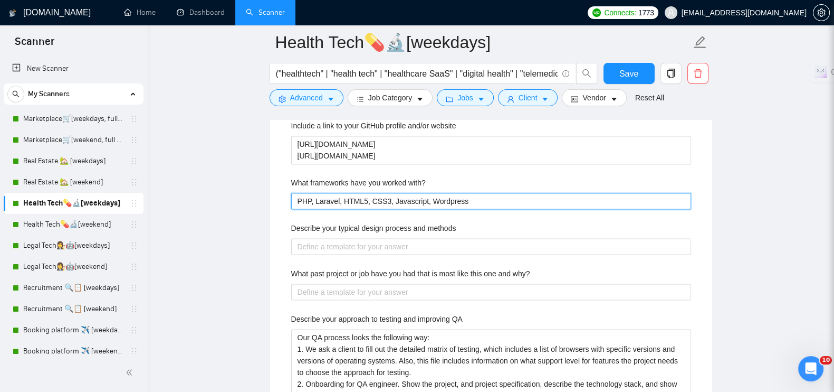
scroll to position [2045, 0]
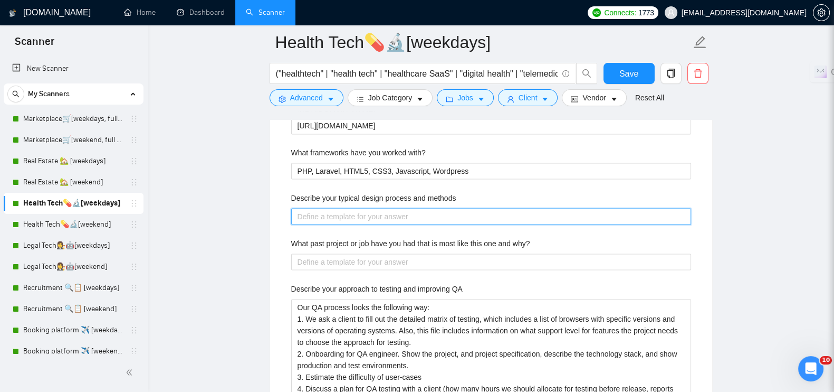
click at [353, 208] on methods "Describe your typical design process and methods" at bounding box center [491, 216] width 400 height 17
drag, startPoint x: 292, startPoint y: 187, endPoint x: 464, endPoint y: 187, distance: 172.1
click at [464, 192] on div "Describe your typical design process and methods" at bounding box center [491, 200] width 400 height 16
drag, startPoint x: 440, startPoint y: 181, endPoint x: 438, endPoint y: 189, distance: 8.1
click at [417, 192] on label "Describe your typical design process and methods" at bounding box center [373, 198] width 165 height 12
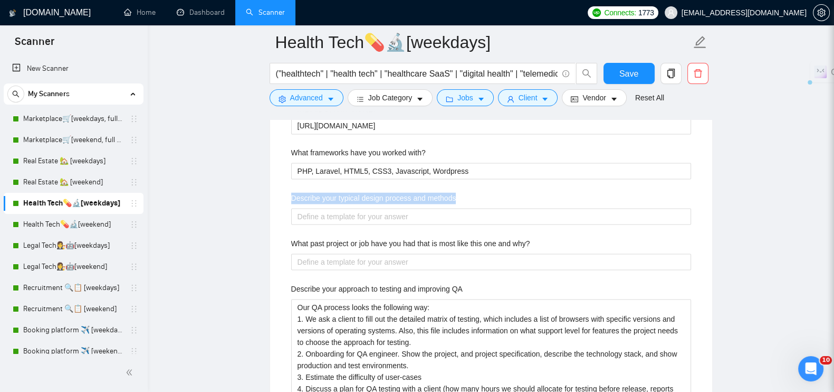
drag, startPoint x: 457, startPoint y: 189, endPoint x: 319, endPoint y: 188, distance: 137.2
click at [283, 188] on div "Describe your recent experience with similar projects We’ve worked on several h…" at bounding box center [491, 278] width 417 height 778
copy label "Describe your typical design process and methods"
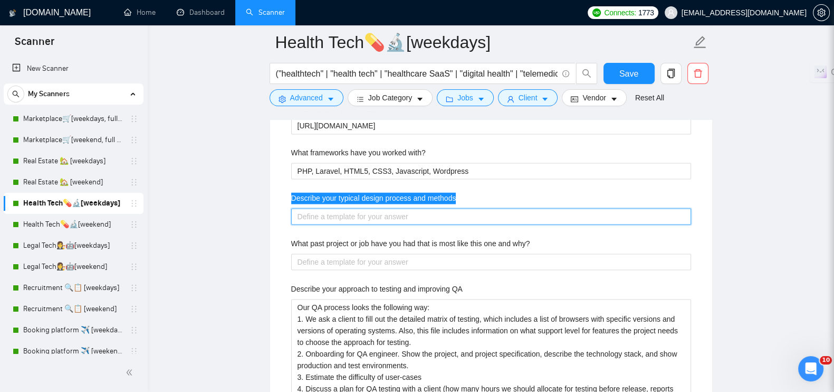
click at [358, 208] on methods "Describe your typical design process and methods" at bounding box center [491, 216] width 400 height 17
paste methods "Our design process is simple: we start with research to understand needs, move …"
type methods "Our design process is simple: we start with research to understand needs, move …"
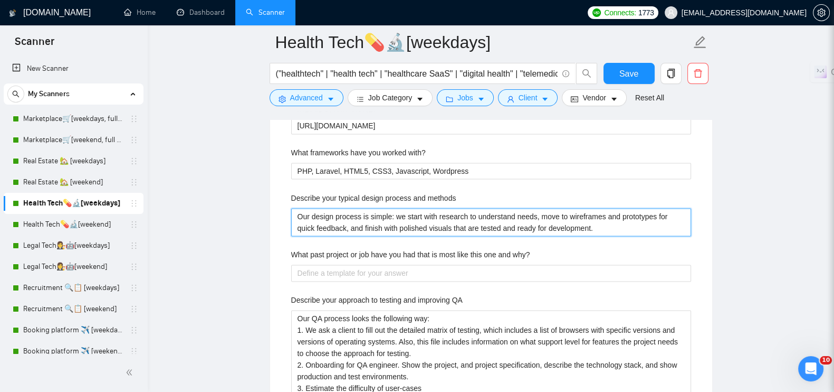
click at [390, 208] on methods "Our design process is simple: we start with research to understand needs, move …" at bounding box center [491, 222] width 400 height 29
type methods "Our design process is simpl: we start with research to understand needs, move t…"
type methods "Our design process is simp: we start with research to understand needs, move to…"
type methods "Our design process is sim: we start with research to understand needs, move to …"
type methods "Our design process is si: we start with research to understand needs, move to w…"
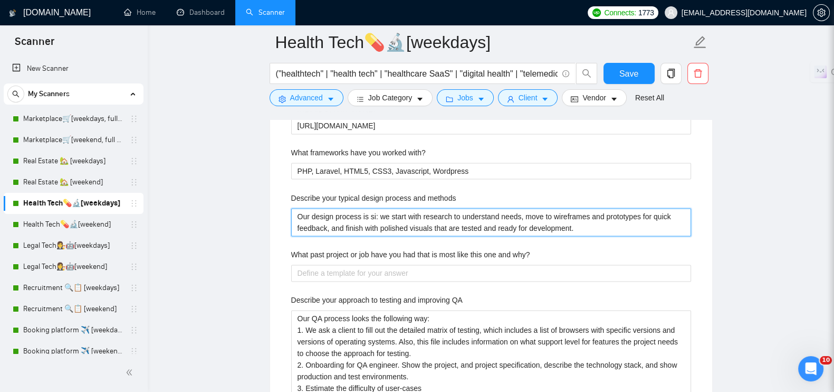
type methods "Our design process is s: we start with research to understand needs, move to wi…"
type methods "Our design process is : we start with research to understand needs, move to wir…"
type methods "Our design process is c: we start with research to understand needs, move to wi…"
type methods "Our design process is cl: we start with research to understand needs, move to w…"
type methods "Our design process is cle: we start with research to understand needs, move to …"
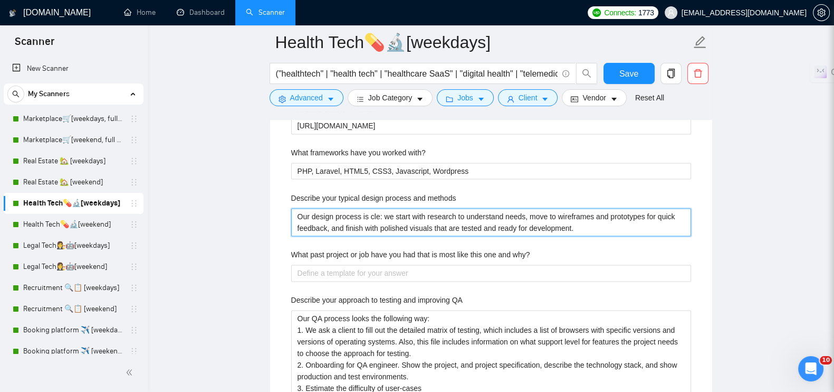
type methods "Our design process is clea: we start with research to understand needs, move to…"
click at [408, 208] on methods "Our design process is clear: we start with research to understand needs, move t…" at bounding box center [491, 222] width 400 height 29
type methods "Our design process is clear: we start with research to understand needs, move t…"
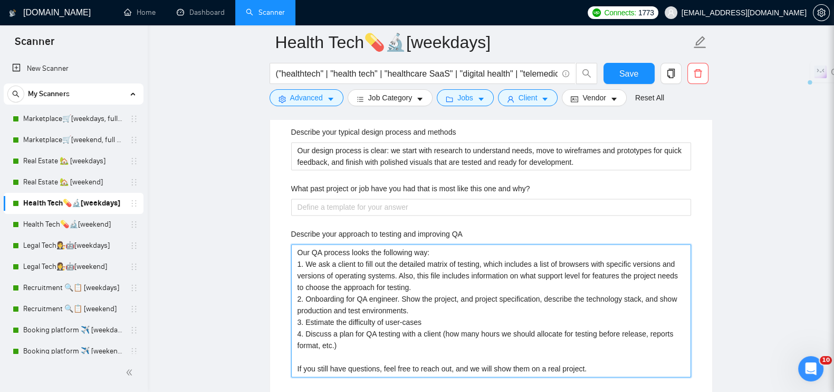
drag, startPoint x: 296, startPoint y: 244, endPoint x: 607, endPoint y: 358, distance: 331.8
click at [607, 358] on QA "Our QA process looks the following way: 1. We ask a client to fill out the deta…" at bounding box center [491, 310] width 400 height 133
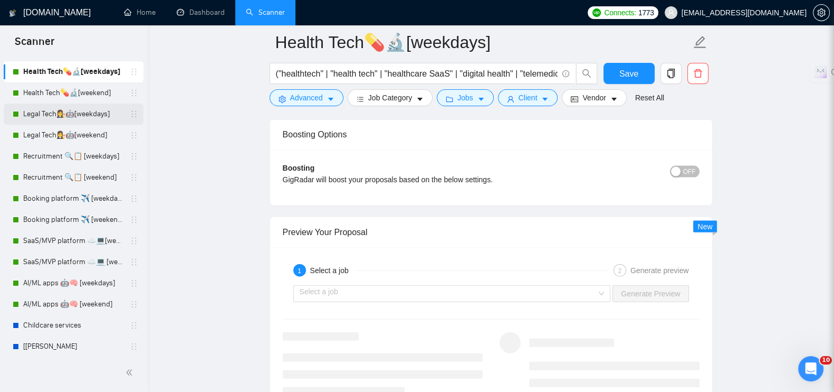
scroll to position [220, 0]
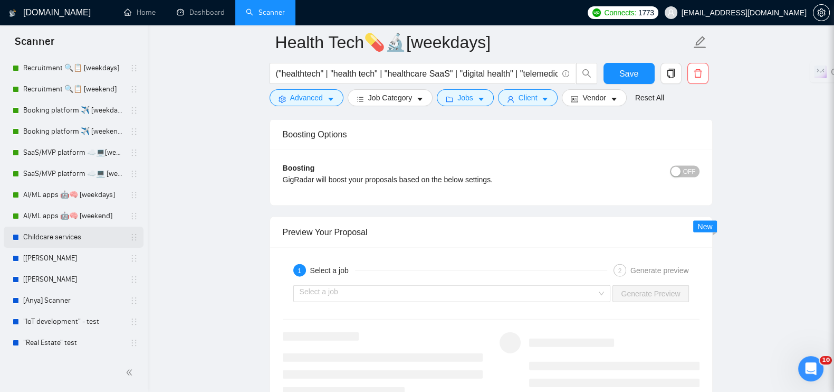
click at [64, 237] on link "Childcare services" at bounding box center [73, 236] width 100 height 21
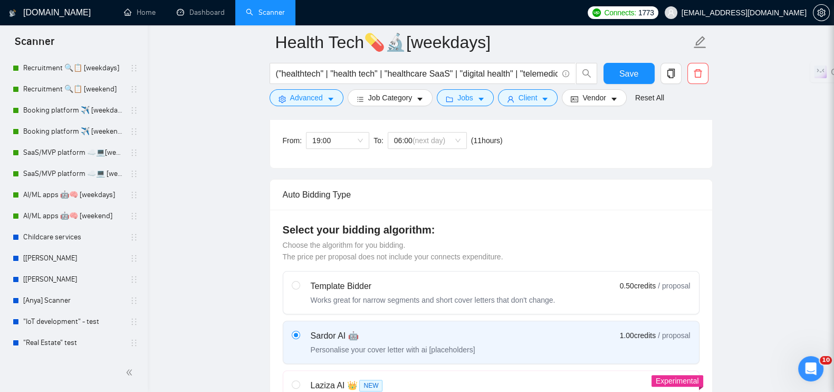
scroll to position [198, 0]
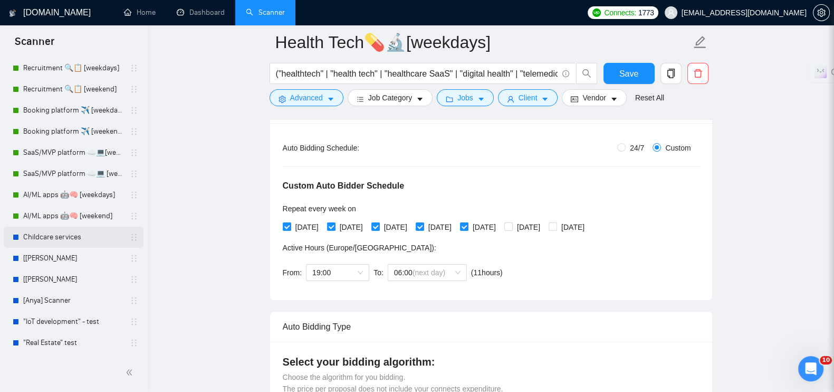
click at [45, 233] on link "Childcare services" at bounding box center [73, 236] width 100 height 21
